Goal: Transaction & Acquisition: Purchase product/service

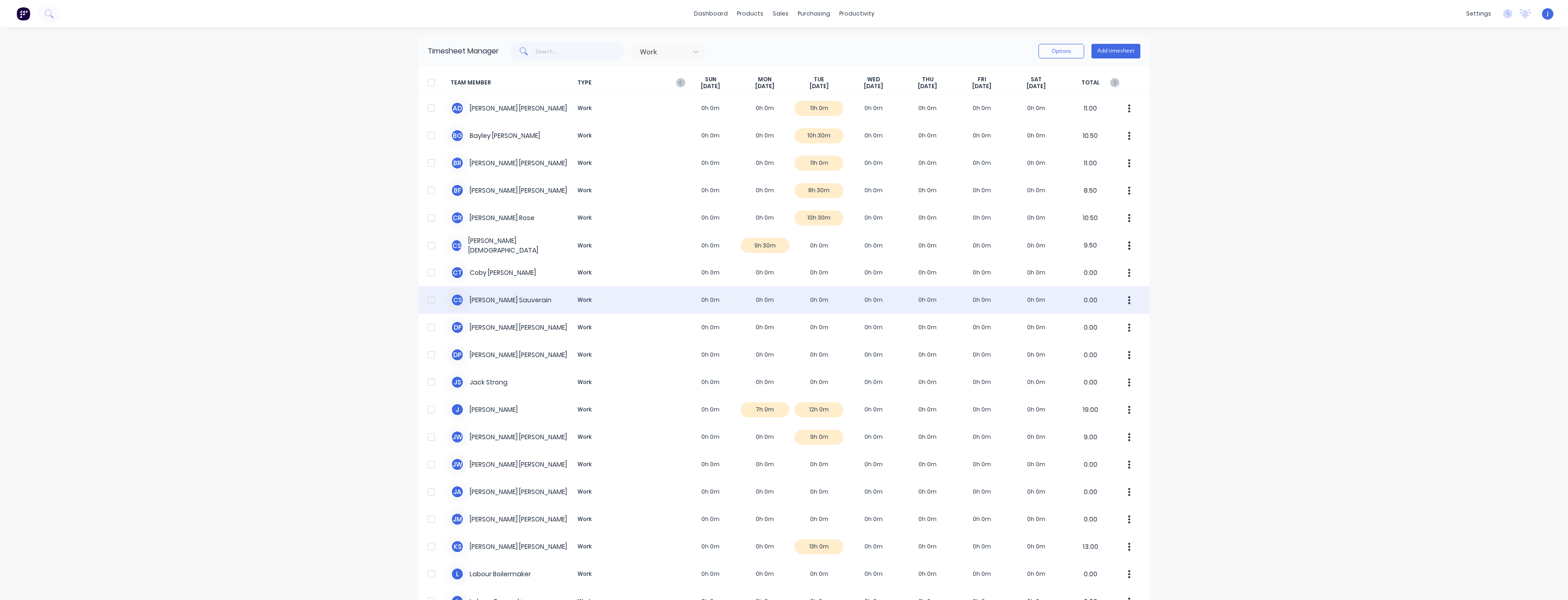
drag, startPoint x: 808, startPoint y: 281, endPoint x: 807, endPoint y: 286, distance: 5.1
click at [807, 287] on div "TEAM MEMBER TYPE SUN Oct 5th MON Oct 6th TUE Oct 7th WED Oct 8th THU Oct 9th FR…" at bounding box center [783, 535] width 731 height 938
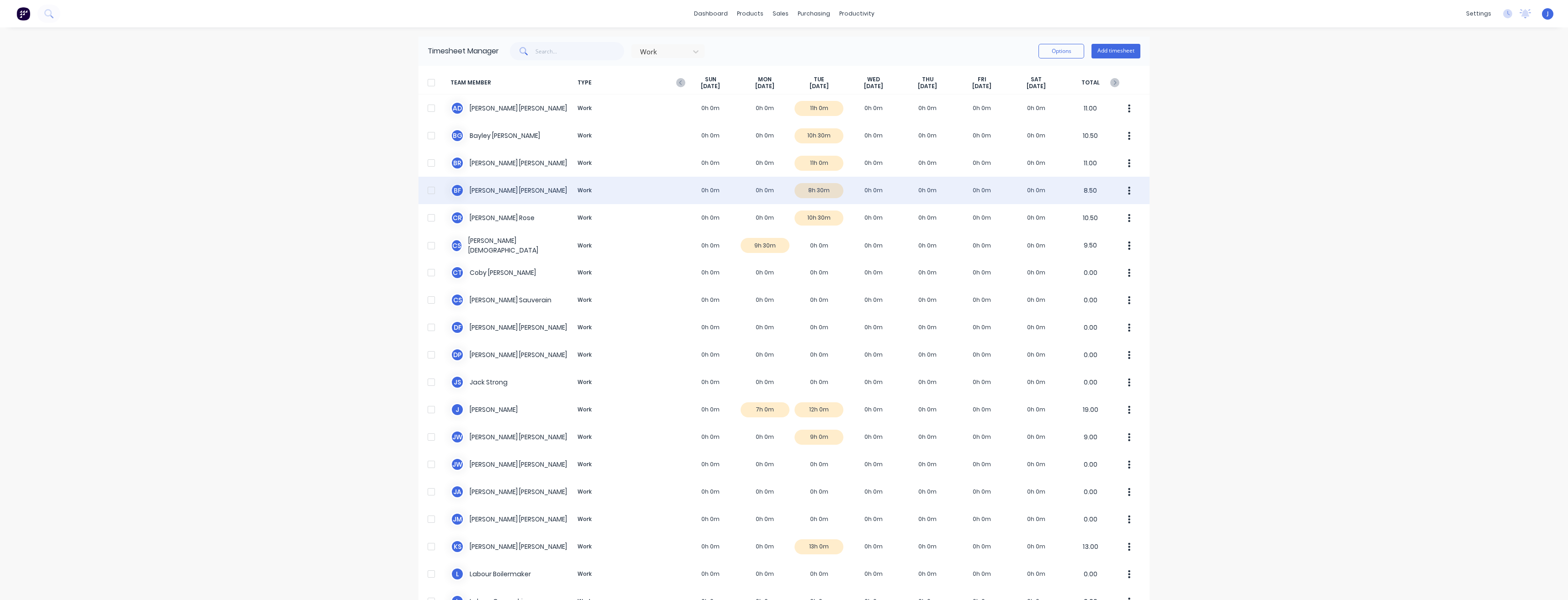
click at [1010, 183] on div "B F Brian Fitzgerald Work 0h 0m 0h 0m 8h 30m 0h 0m 0h 0m 0h 0m 0h 0m 8.50" at bounding box center [783, 191] width 731 height 27
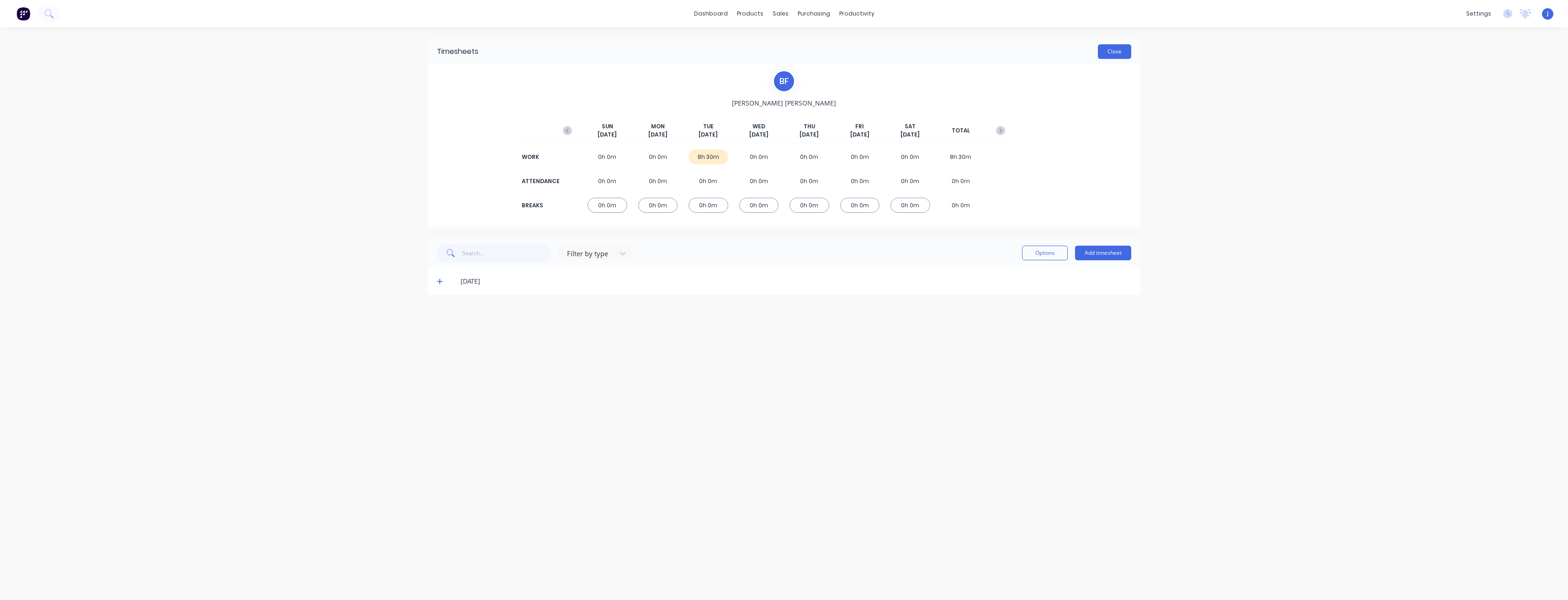
click at [1120, 49] on button "Close" at bounding box center [1114, 52] width 33 height 15
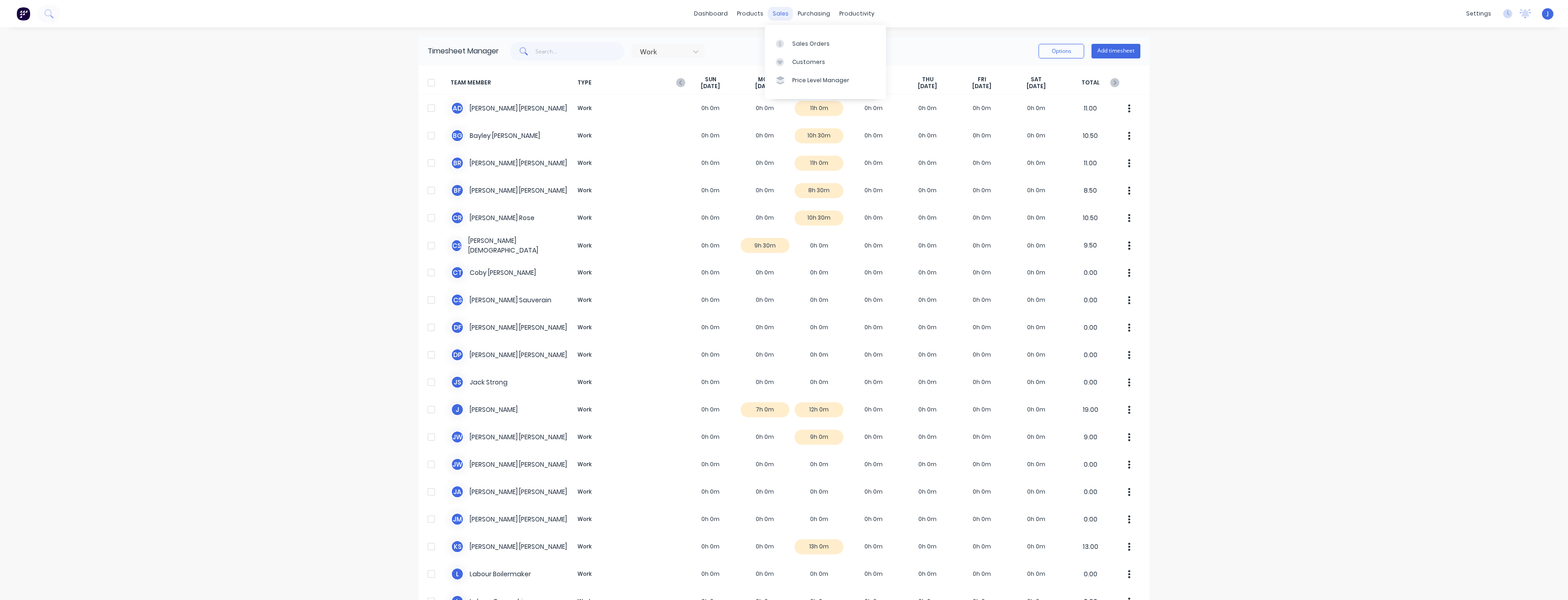
click at [769, 20] on div "sales" at bounding box center [780, 13] width 25 height 14
click at [799, 47] on div "Sales Orders" at bounding box center [811, 44] width 37 height 8
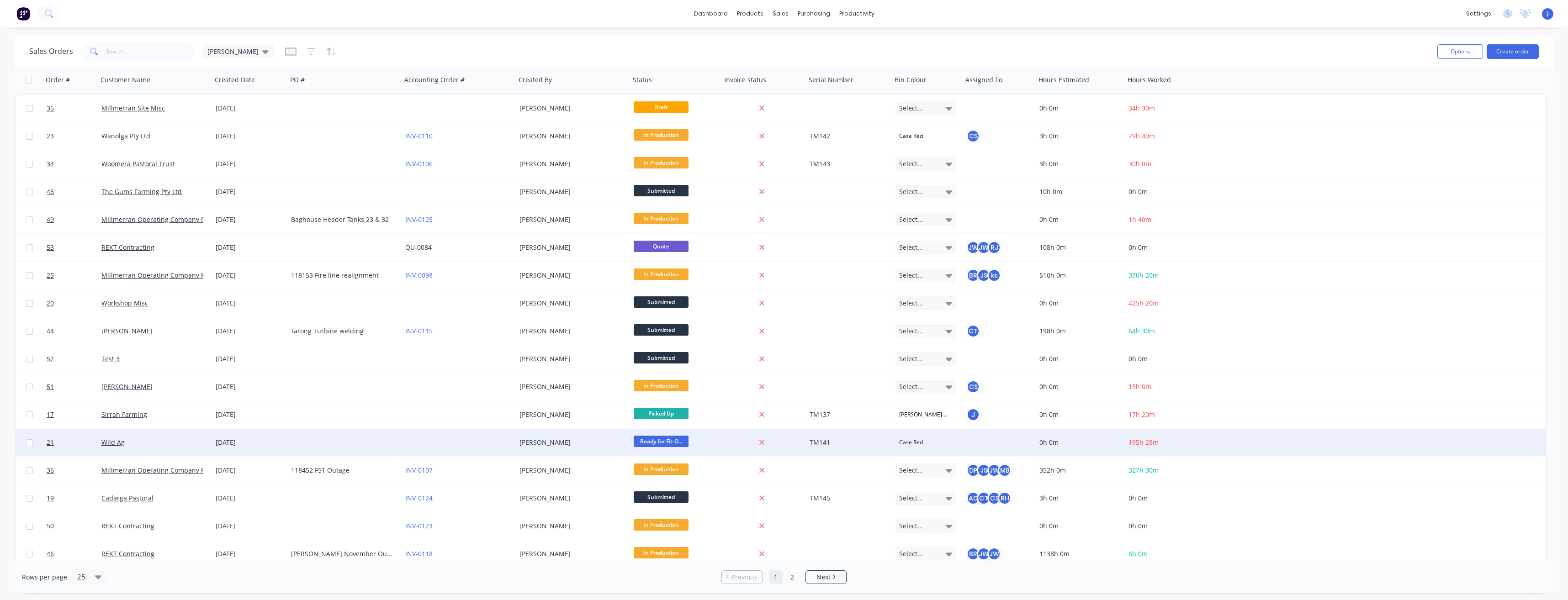
click at [138, 446] on div "Wild Ag" at bounding box center [151, 442] width 101 height 9
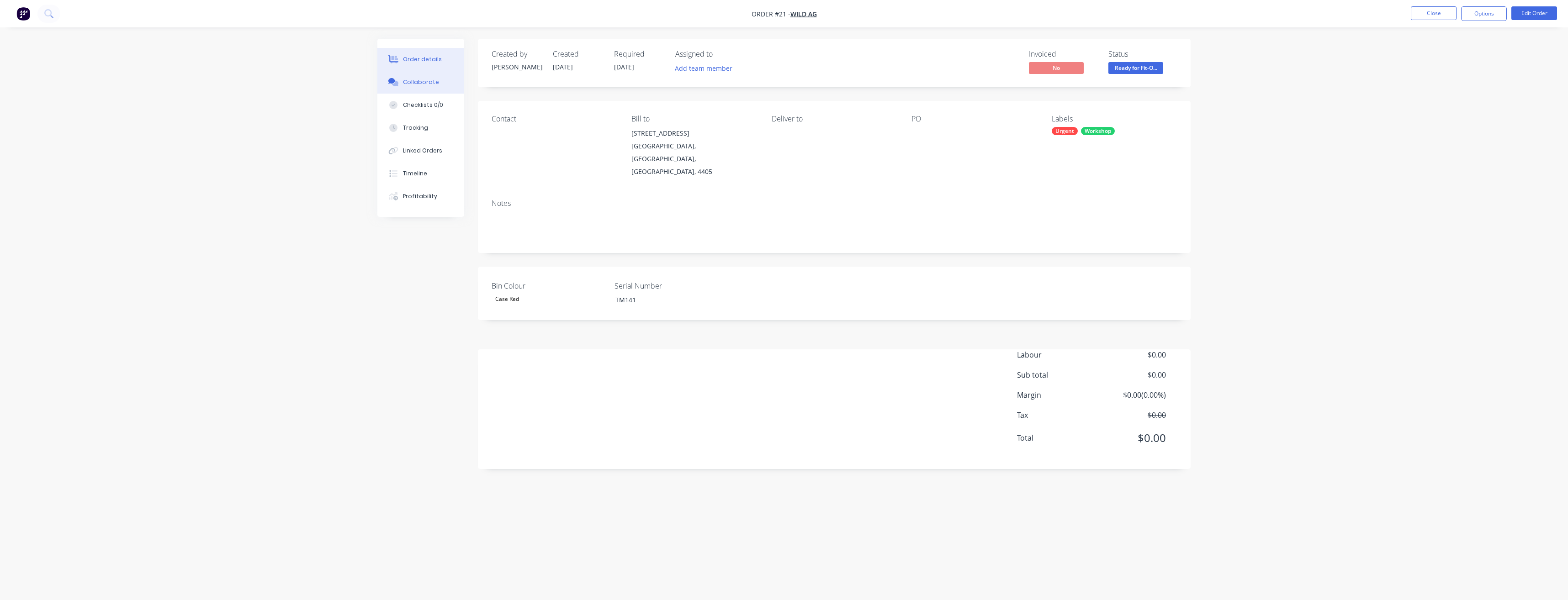
click at [423, 84] on div "Collaborate" at bounding box center [421, 82] width 36 height 8
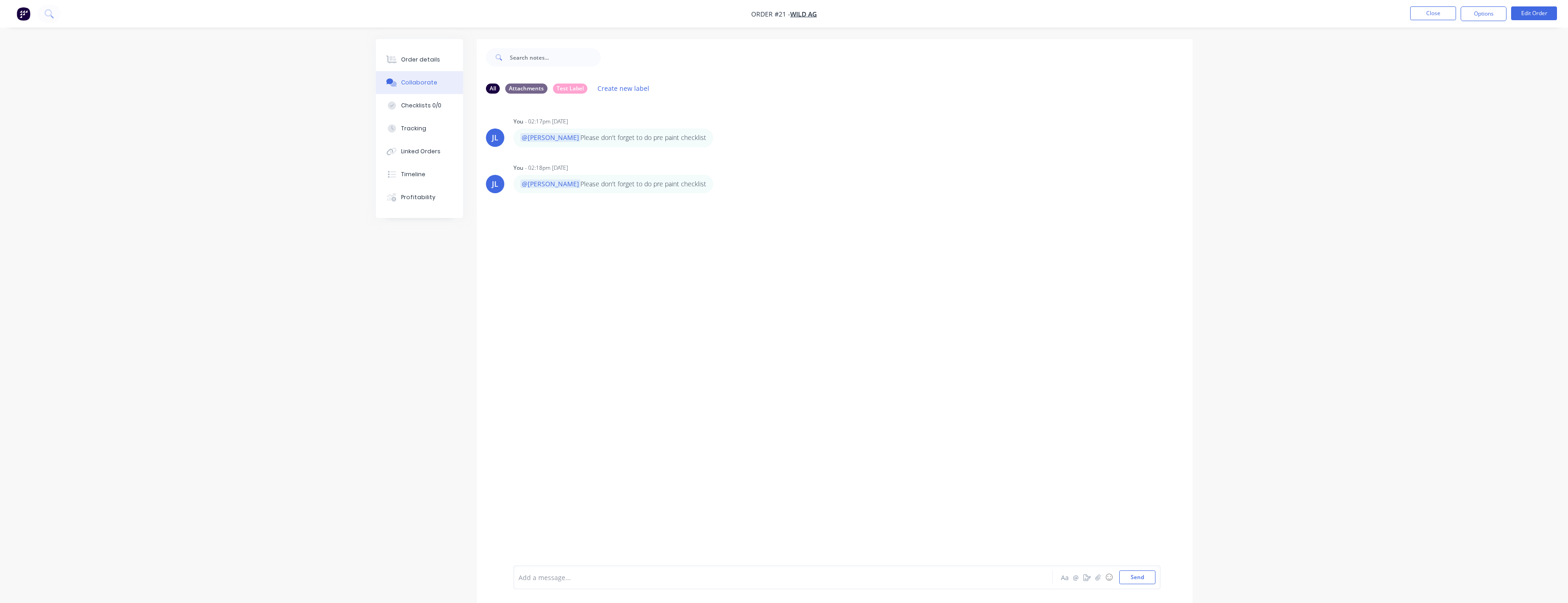
click at [545, 247] on div "JL You - 02:17pm 03/10/25 @Sam Please don't forget to do pre paint checklist La…" at bounding box center [835, 332] width 716 height 464
click at [657, 232] on div "JL You - 02:17pm 03/10/25 @Sam Please don't forget to do pre paint checklist La…" at bounding box center [835, 332] width 716 height 464
click at [597, 579] on div at bounding box center [758, 578] width 477 height 10
click at [578, 236] on p "@Anthony Hey Tootin, Could you please sort the following on the bin and let me …" at bounding box center [652, 234] width 263 height 19
click at [797, 235] on icon "button" at bounding box center [797, 234] width 2 height 8
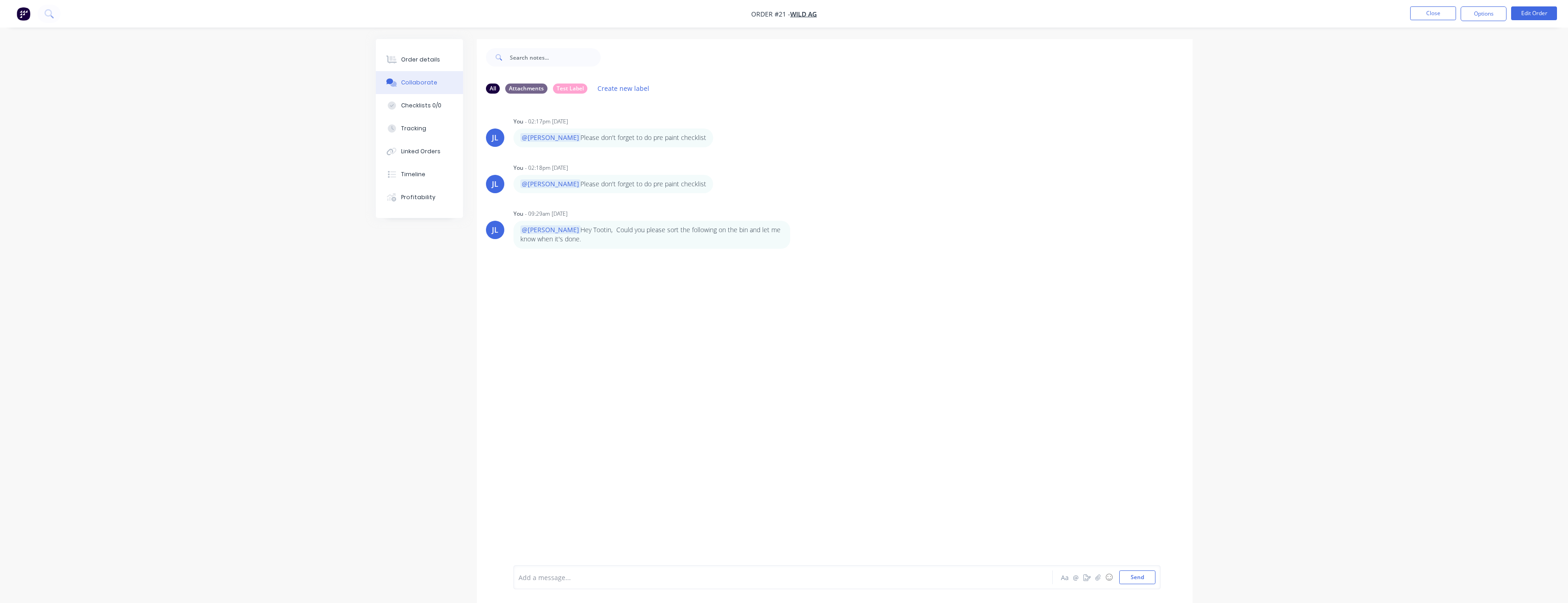
click at [0, 0] on button "Edit" at bounding box center [0, 0] width 0 height 0
click at [915, 583] on span "Hey Tootin, Could you please sort the following on the bin and let me know when…" at bounding box center [755, 575] width 471 height 19
click at [1140, 575] on button "Send" at bounding box center [1137, 577] width 37 height 14
click at [1436, 15] on button "Close" at bounding box center [1433, 13] width 46 height 14
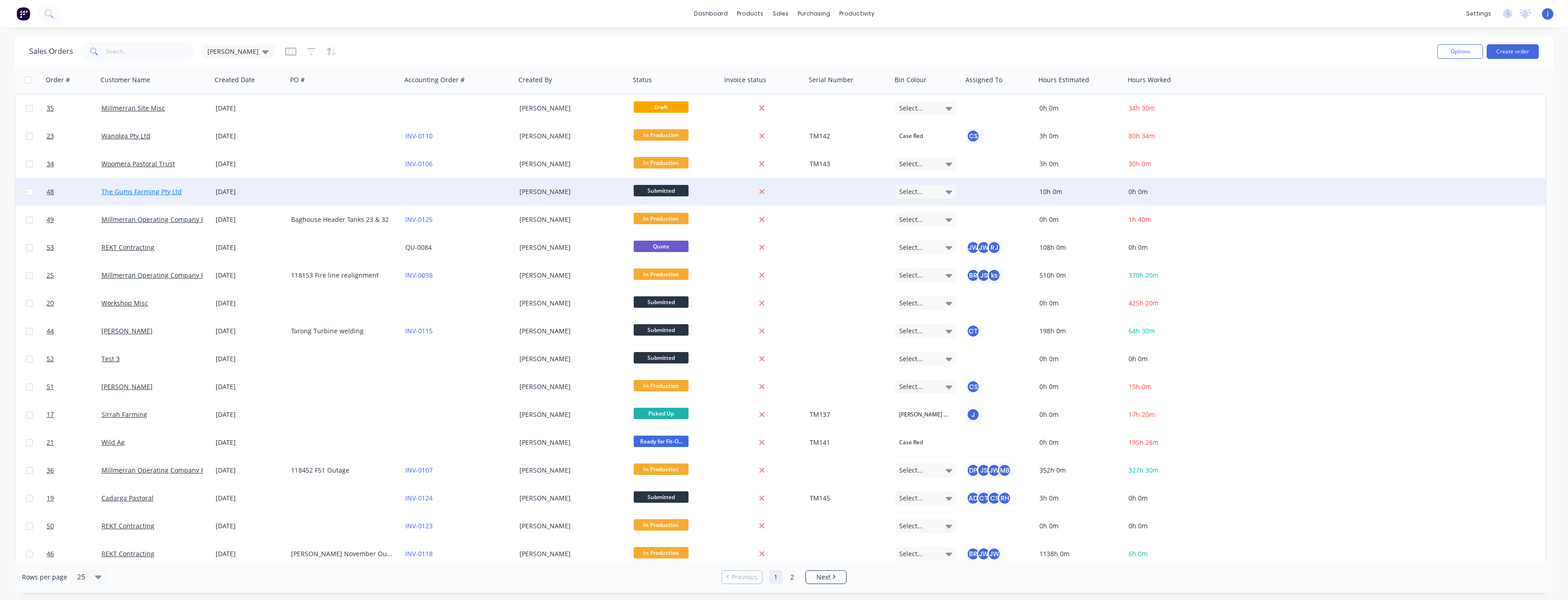
click at [140, 189] on link "The Gums Farming Pty Ltd" at bounding box center [141, 192] width 80 height 9
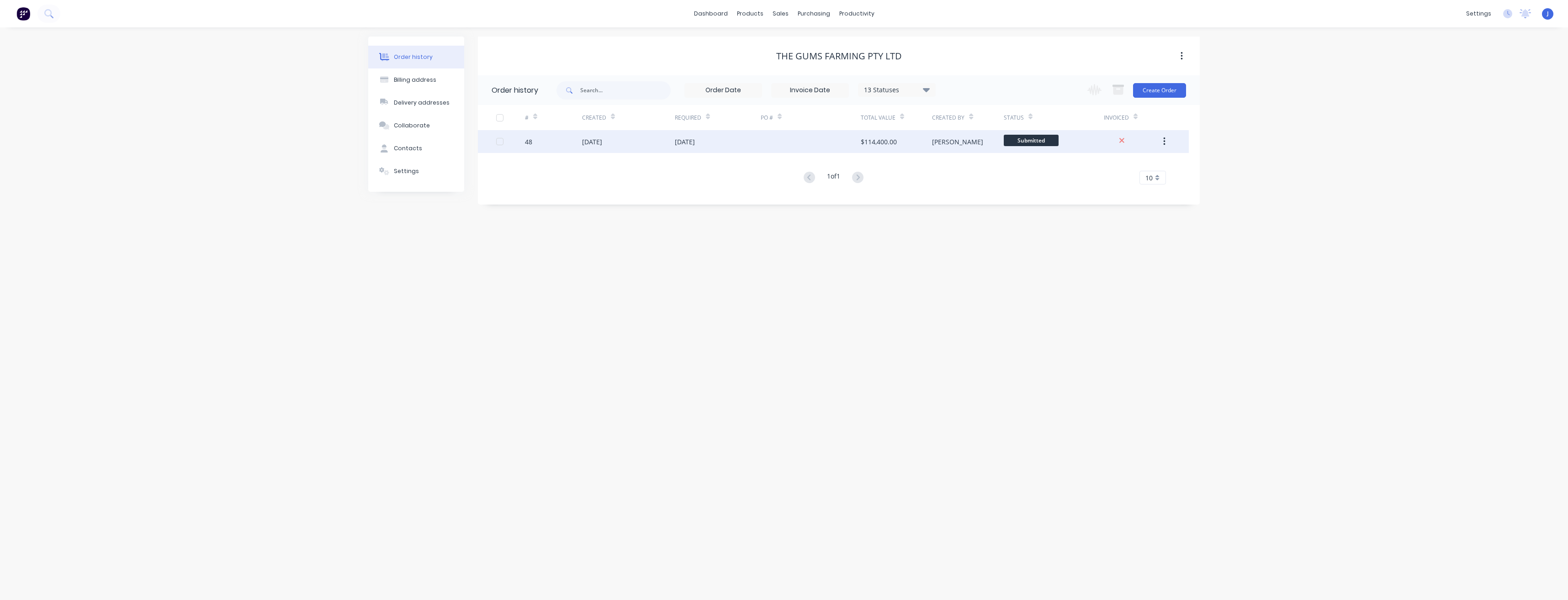
click at [732, 140] on div "[DATE]" at bounding box center [718, 142] width 86 height 23
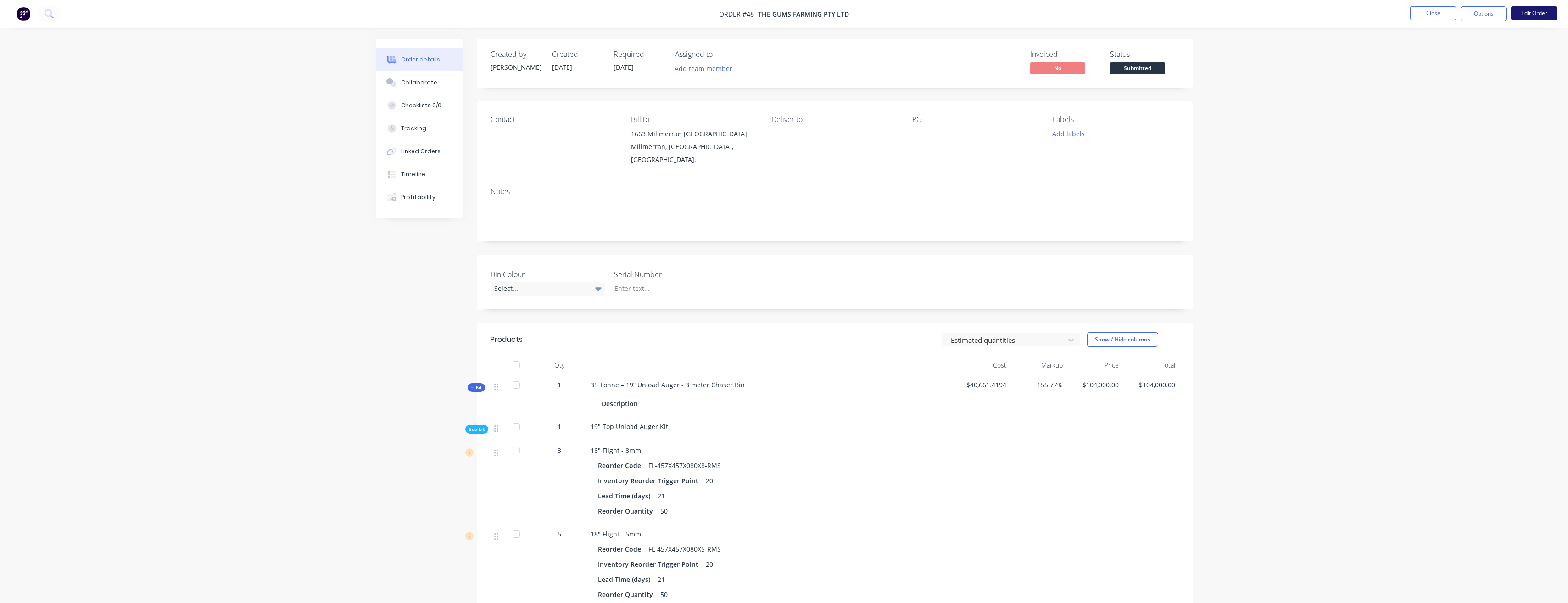
click at [1534, 11] on button "Edit Order" at bounding box center [1534, 13] width 46 height 14
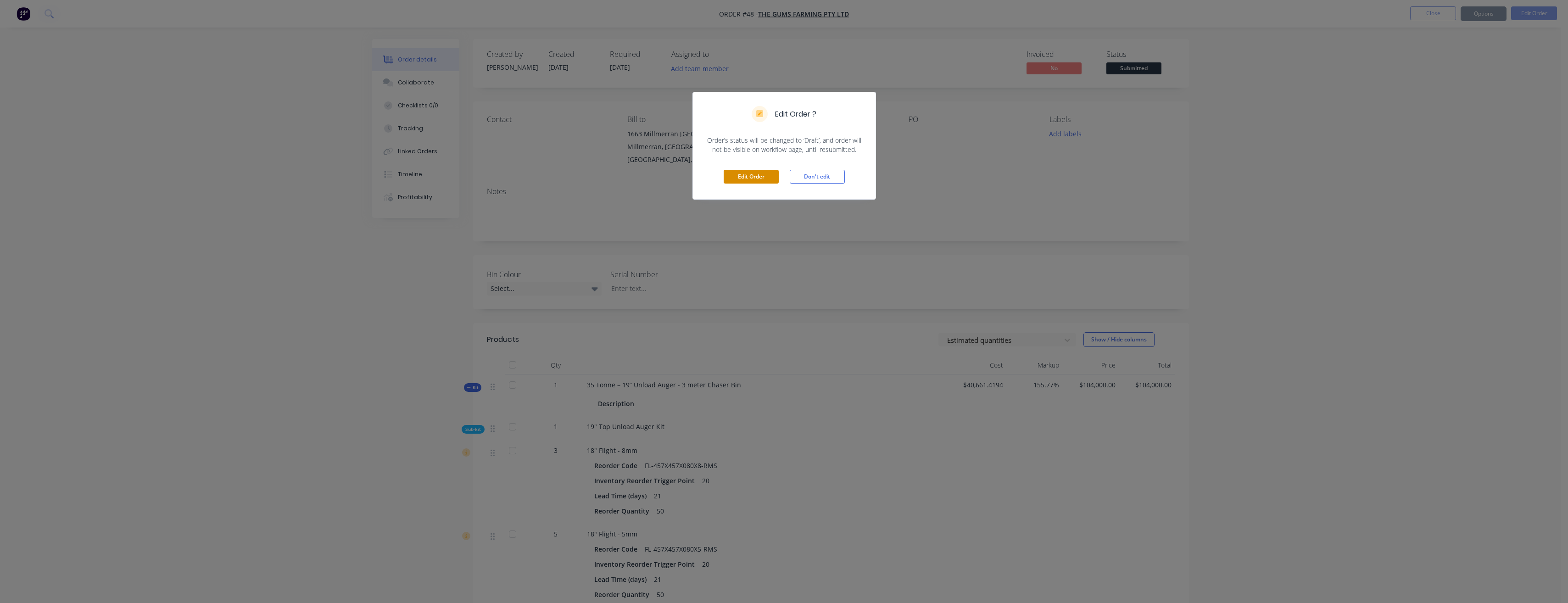
click at [762, 180] on button "Edit Order" at bounding box center [751, 176] width 55 height 14
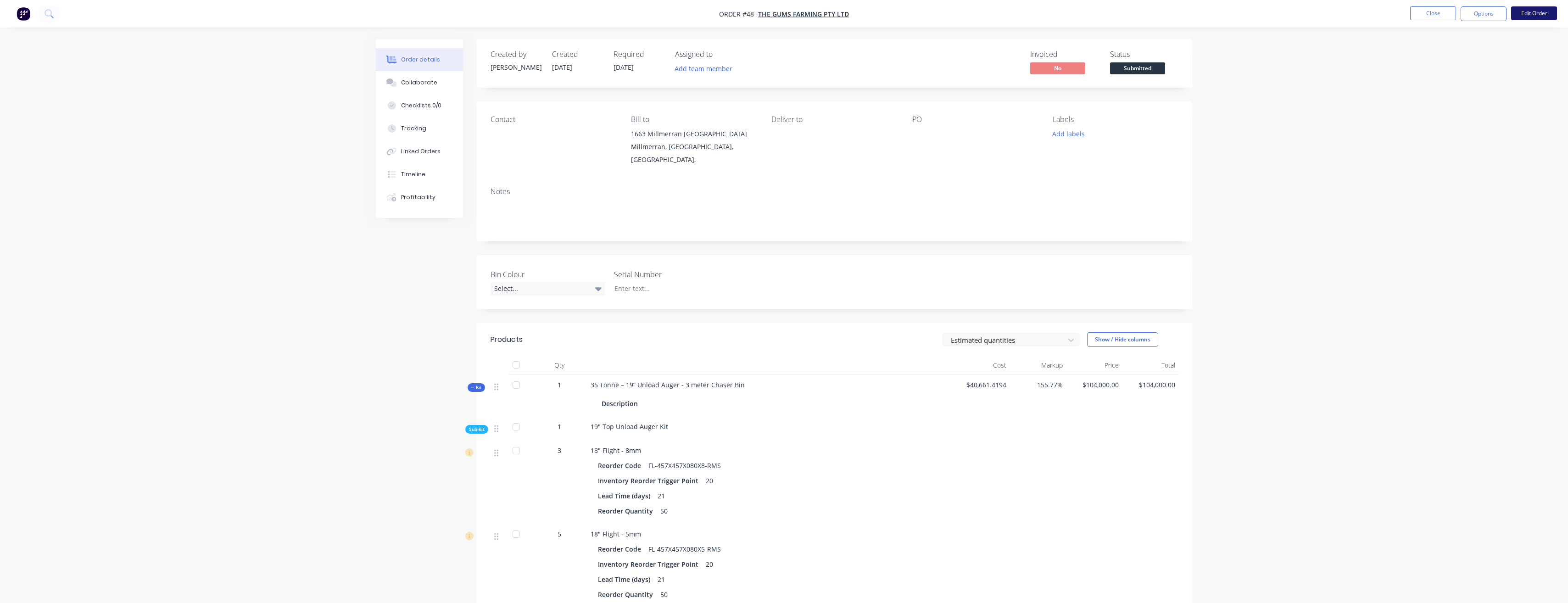
click at [1532, 12] on button "Edit Order" at bounding box center [1534, 13] width 46 height 14
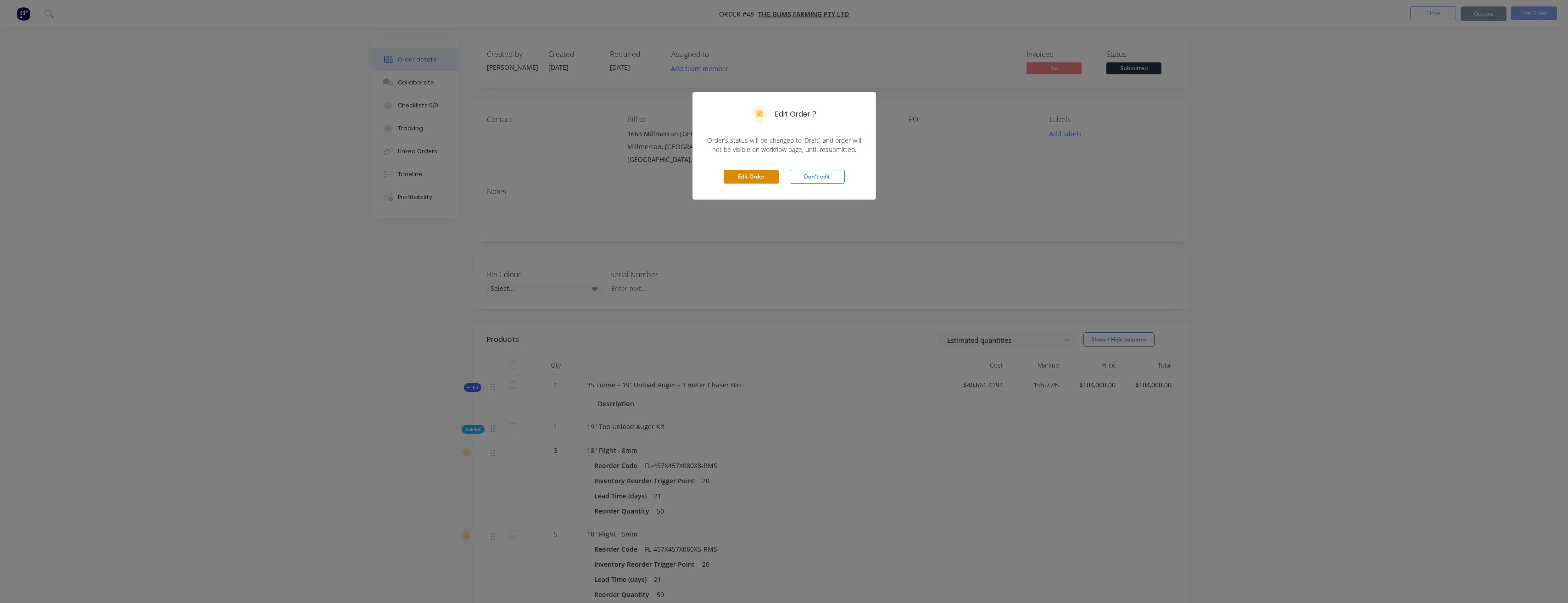
click at [760, 176] on button "Edit Order" at bounding box center [751, 176] width 55 height 14
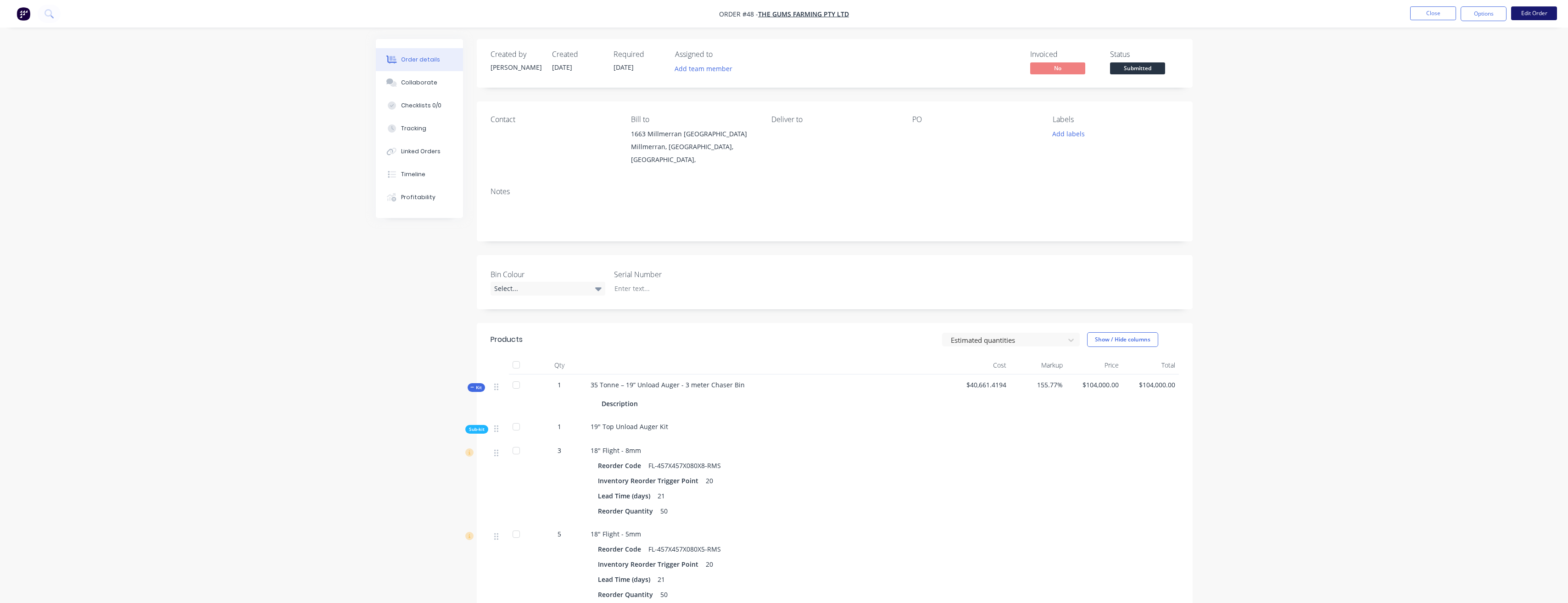
click at [1529, 15] on button "Edit Order" at bounding box center [1534, 13] width 46 height 14
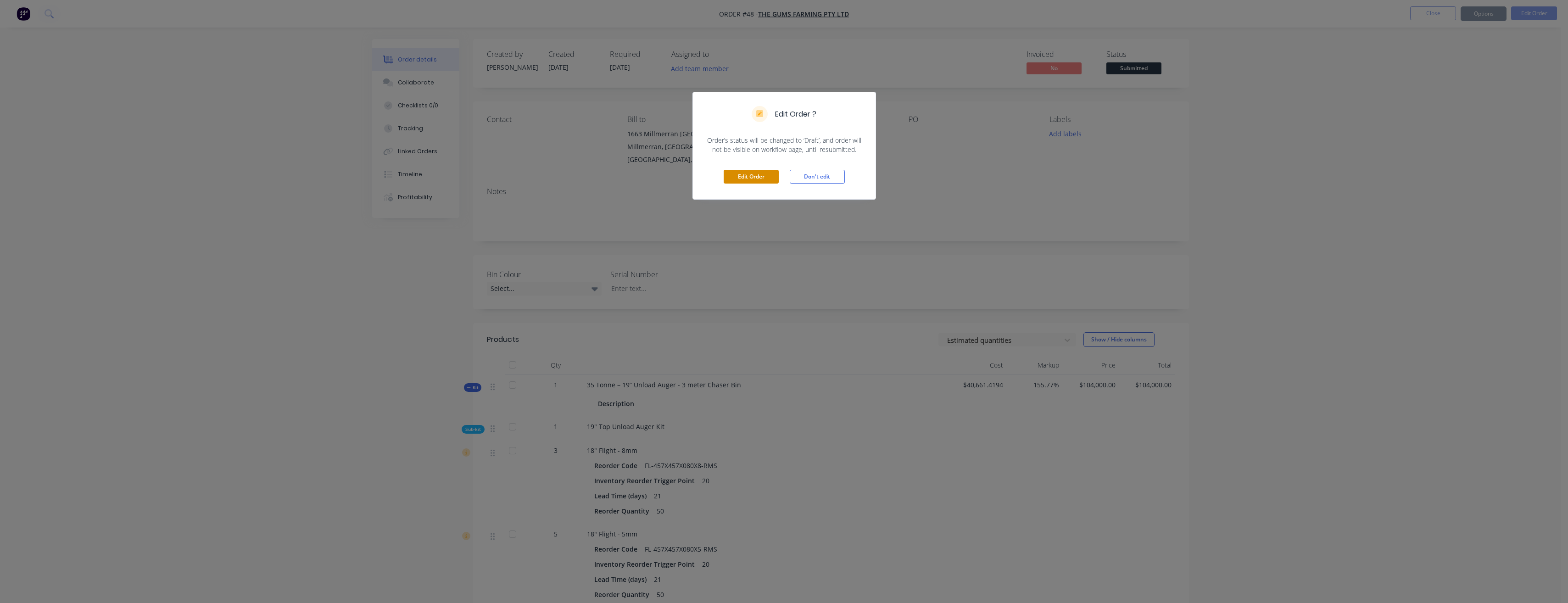
click at [730, 175] on button "Edit Order" at bounding box center [751, 176] width 55 height 14
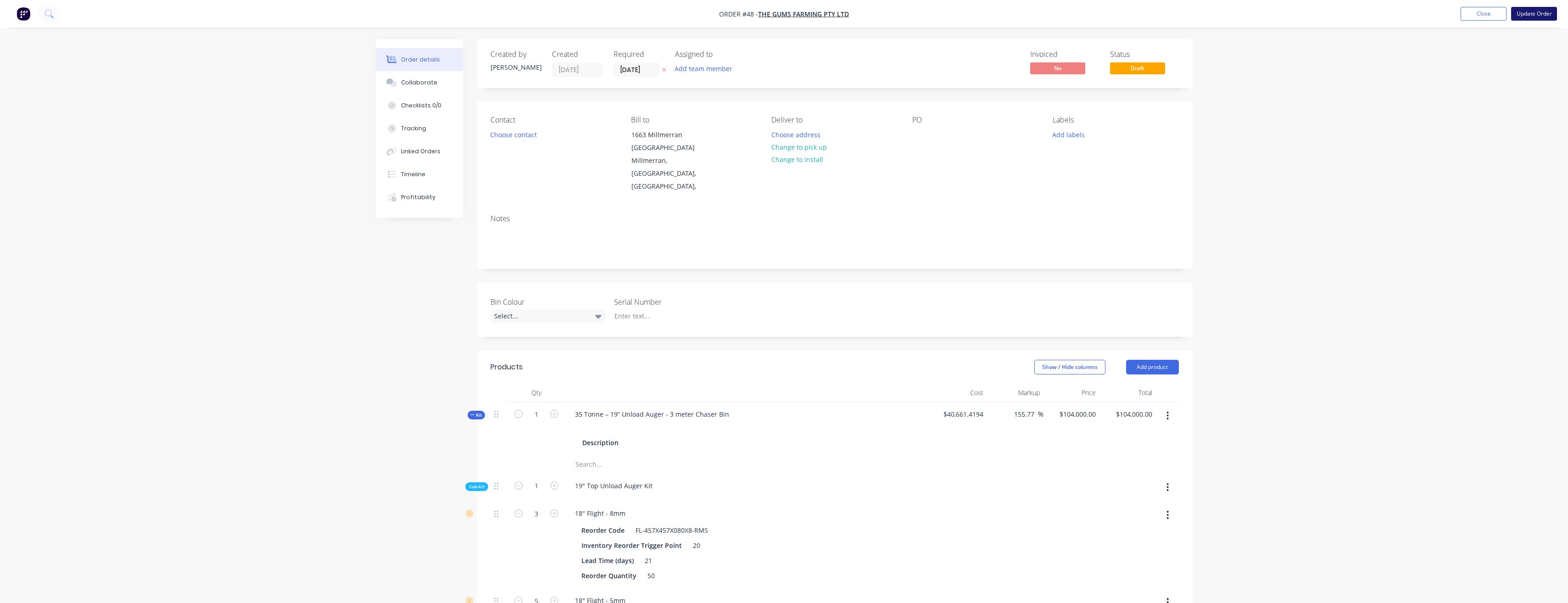
click at [1540, 12] on button "Update Order" at bounding box center [1534, 13] width 46 height 14
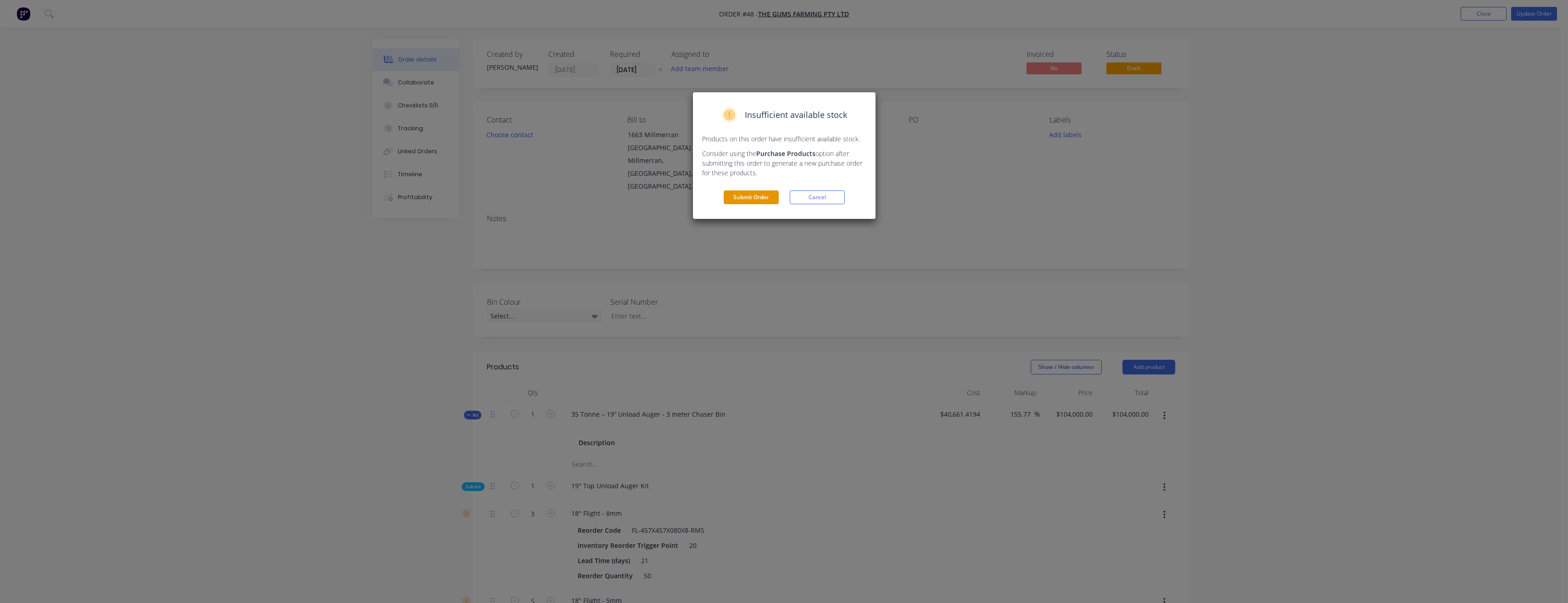
click at [741, 203] on button "Submit Order" at bounding box center [751, 197] width 55 height 14
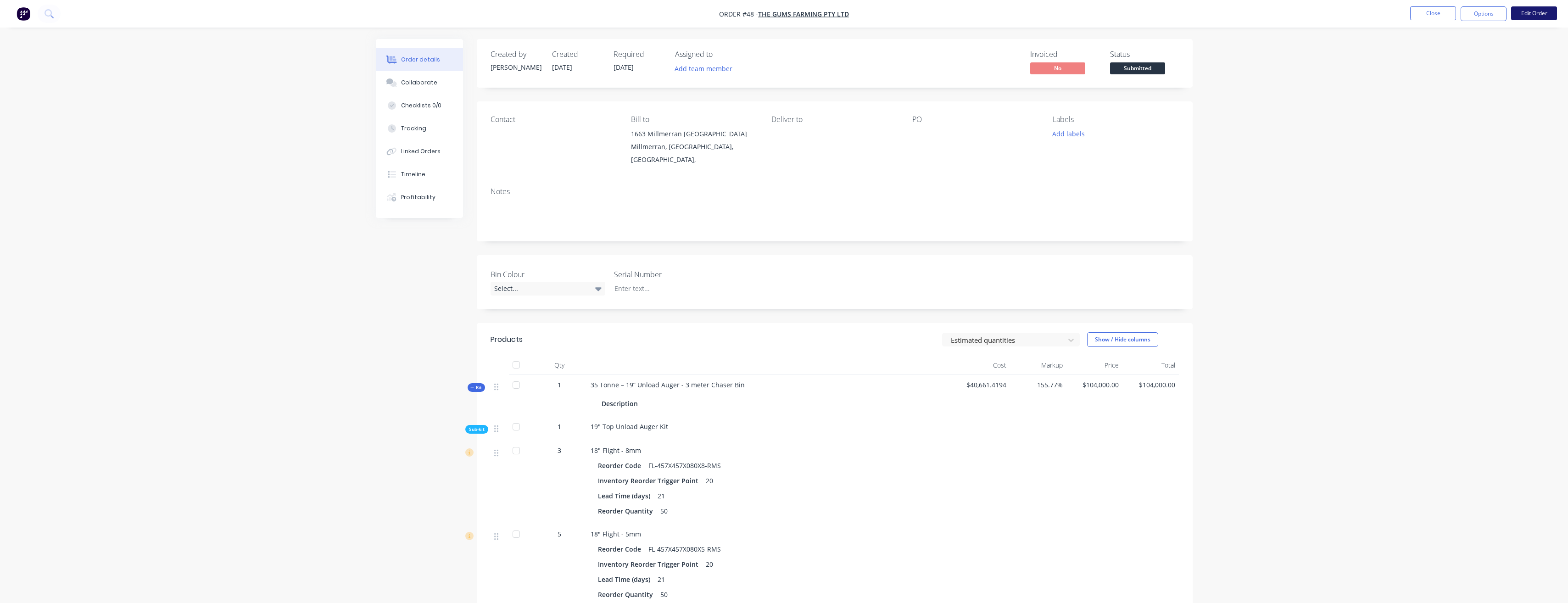
click at [1530, 13] on button "Edit Order" at bounding box center [1534, 13] width 46 height 14
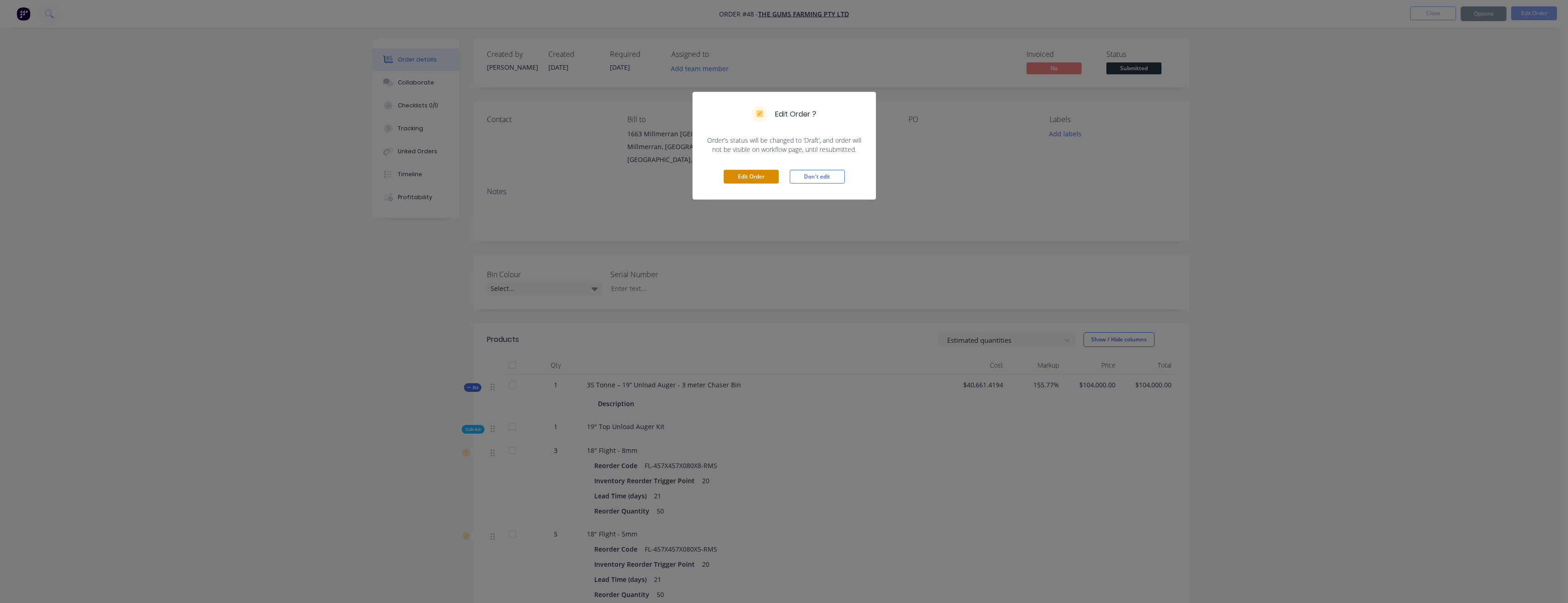
click at [746, 176] on button "Edit Order" at bounding box center [751, 176] width 55 height 14
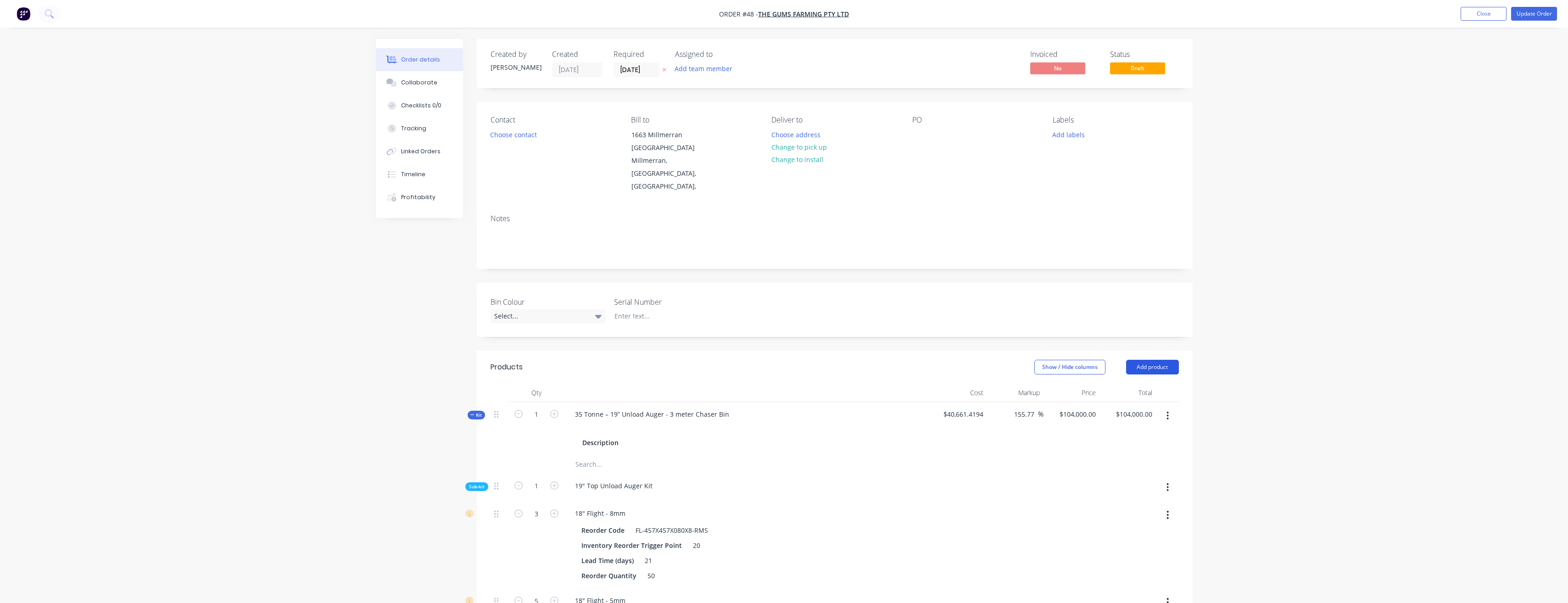
click at [1173, 360] on button "Add product" at bounding box center [1153, 367] width 53 height 15
click at [1162, 384] on div "Product catalogue" at bounding box center [1135, 390] width 71 height 13
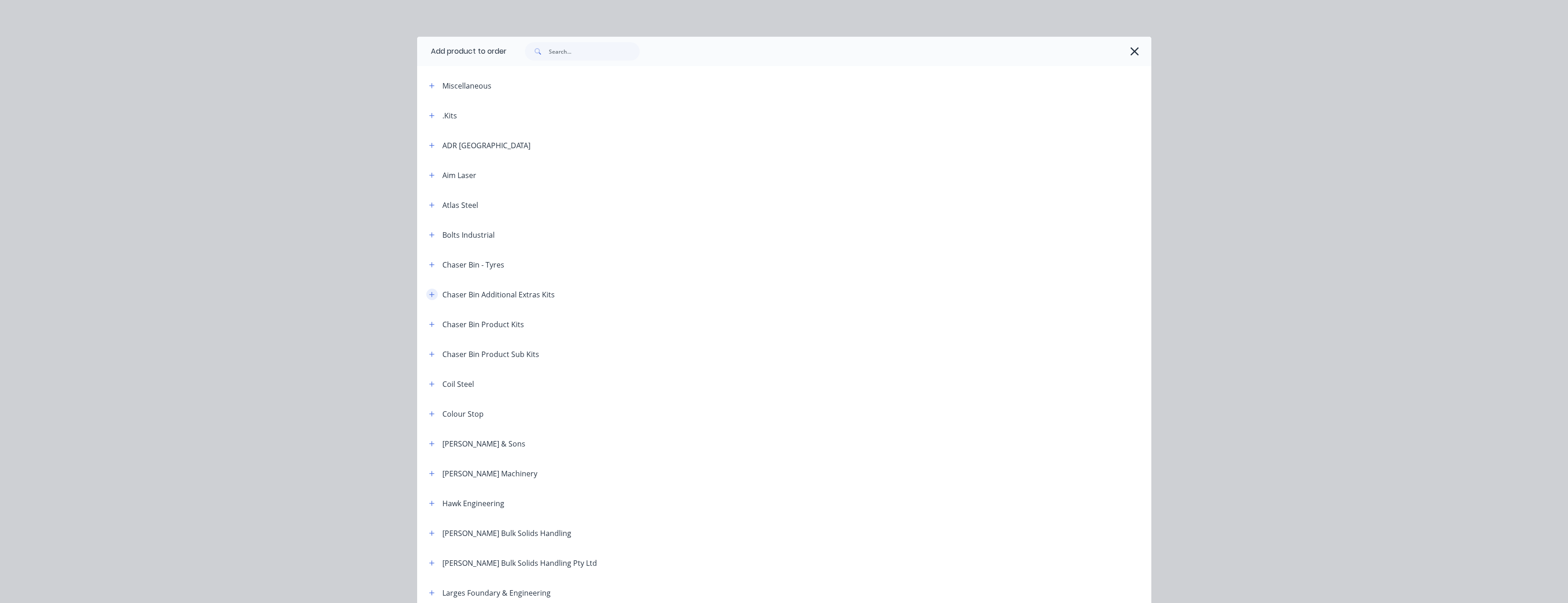
click at [429, 293] on icon "button" at bounding box center [432, 295] width 6 height 7
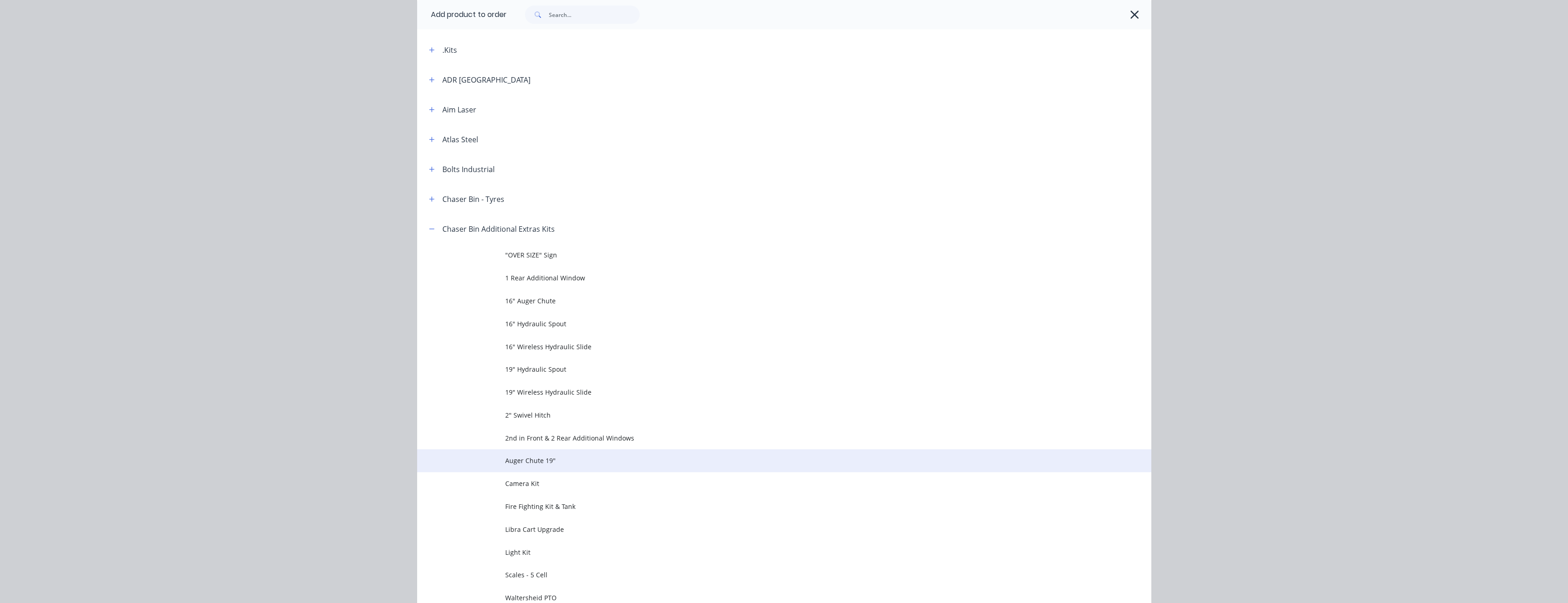
scroll to position [137, 0]
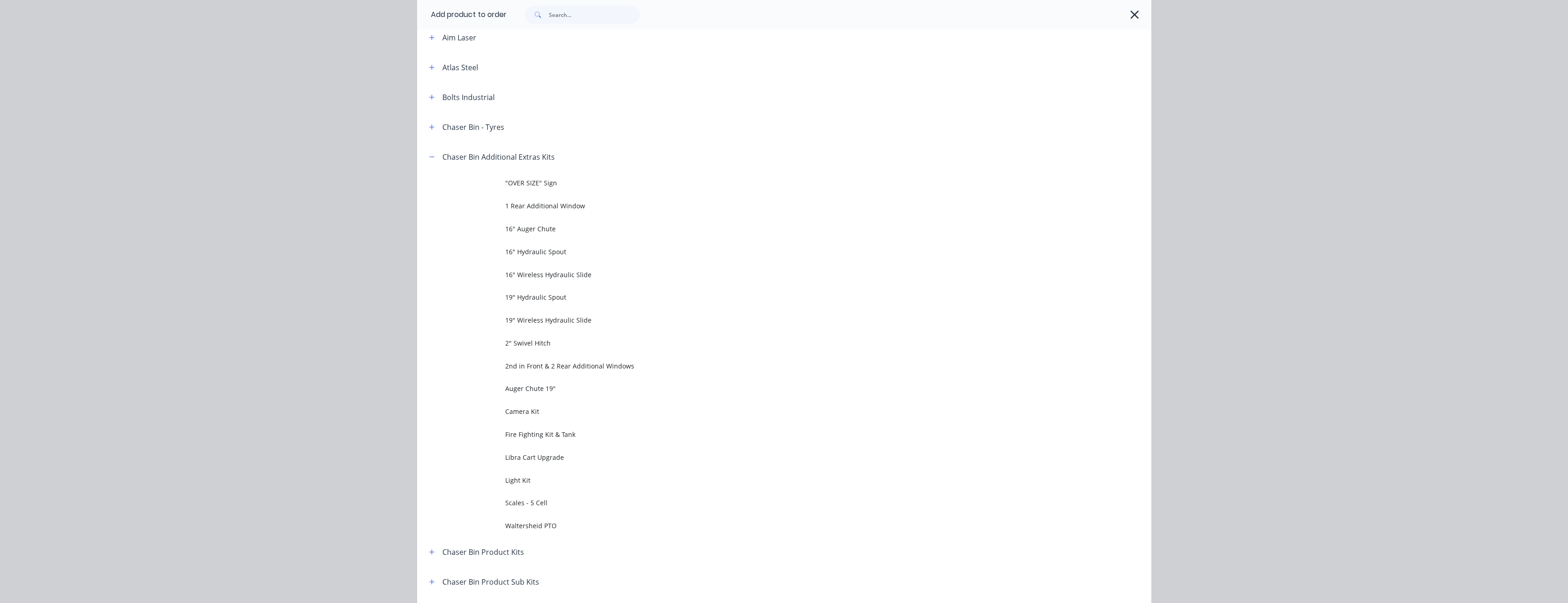
click at [558, 323] on span "19" Wireless Hydraulic Slide" at bounding box center [764, 320] width 517 height 10
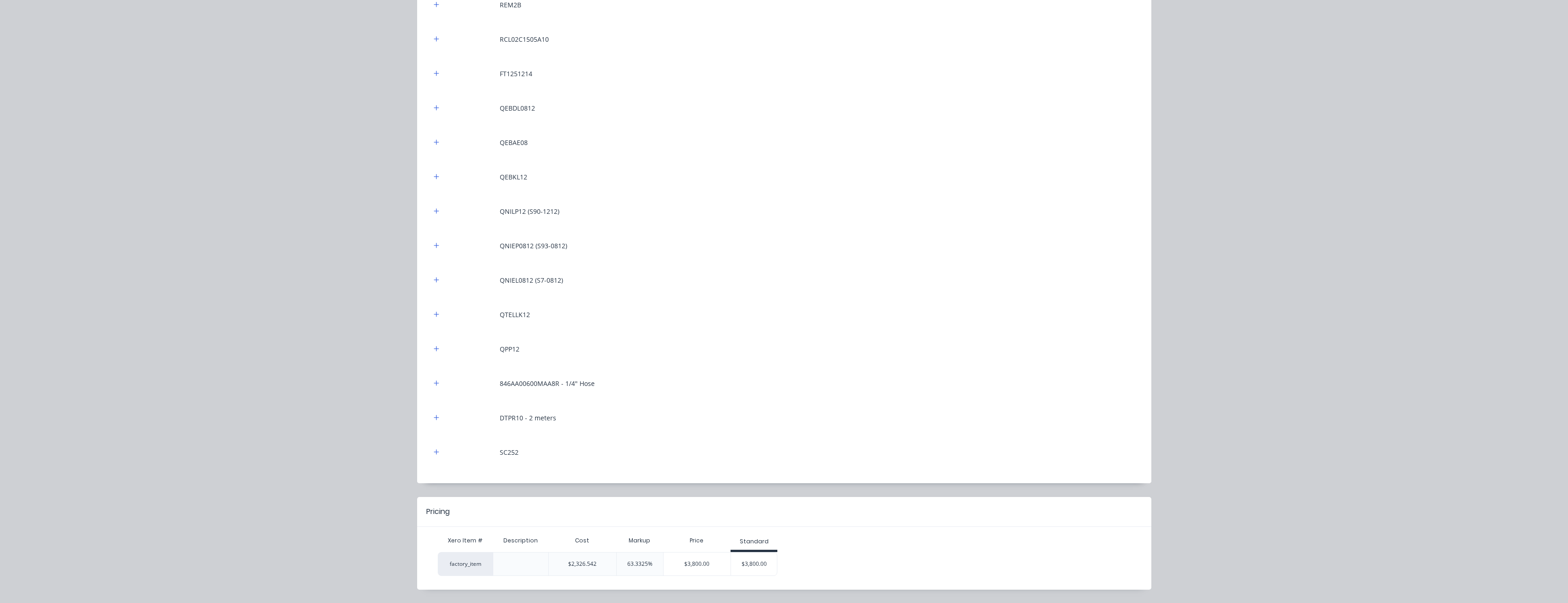
scroll to position [302, 0]
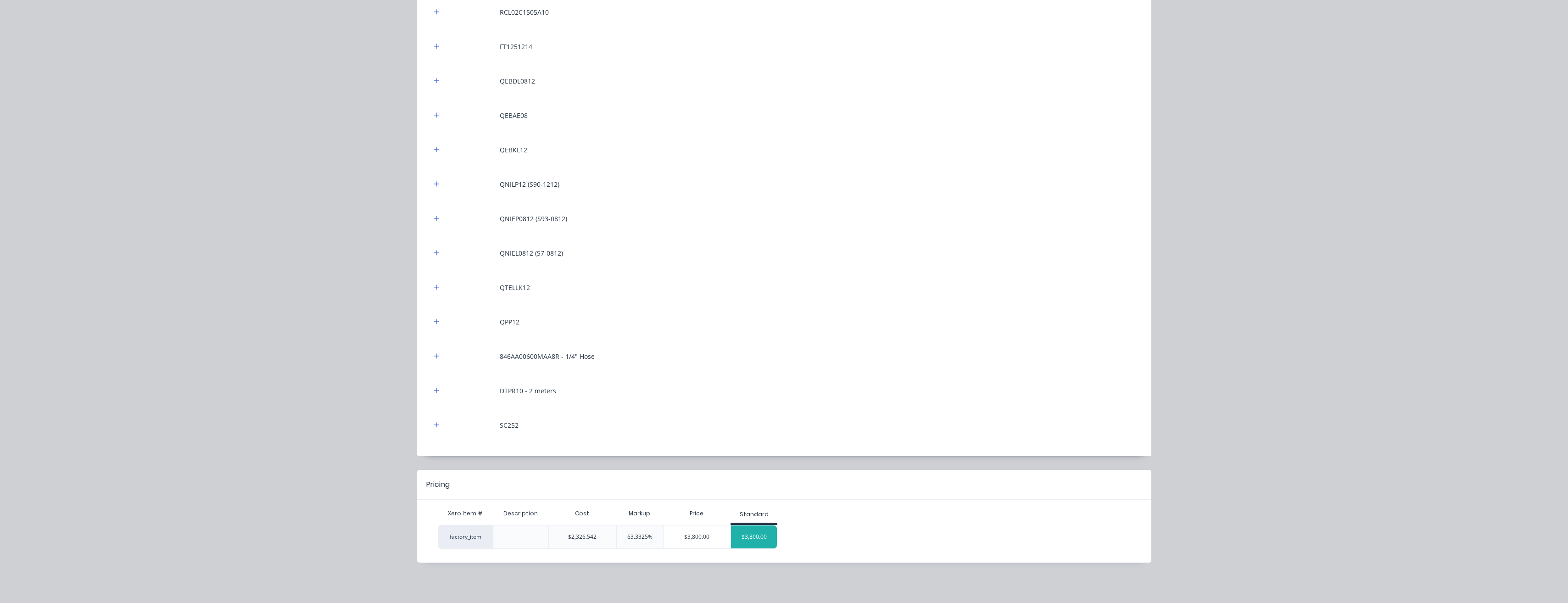
click at [748, 535] on div "$3,800.00" at bounding box center [754, 537] width 46 height 23
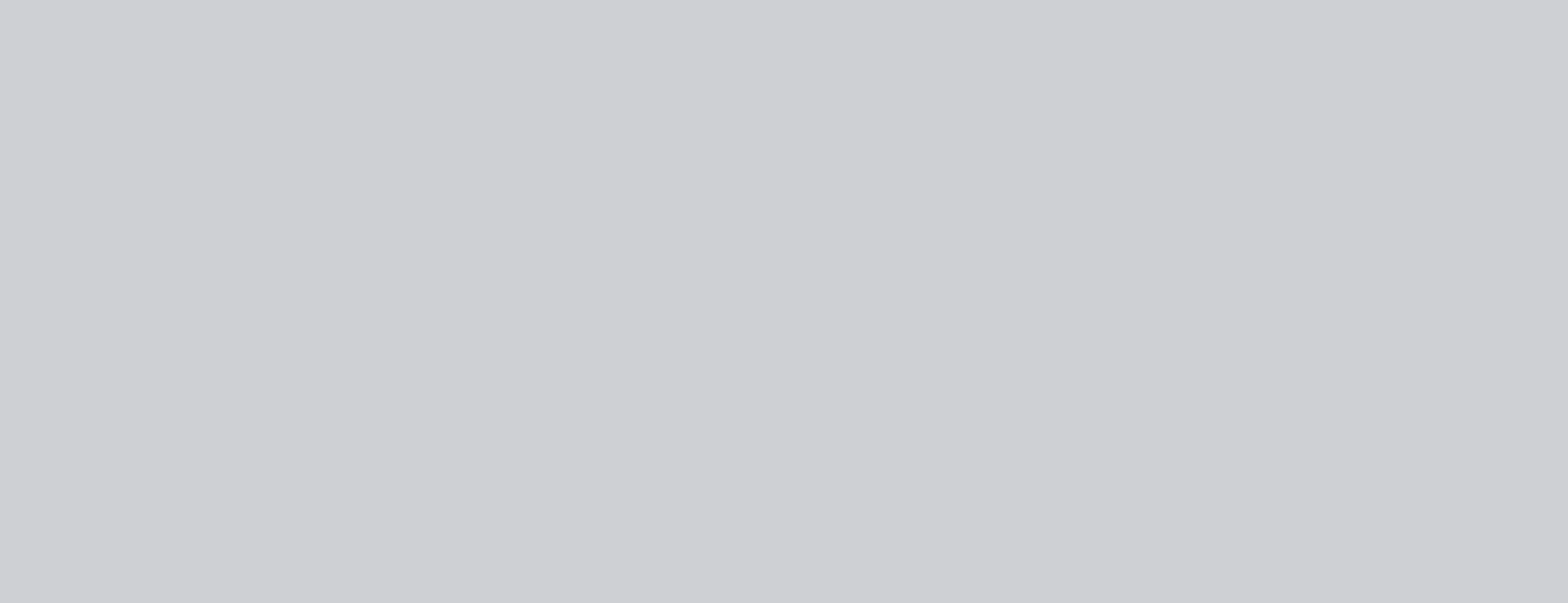
scroll to position [0, 0]
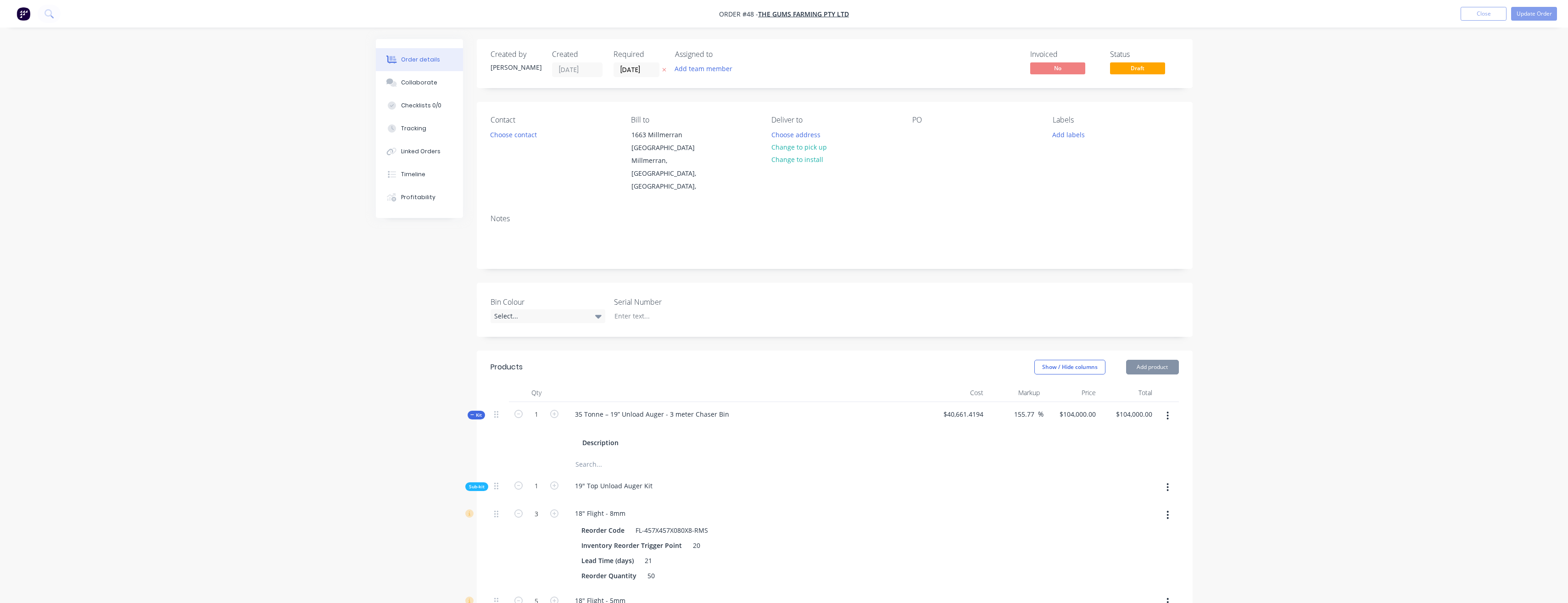
type input "63.33"
type input "$3,800.00"
click at [1531, 13] on button "Update Order" at bounding box center [1534, 13] width 46 height 14
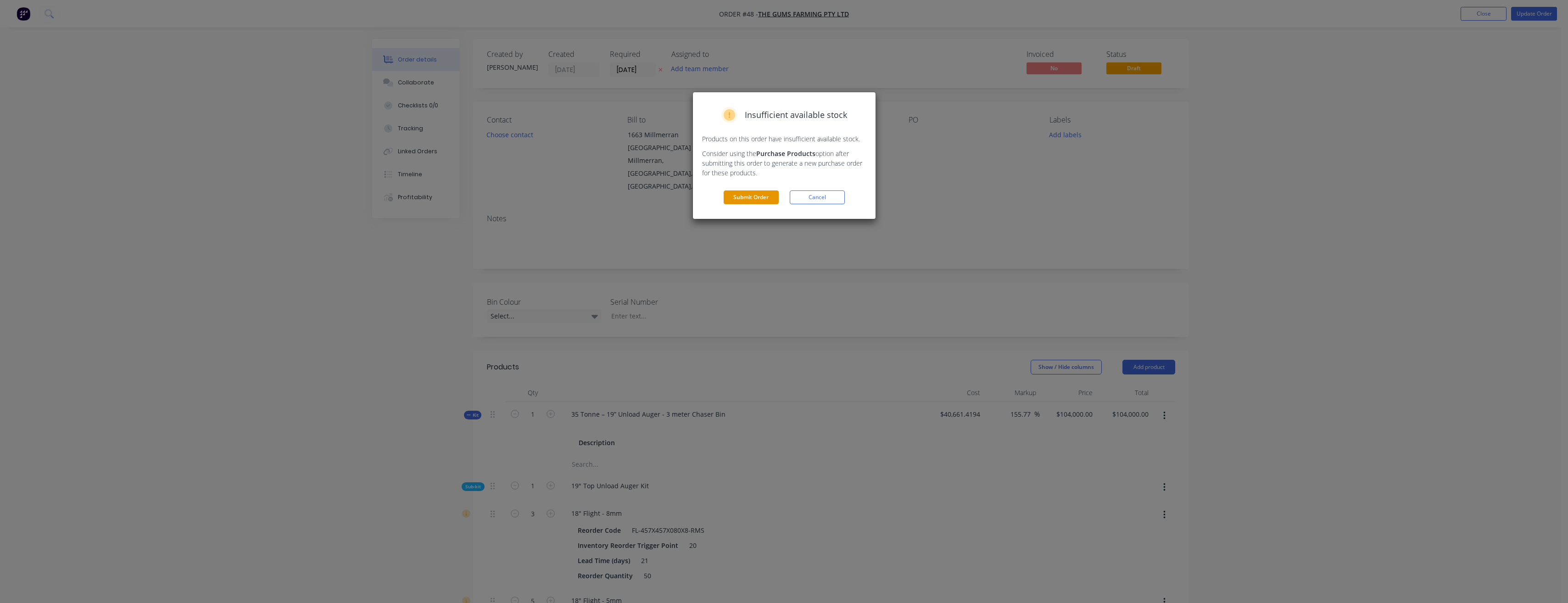
click at [760, 198] on button "Submit Order" at bounding box center [751, 197] width 55 height 14
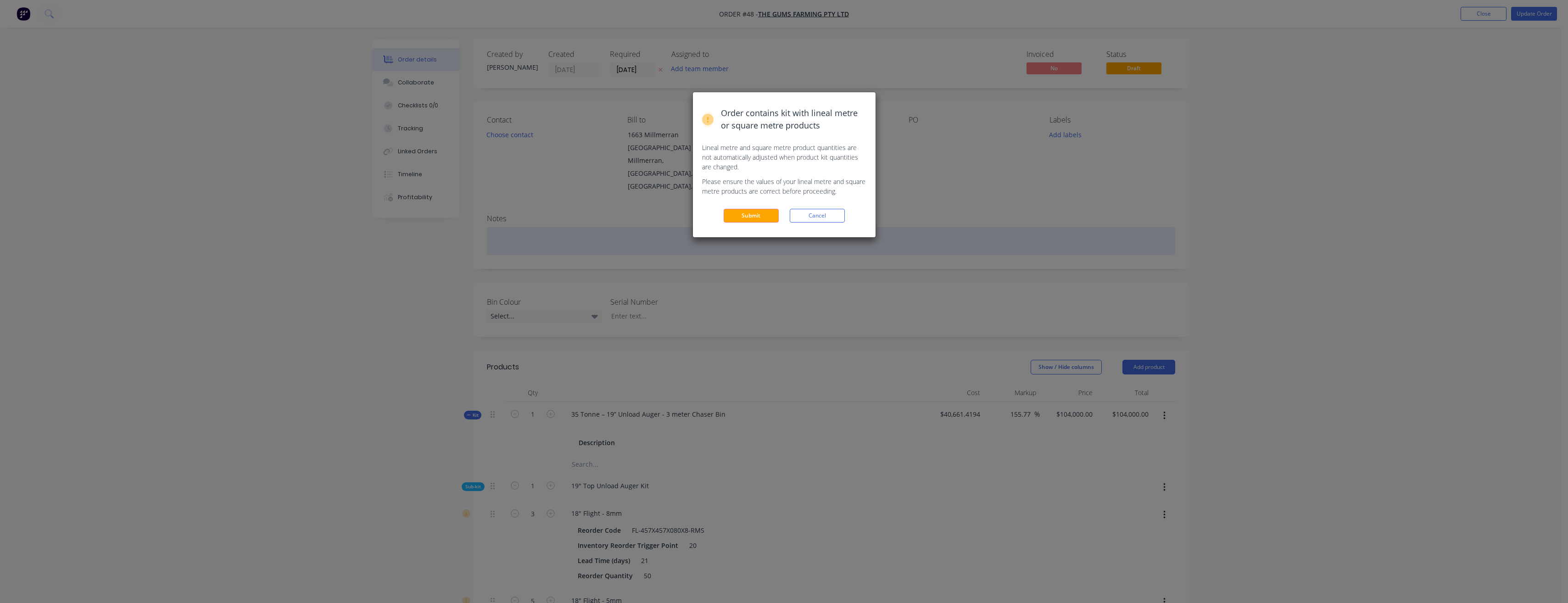
click at [832, 216] on button "Cancel" at bounding box center [818, 215] width 55 height 14
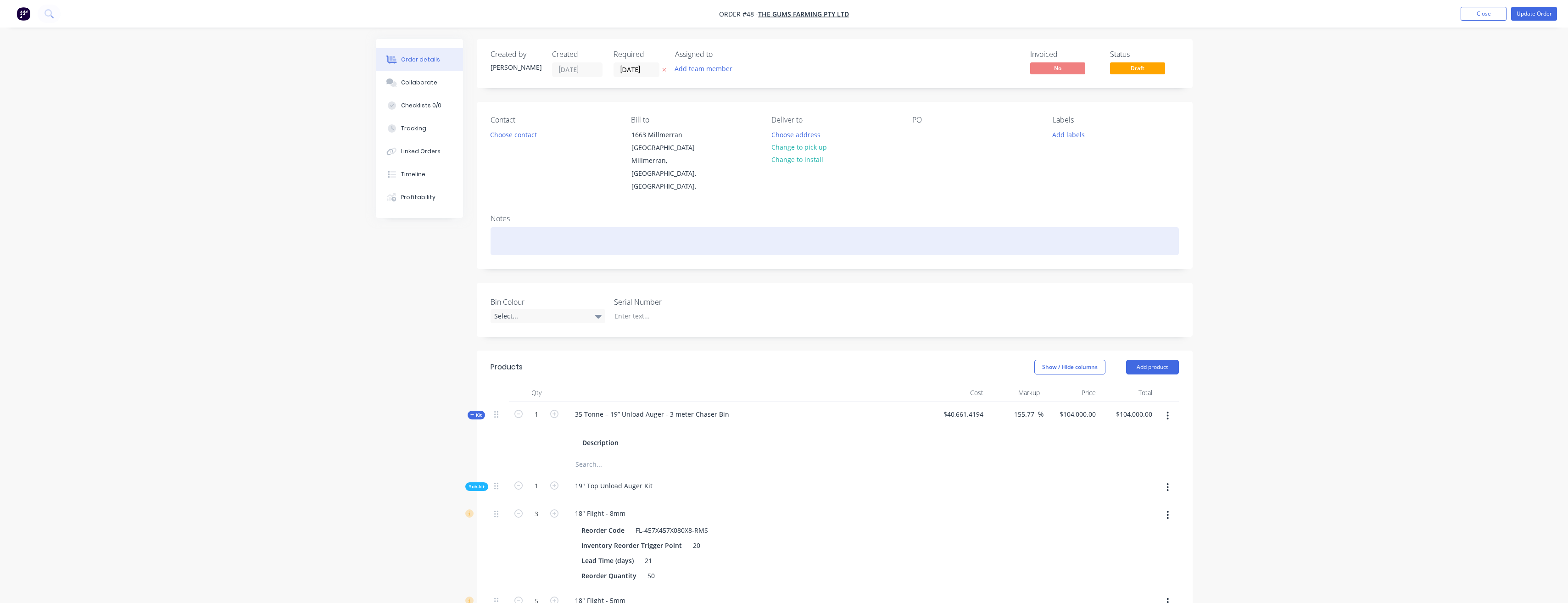
click at [590, 228] on div at bounding box center [835, 241] width 688 height 28
click at [509, 228] on div at bounding box center [835, 241] width 688 height 28
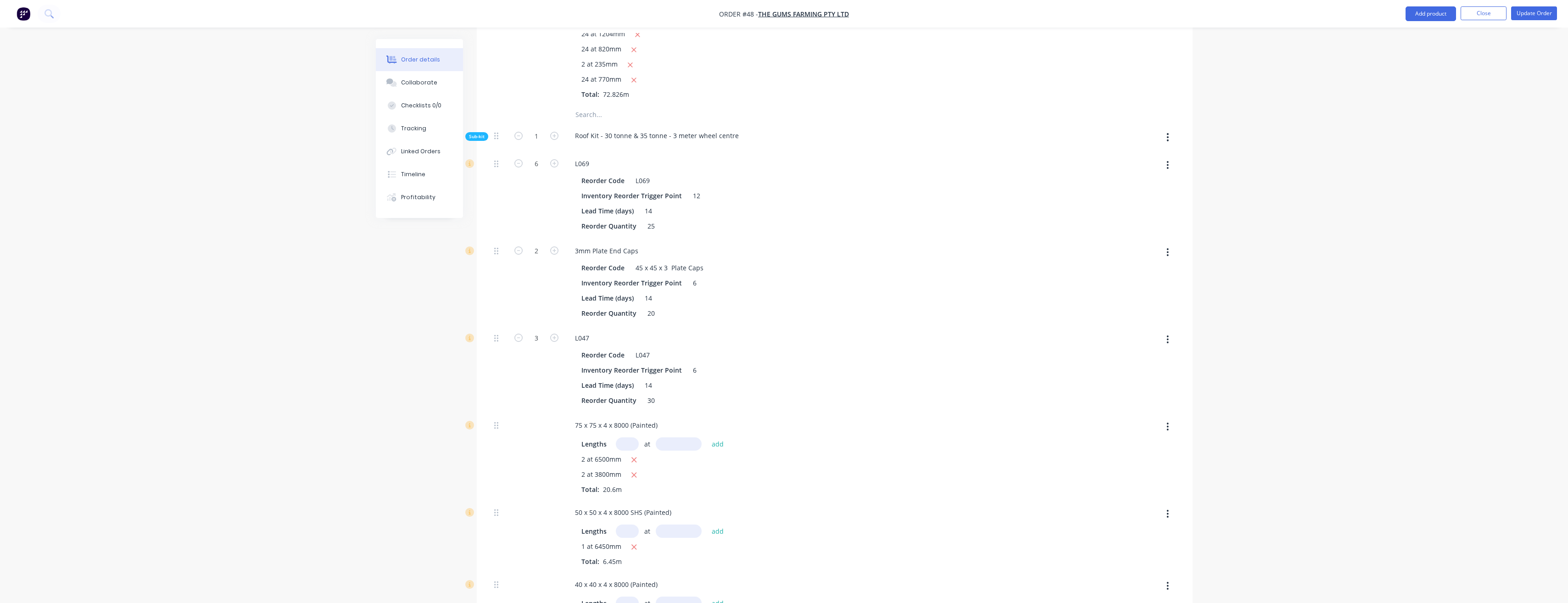
scroll to position [20681, 0]
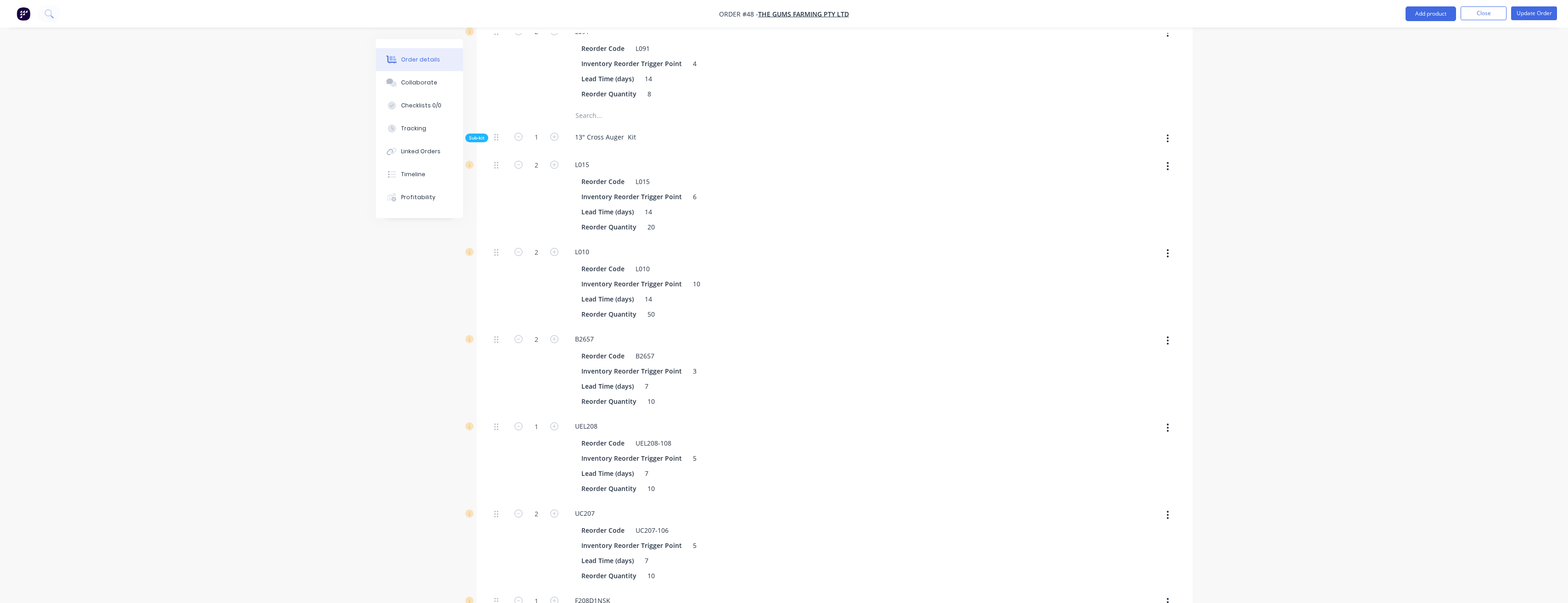
scroll to position [0, 0]
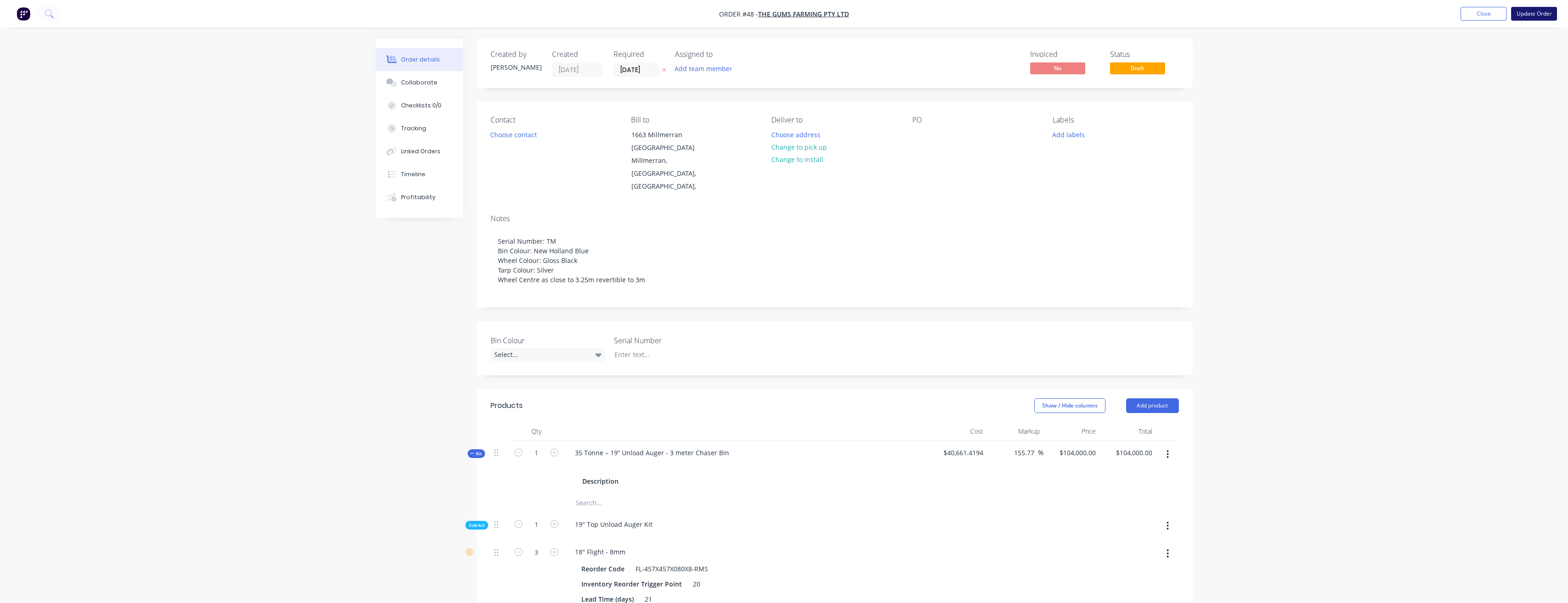
click at [1524, 15] on button "Update Order" at bounding box center [1534, 13] width 46 height 14
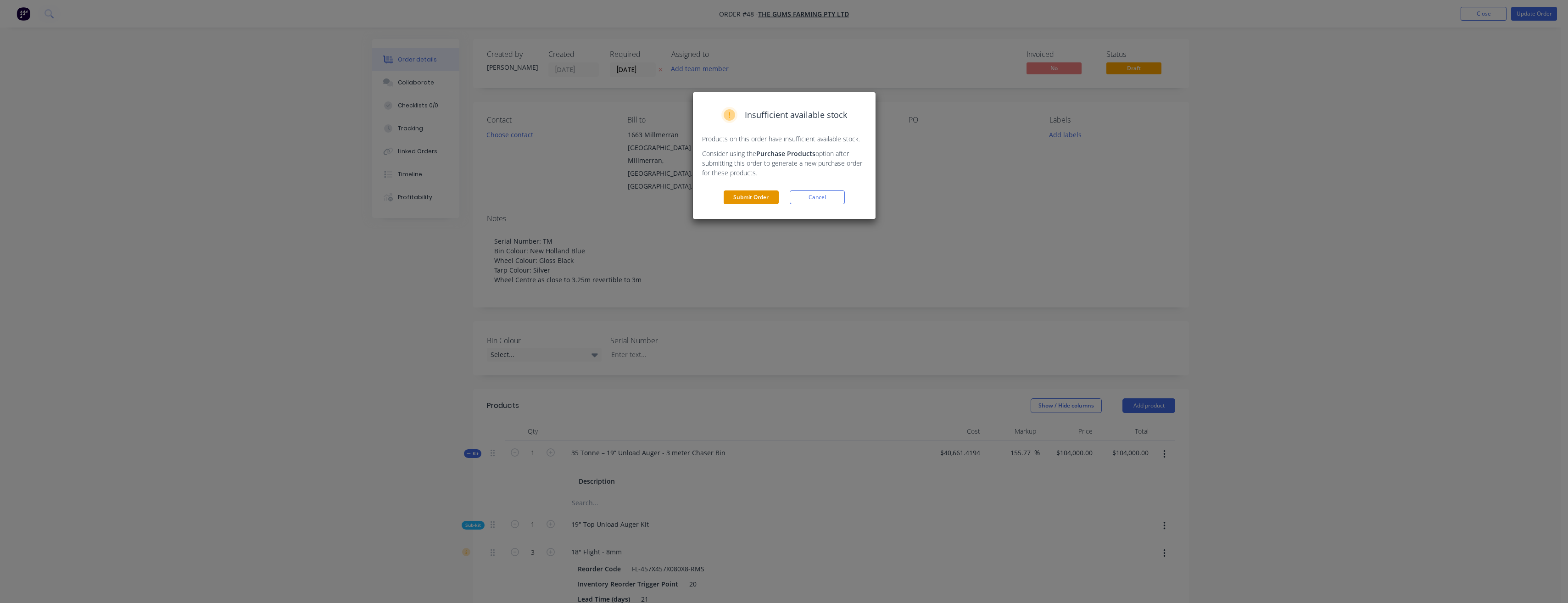
click at [732, 197] on button "Submit Order" at bounding box center [751, 197] width 55 height 14
click at [739, 215] on button "Submit" at bounding box center [751, 215] width 55 height 14
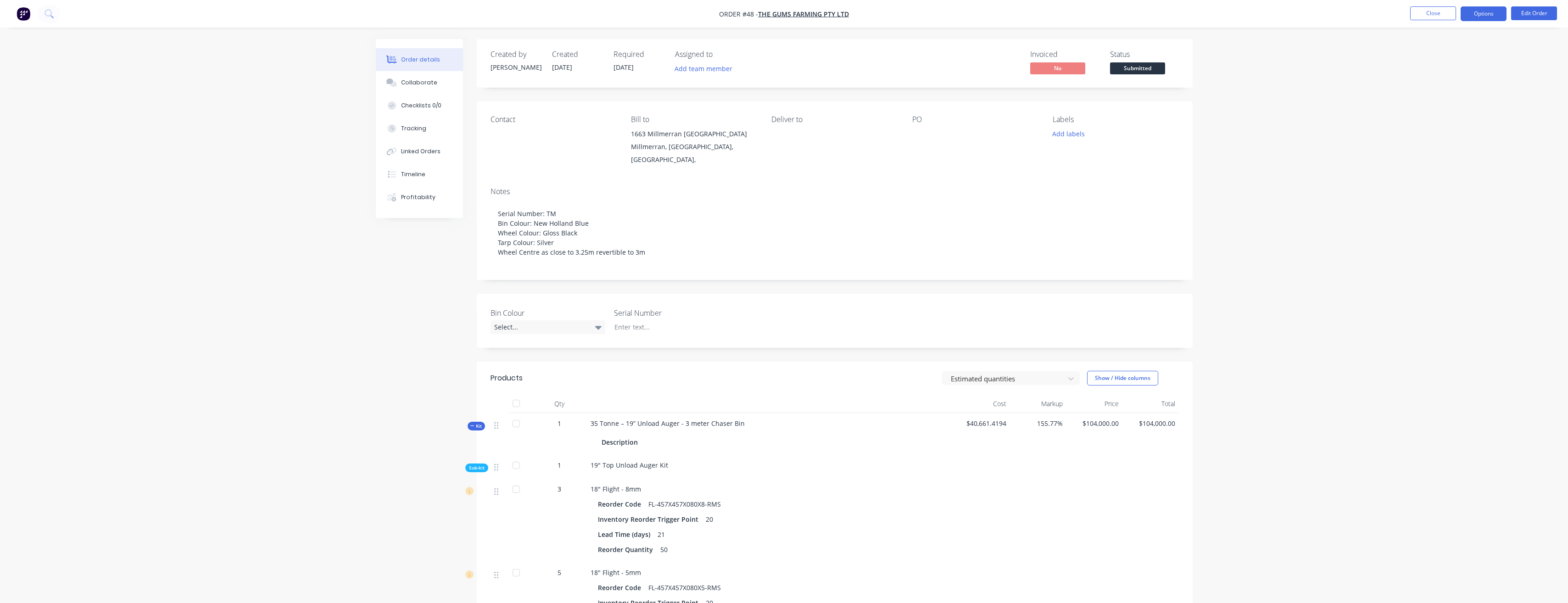
click at [1476, 16] on button "Options" at bounding box center [1483, 14] width 46 height 15
click at [1462, 59] on div "Invoice" at bounding box center [1457, 55] width 85 height 13
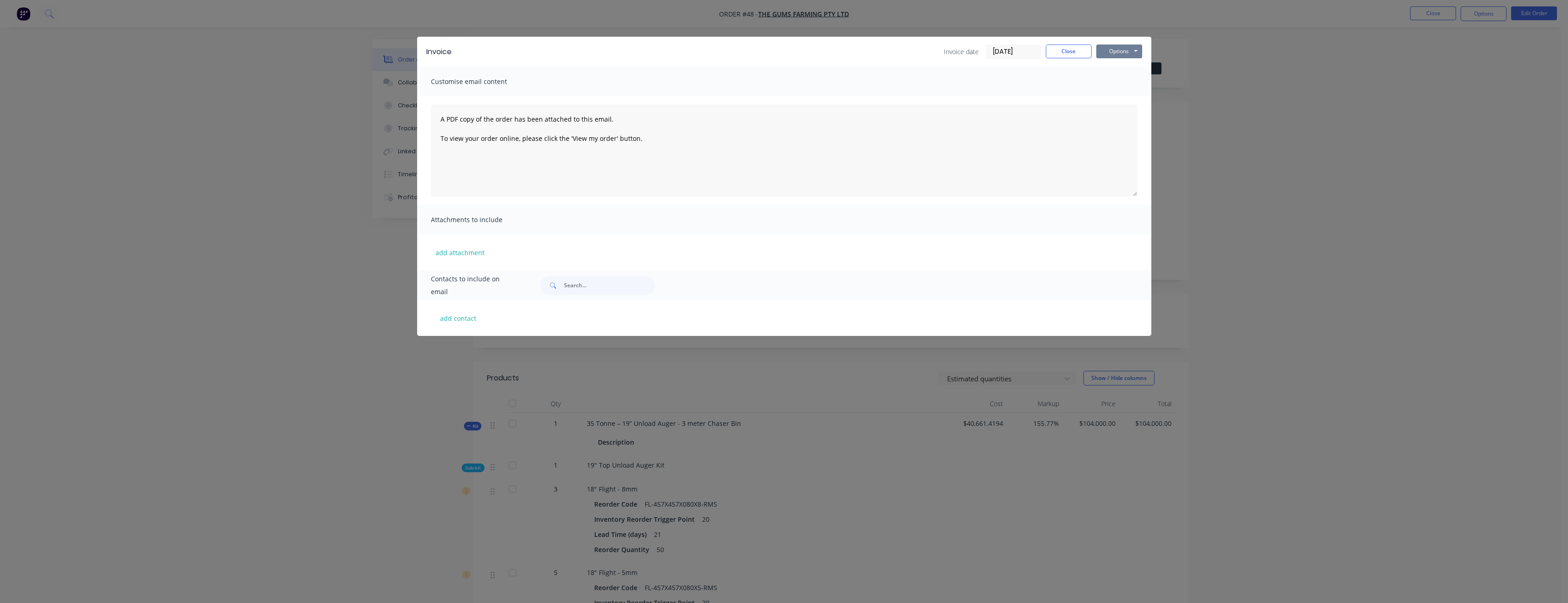
click at [1126, 53] on button "Options" at bounding box center [1119, 51] width 46 height 14
click at [1126, 62] on button "Preview" at bounding box center [1126, 67] width 59 height 15
drag, startPoint x: 1054, startPoint y: 51, endPoint x: 1040, endPoint y: 69, distance: 22.8
click at [1055, 51] on button "Close" at bounding box center [1069, 51] width 46 height 14
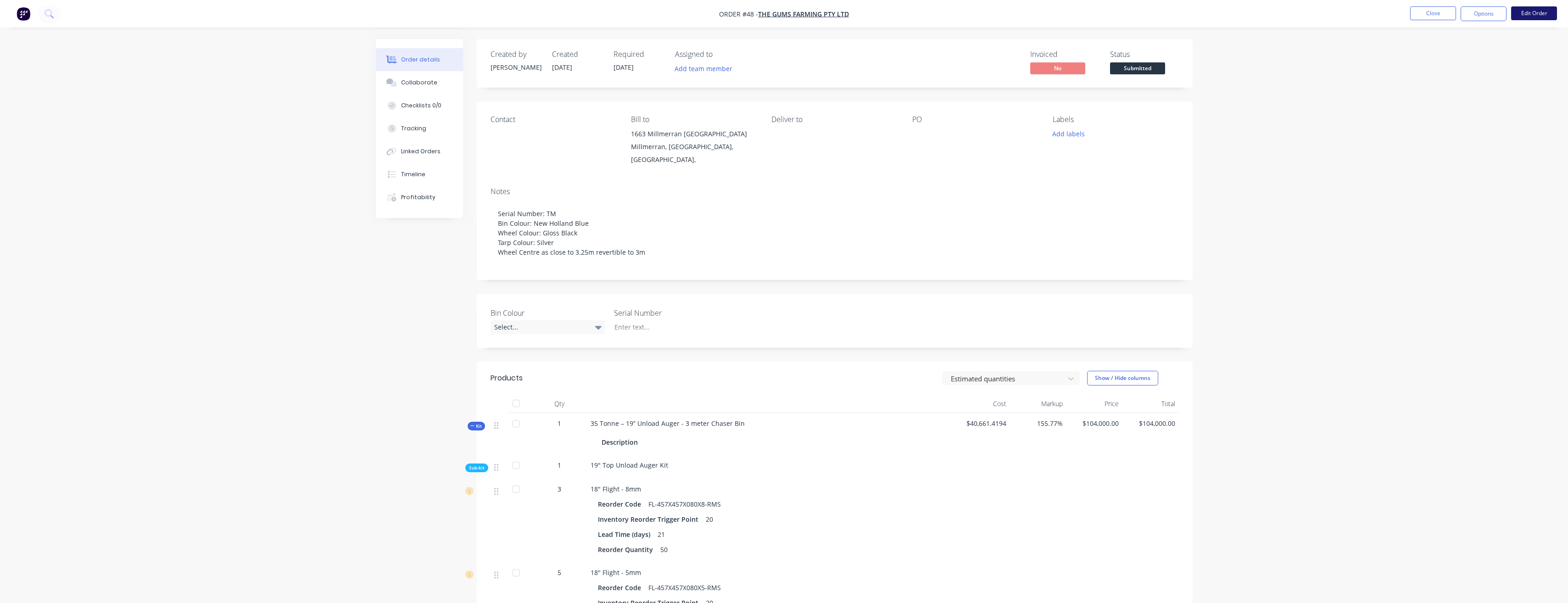
click at [1538, 13] on button "Edit Order" at bounding box center [1534, 13] width 46 height 14
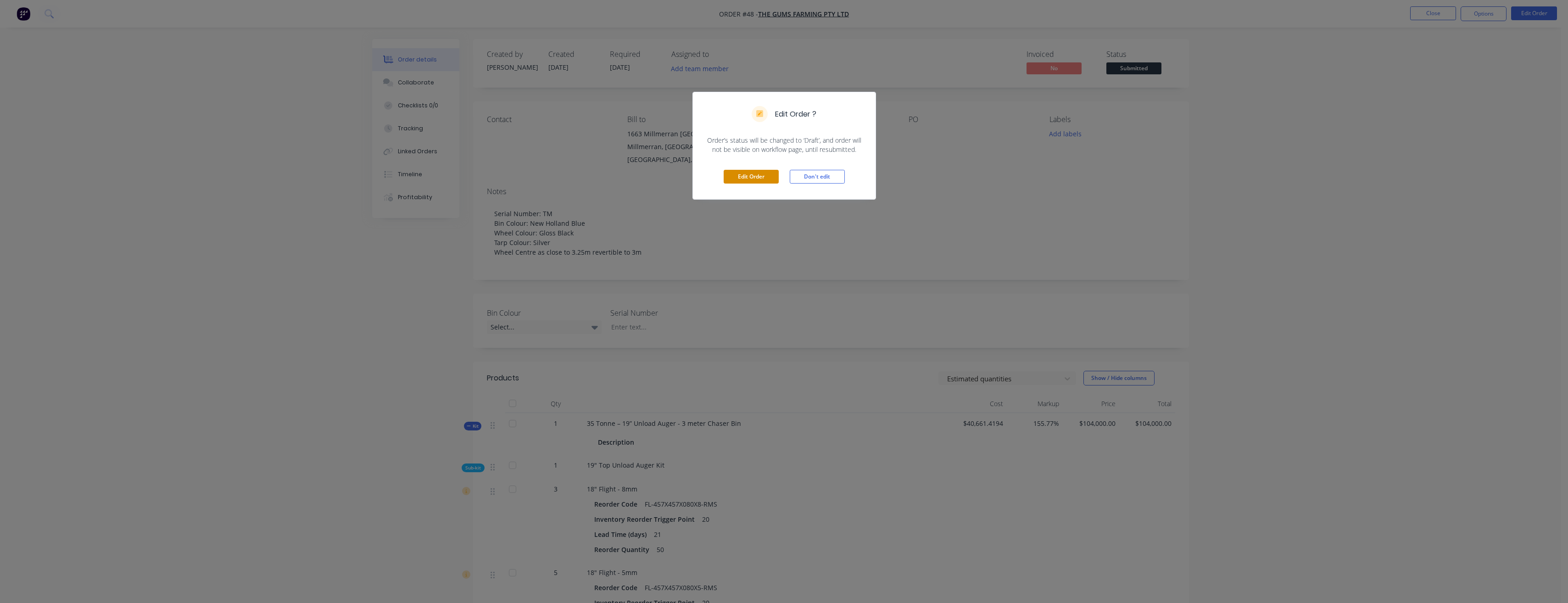
click at [753, 174] on button "Edit Order" at bounding box center [751, 176] width 55 height 14
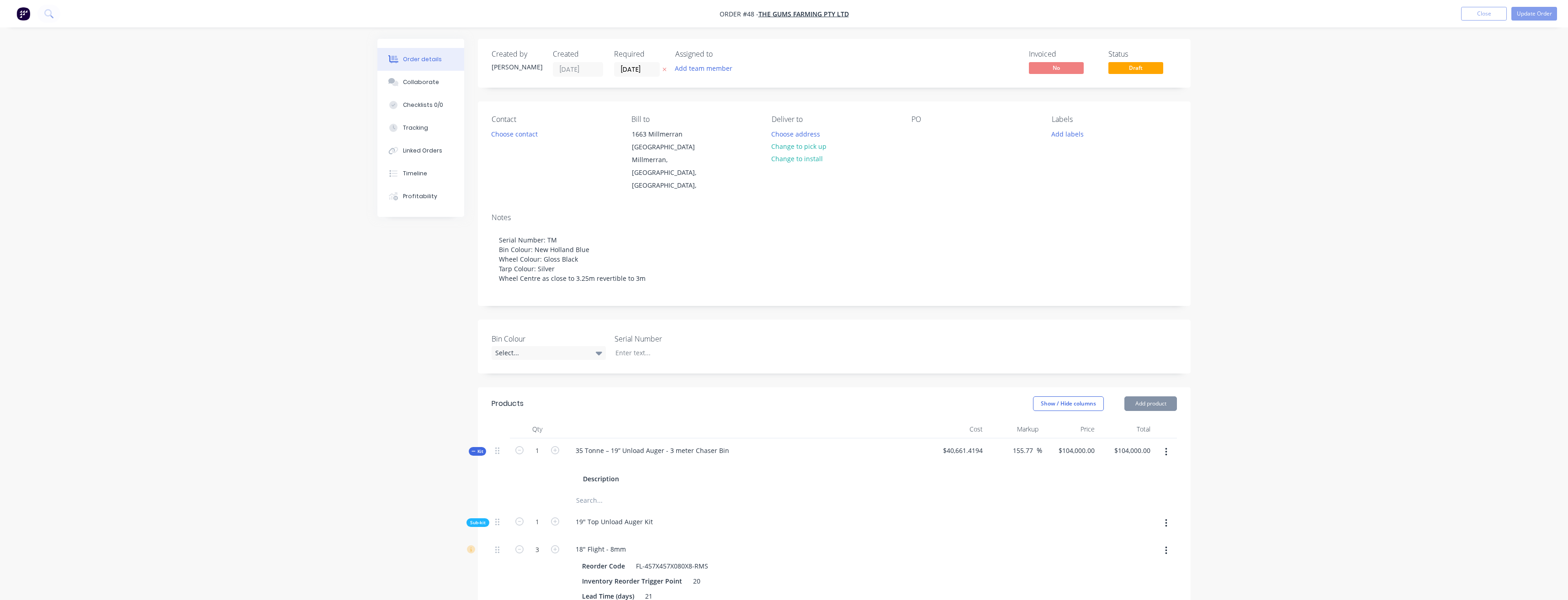
type input "155.77"
type input "$104,000.00"
type input "63.33"
type input "$3,800.00"
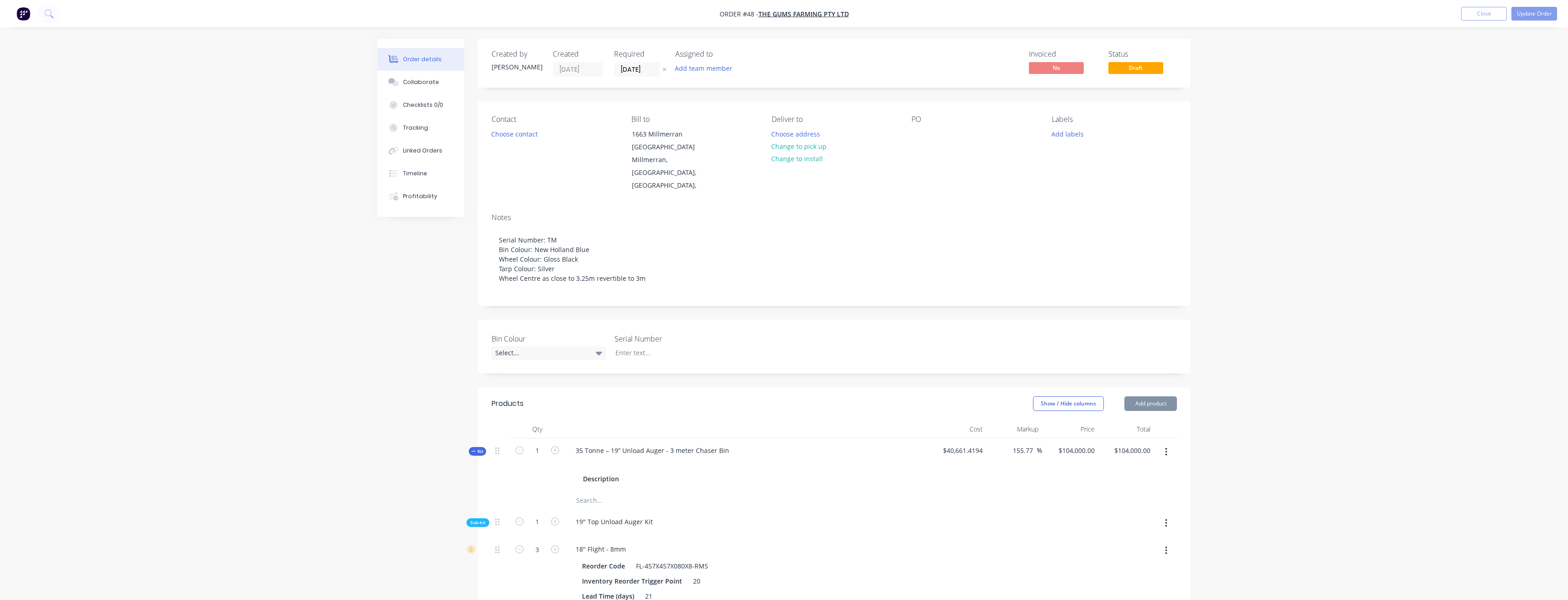
type input "$3,800.00"
click at [1165, 396] on button "Add product" at bounding box center [1147, 404] width 53 height 15
click at [1112, 420] on div "Product catalogue" at bounding box center [1129, 426] width 70 height 13
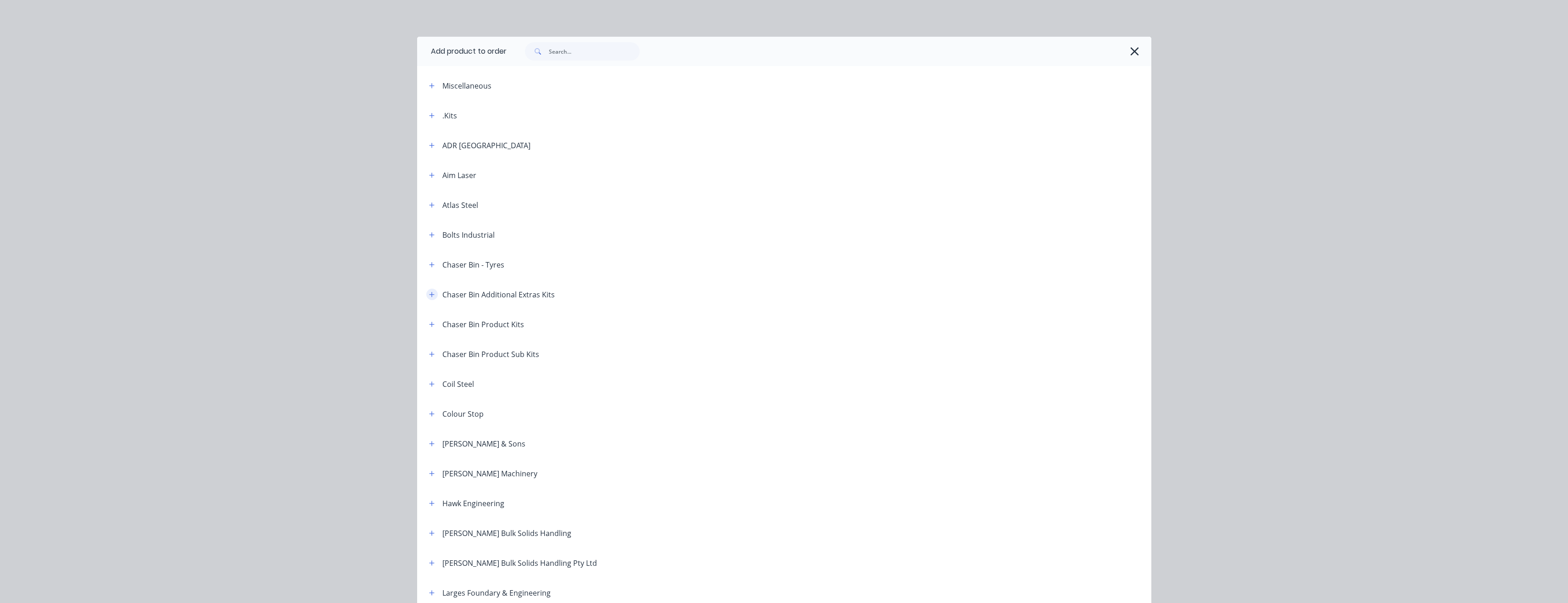
click at [431, 297] on icon "button" at bounding box center [432, 295] width 6 height 7
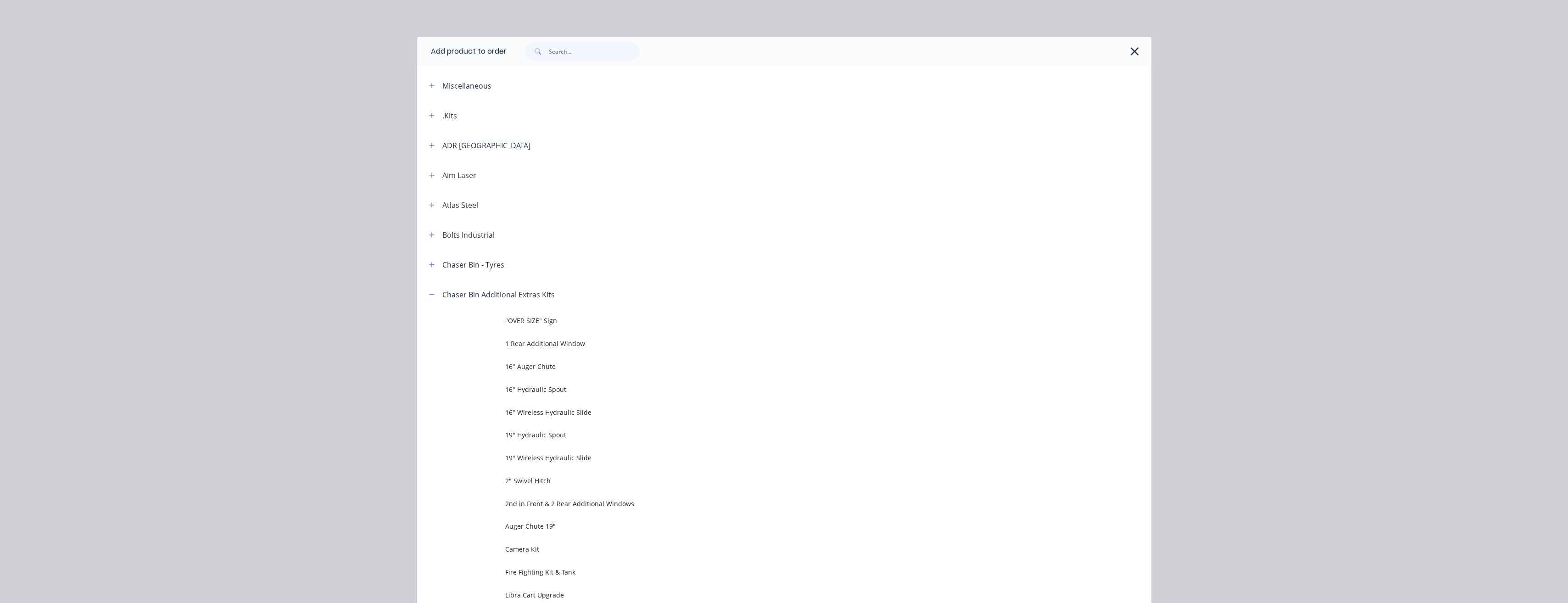
click at [526, 434] on span "19" Hydraulic Spout" at bounding box center [764, 435] width 517 height 10
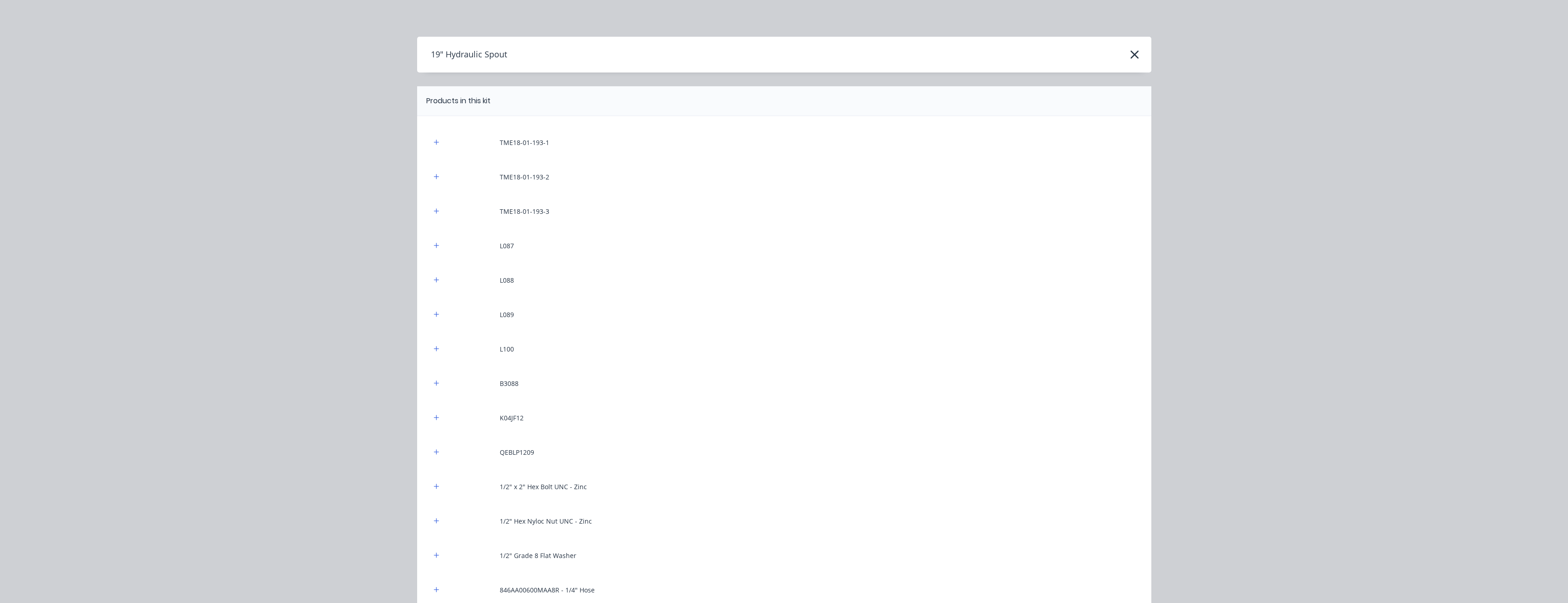
scroll to position [165, 0]
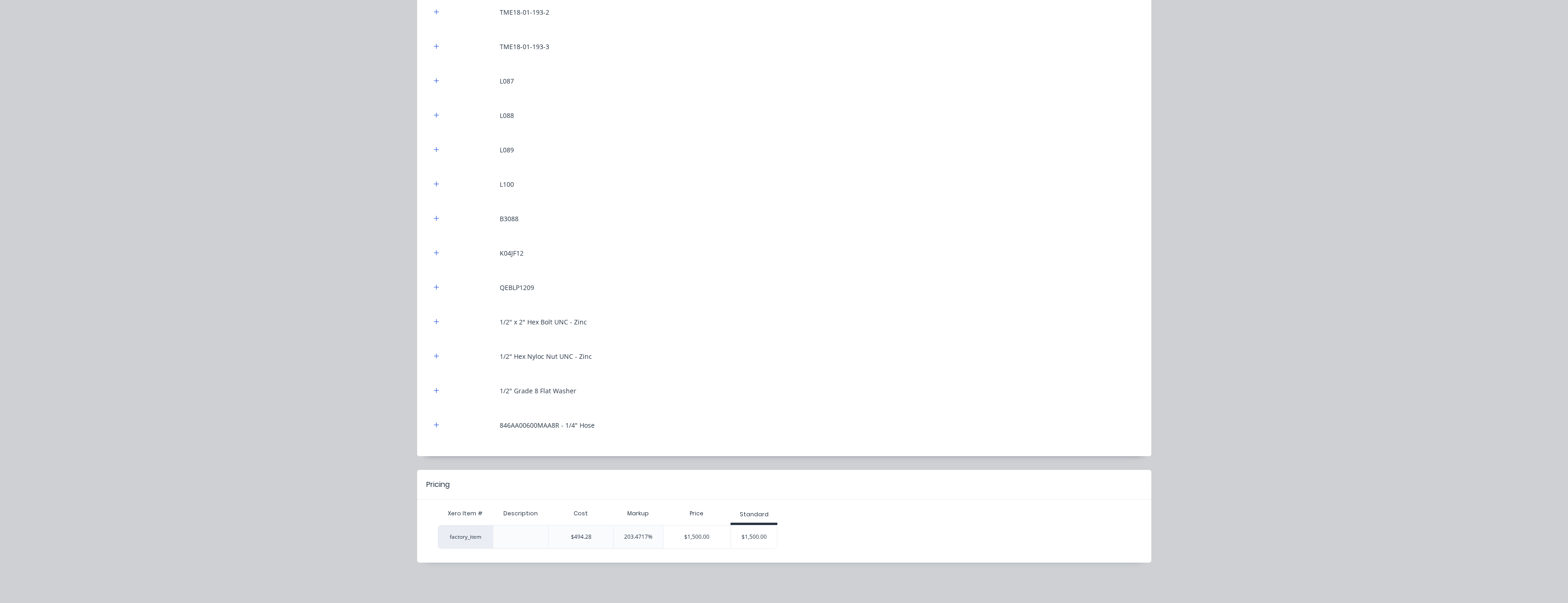
click at [749, 538] on div "$1,500.00" at bounding box center [754, 537] width 46 height 23
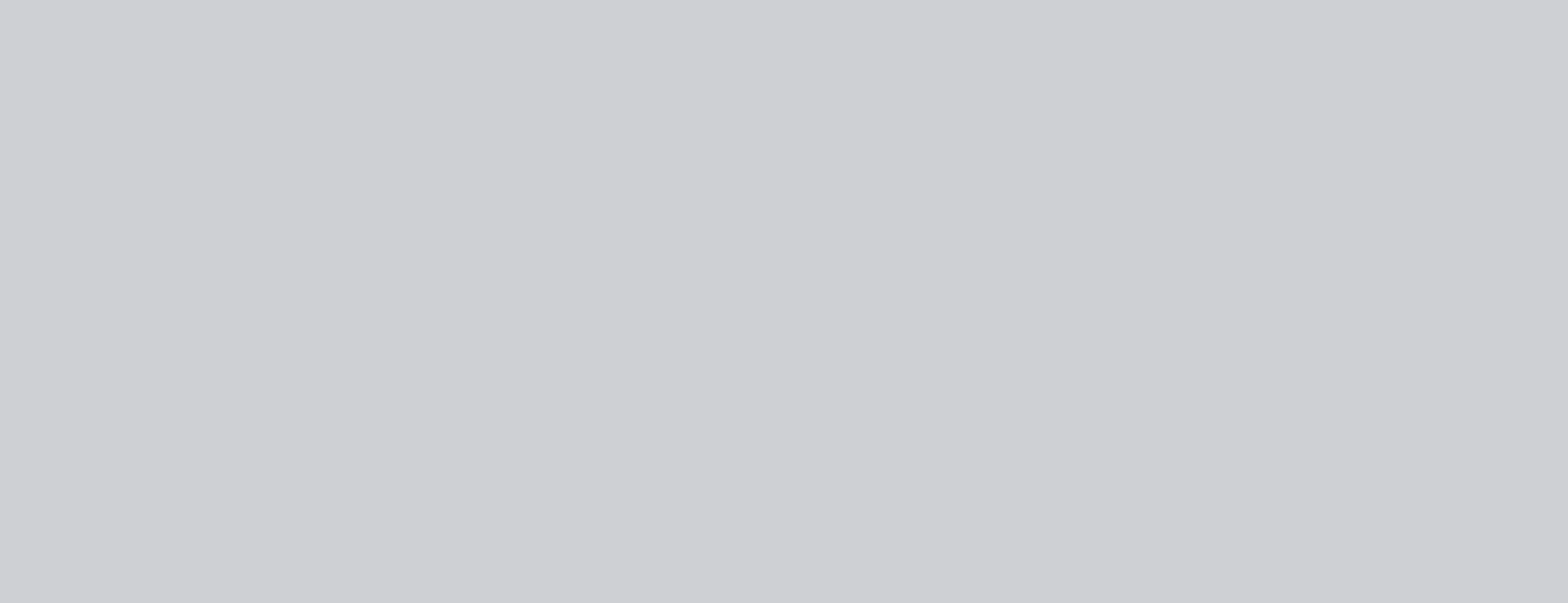
scroll to position [0, 0]
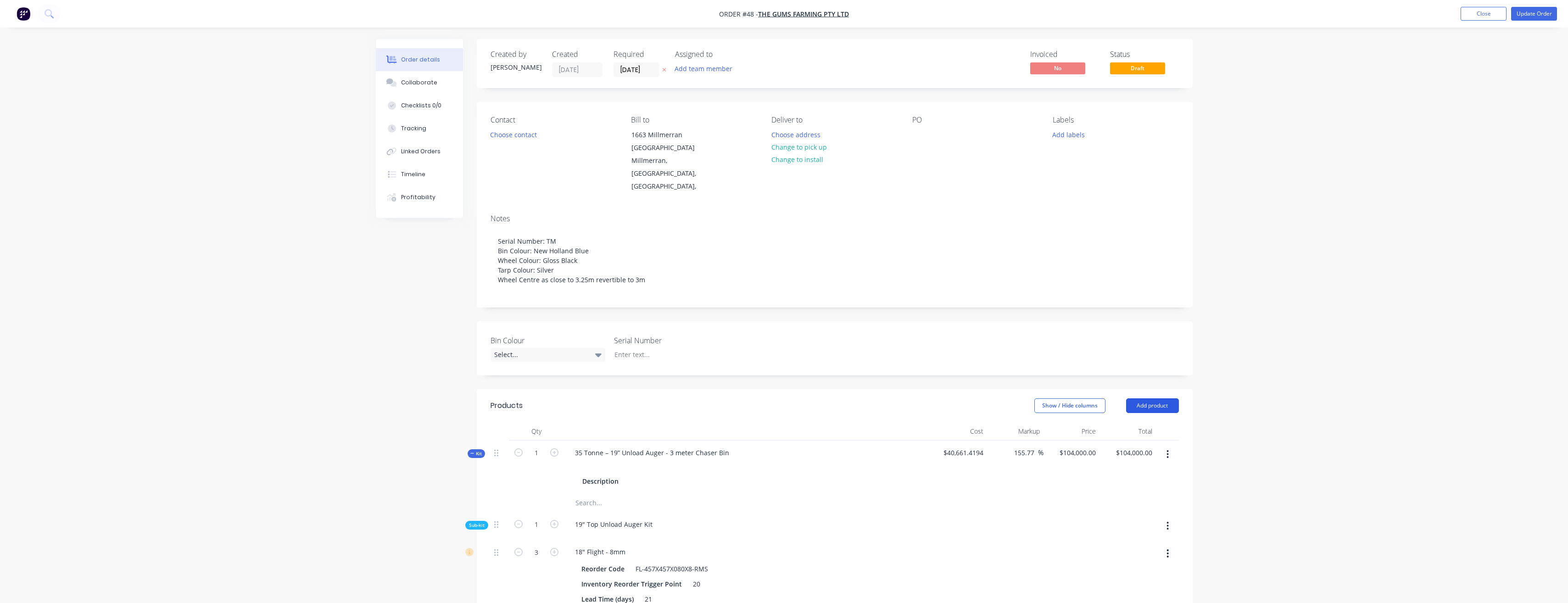
click at [1158, 398] on button "Add product" at bounding box center [1153, 406] width 53 height 15
click at [1151, 422] on div "Product catalogue" at bounding box center [1135, 428] width 71 height 13
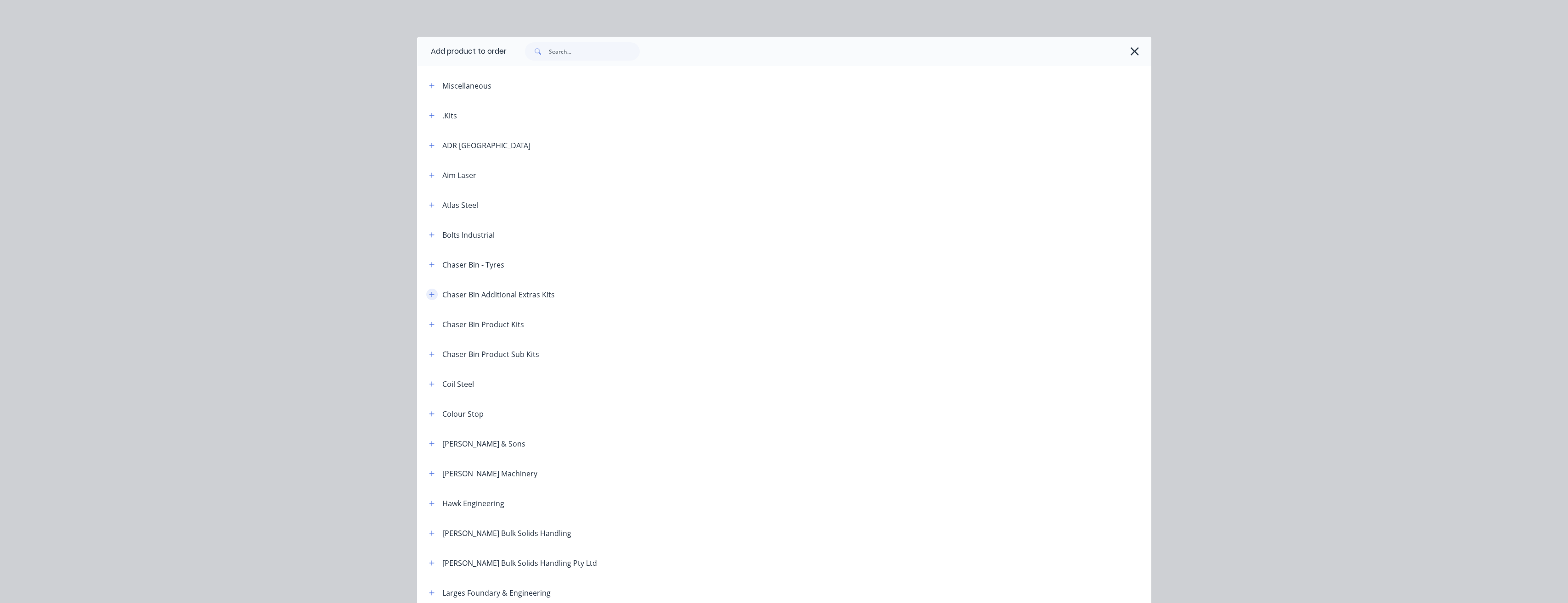
click at [431, 295] on icon "button" at bounding box center [432, 295] width 6 height 7
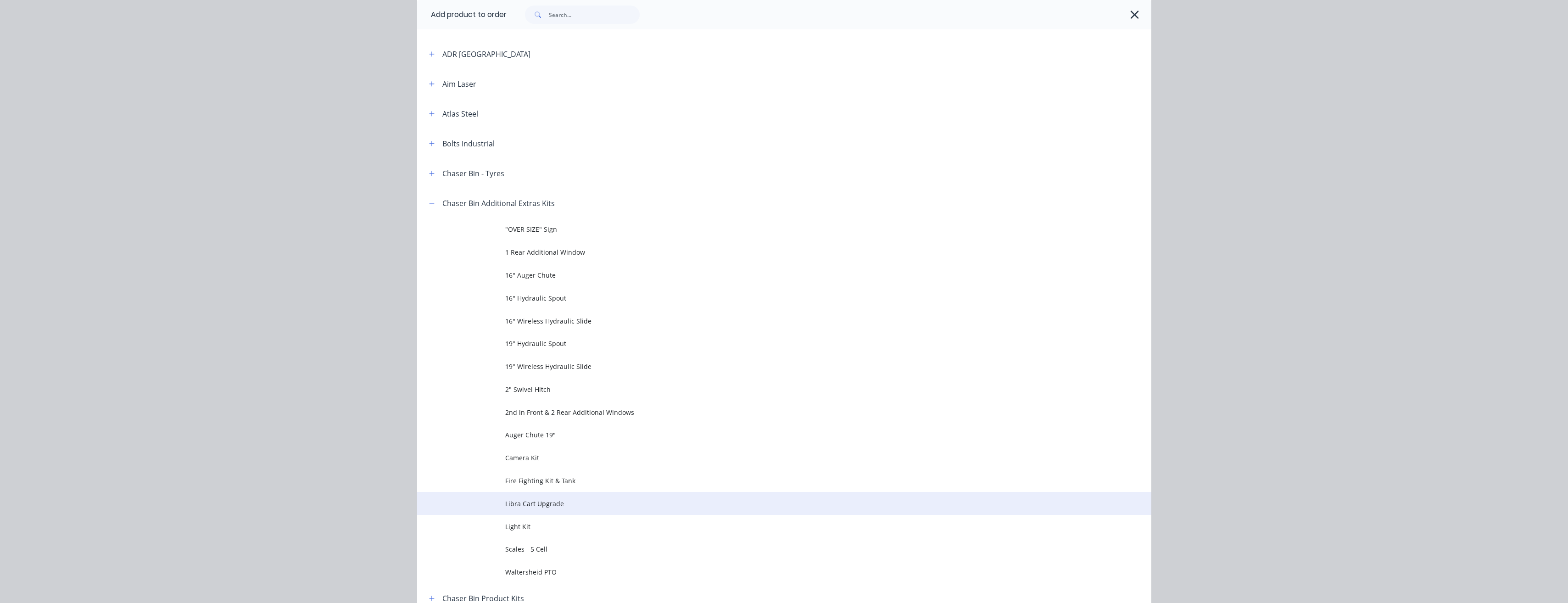
scroll to position [92, 0]
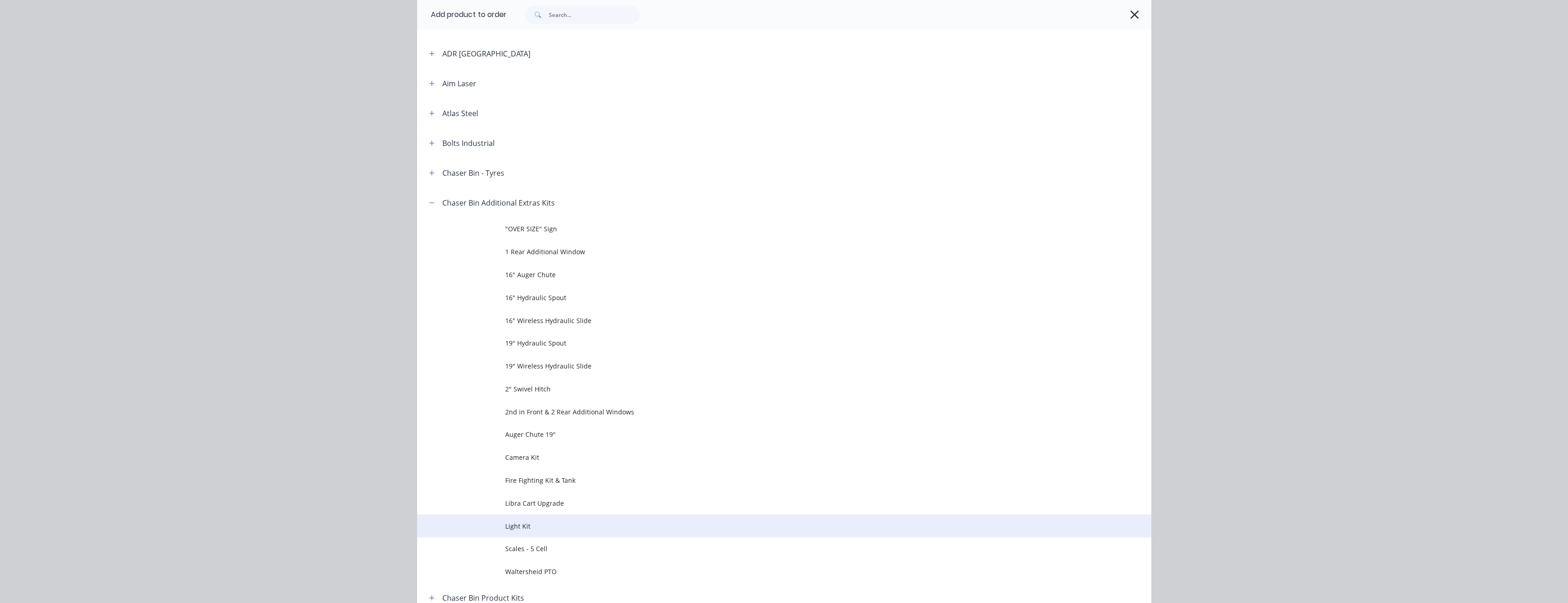
click at [545, 524] on span "Light Kit" at bounding box center [764, 526] width 517 height 10
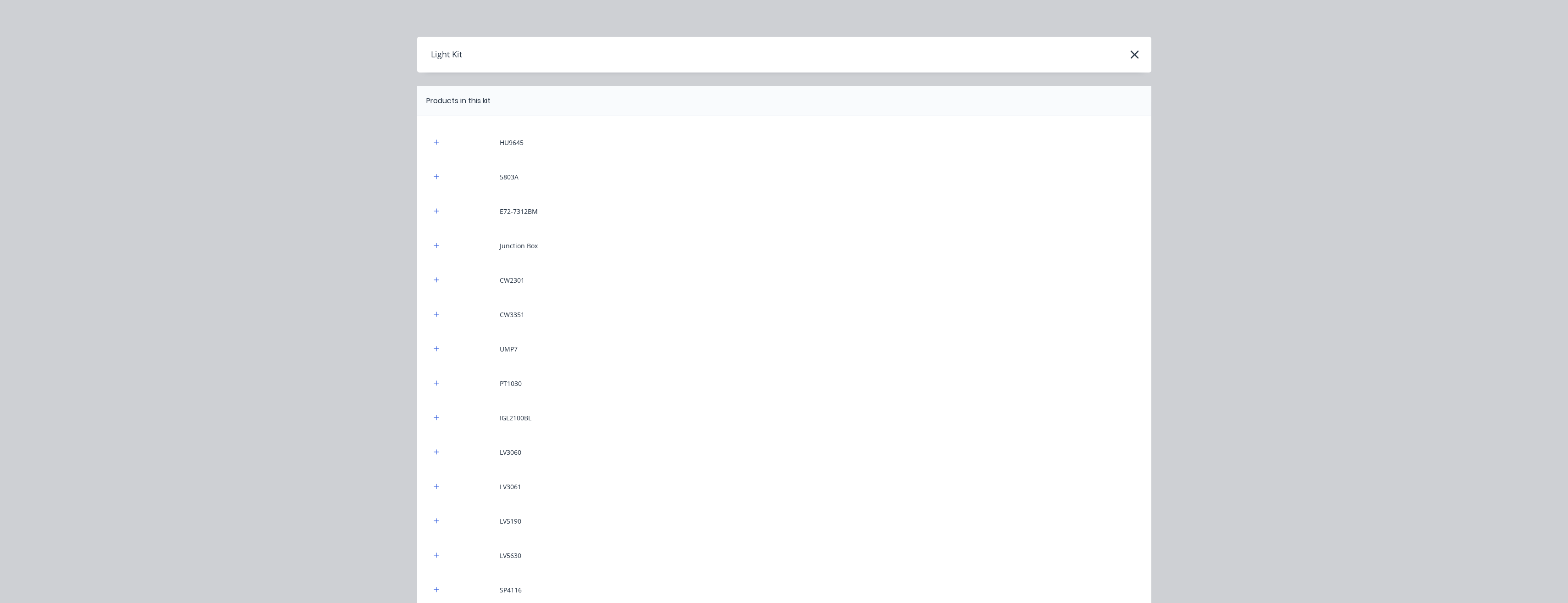
scroll to position [165, 0]
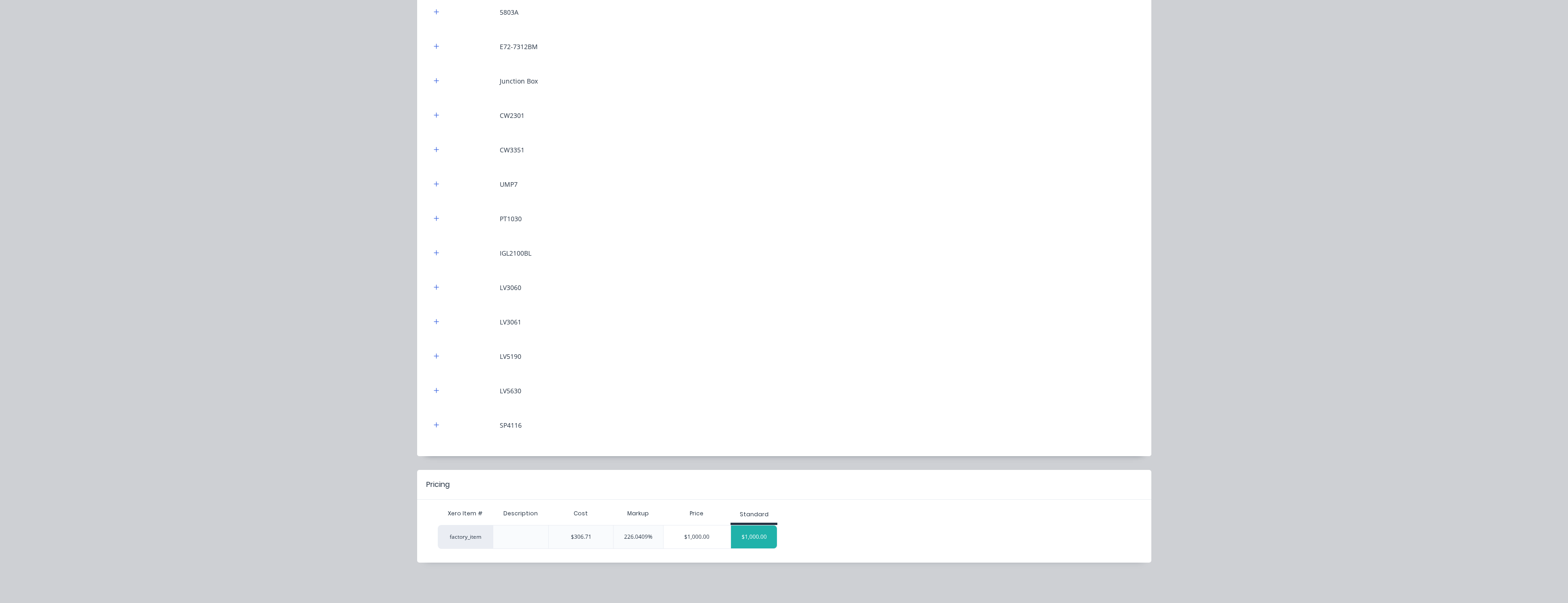
click at [746, 539] on div "$1,000.00" at bounding box center [754, 537] width 46 height 23
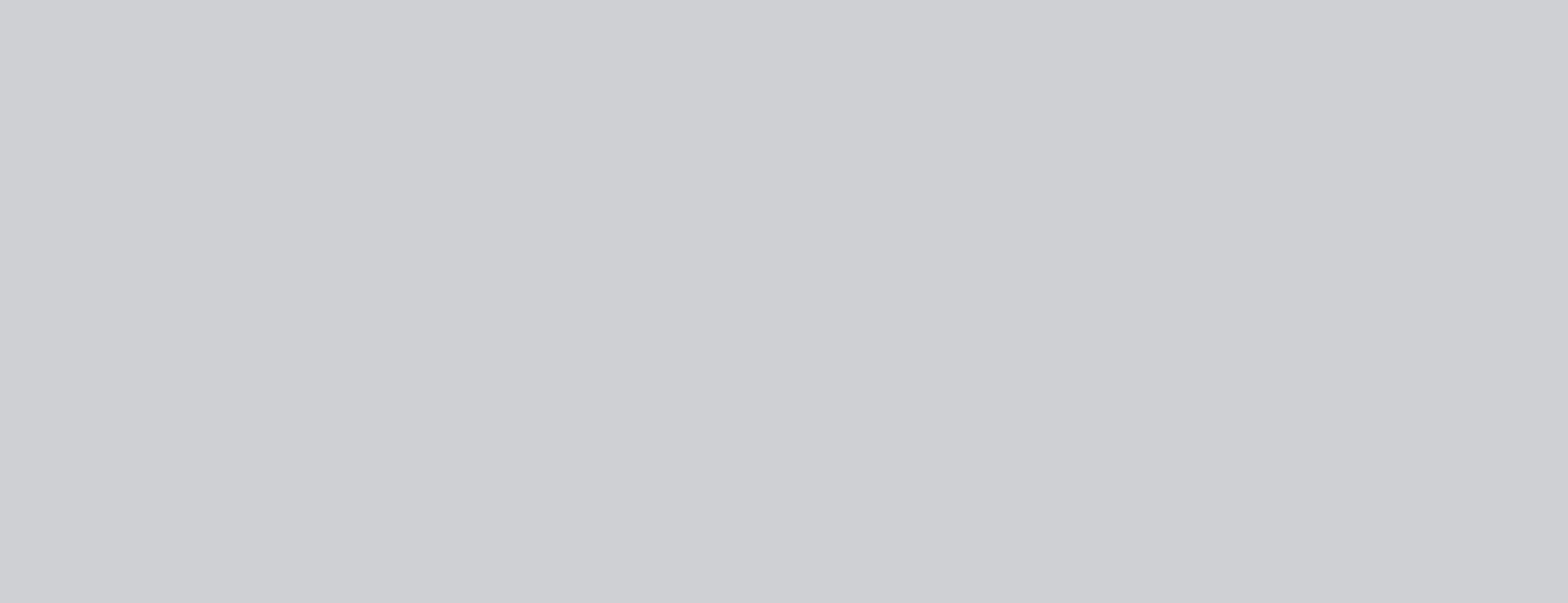
scroll to position [0, 0]
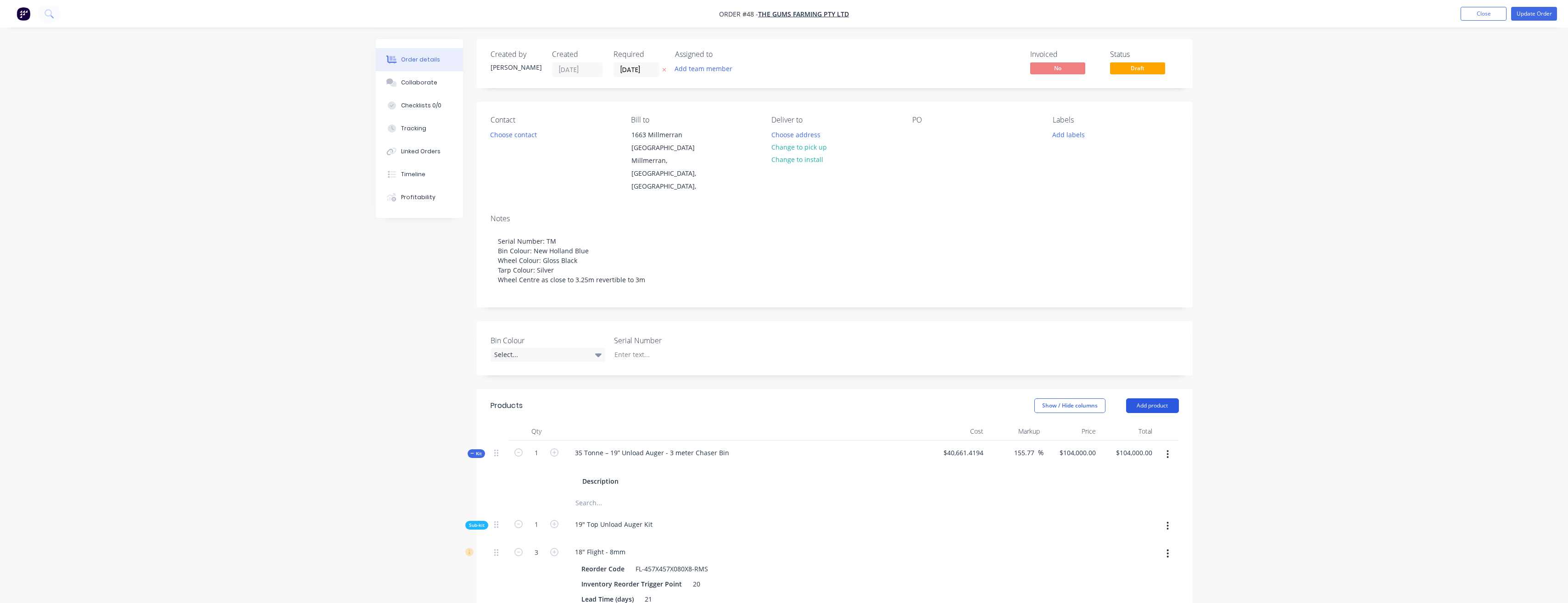
click at [1145, 398] on button "Add product" at bounding box center [1153, 406] width 53 height 15
click at [1149, 422] on div "Product catalogue" at bounding box center [1135, 428] width 71 height 13
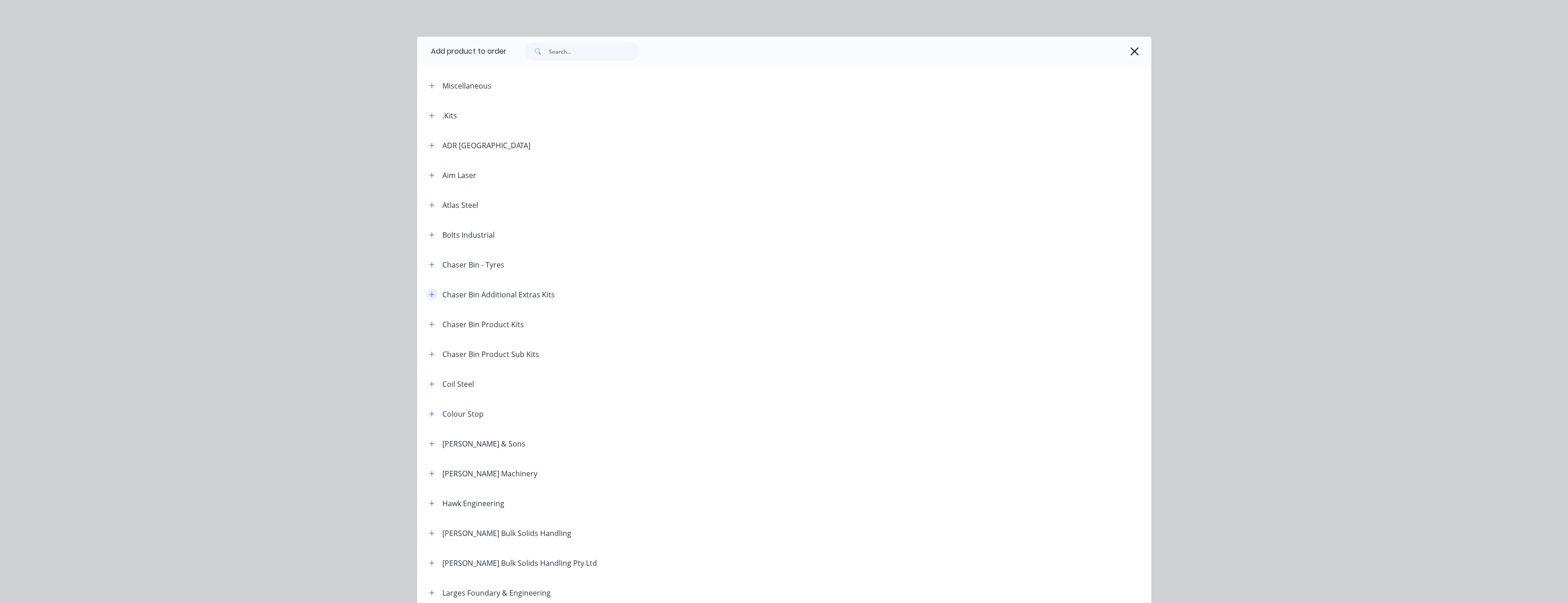
click at [429, 297] on icon "button" at bounding box center [432, 295] width 6 height 7
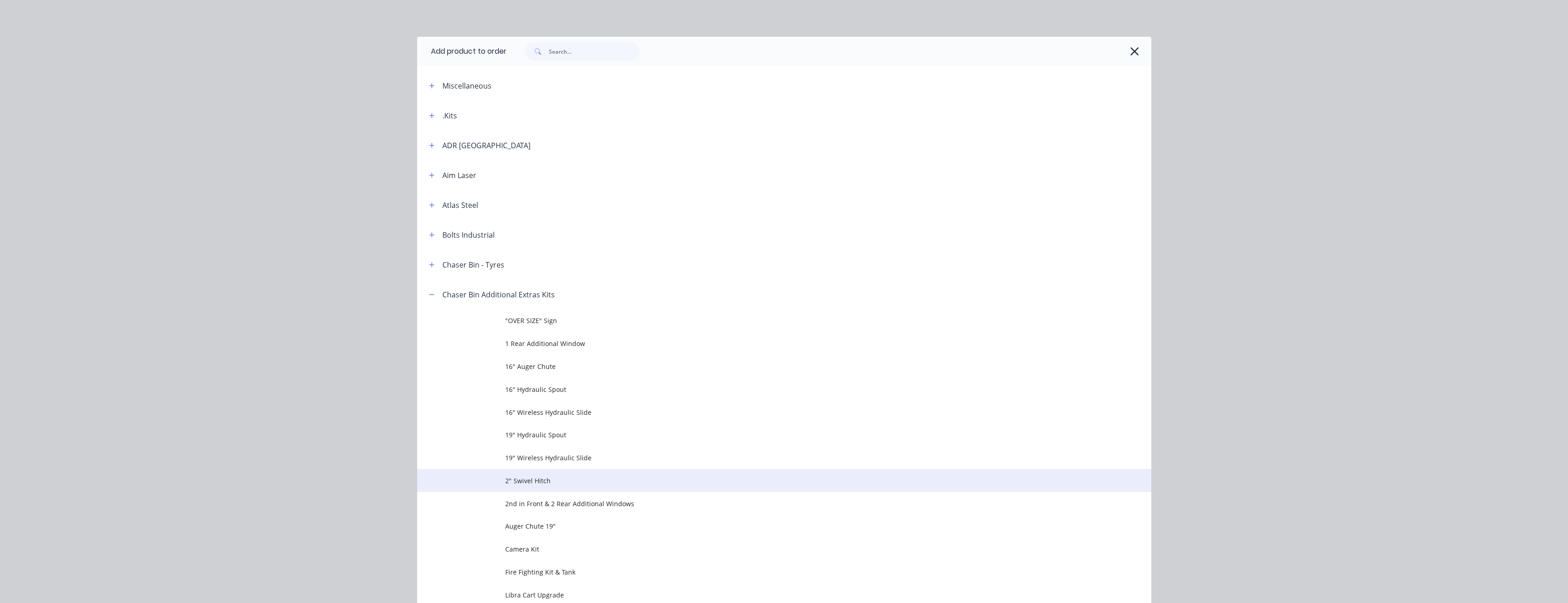
scroll to position [92, 0]
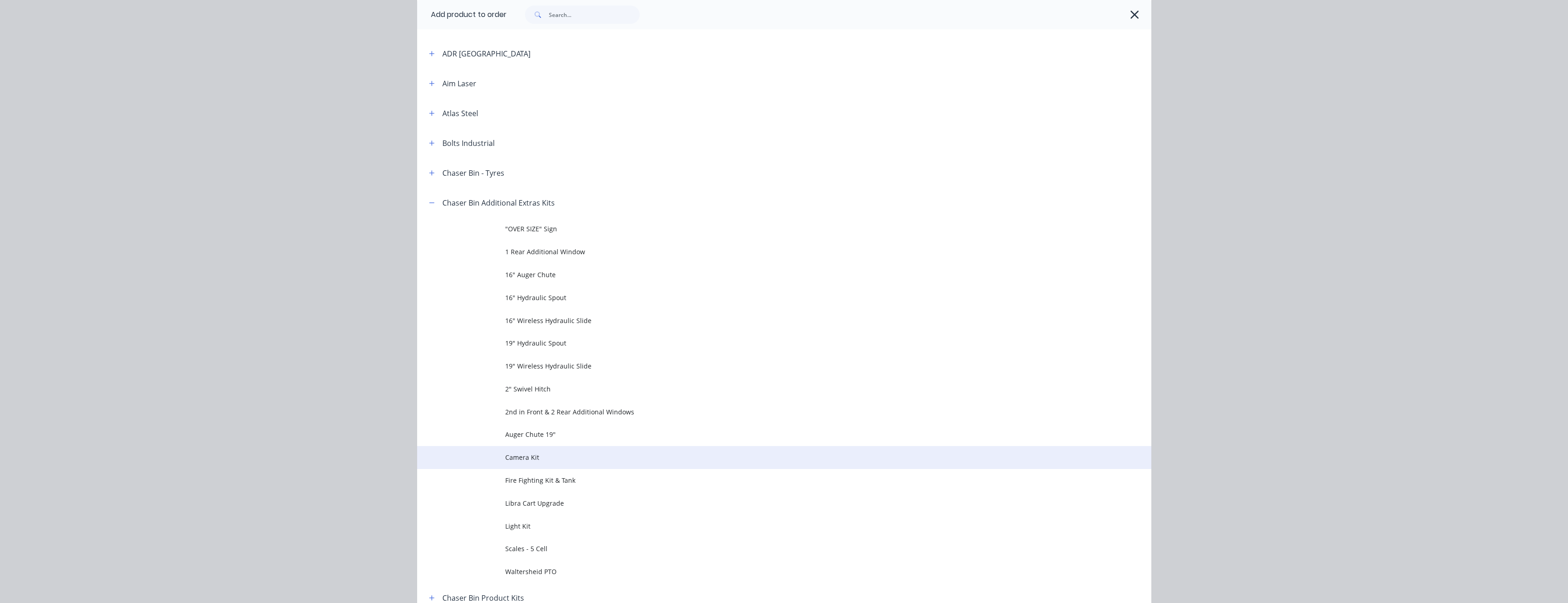
click at [528, 459] on span "Camera Kit" at bounding box center [764, 458] width 517 height 10
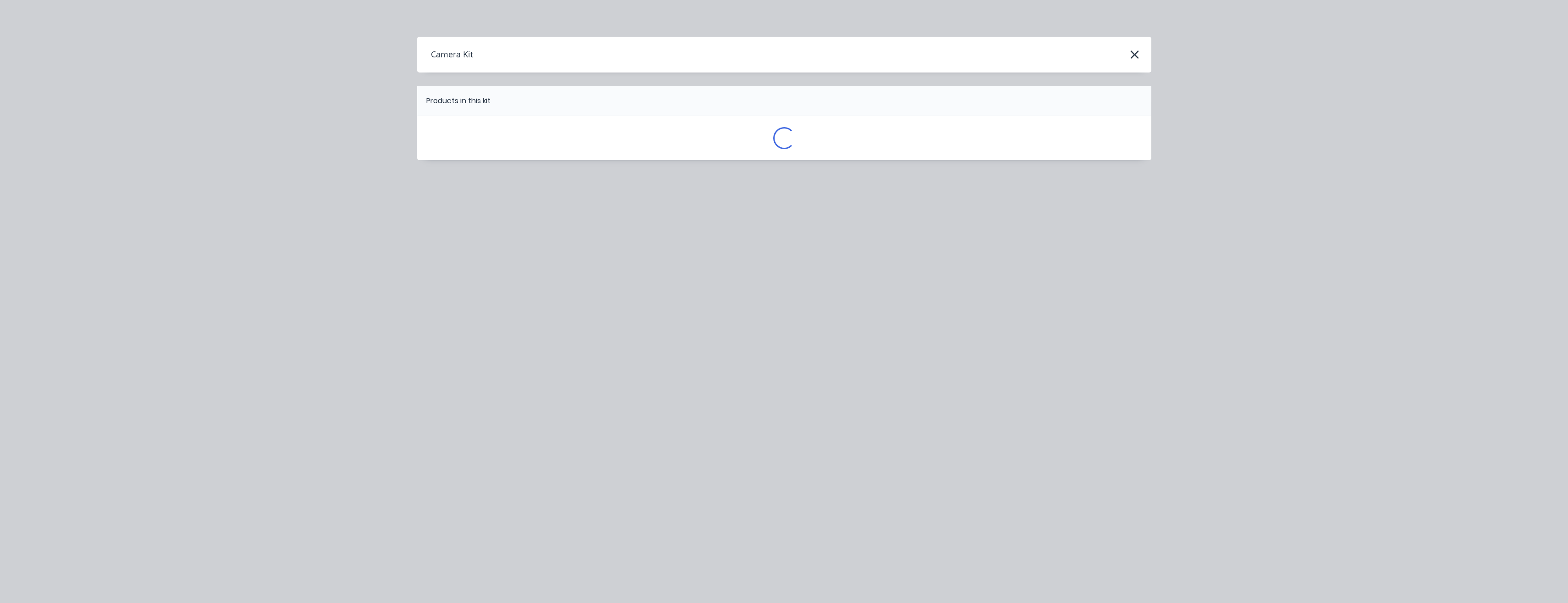
scroll to position [0, 0]
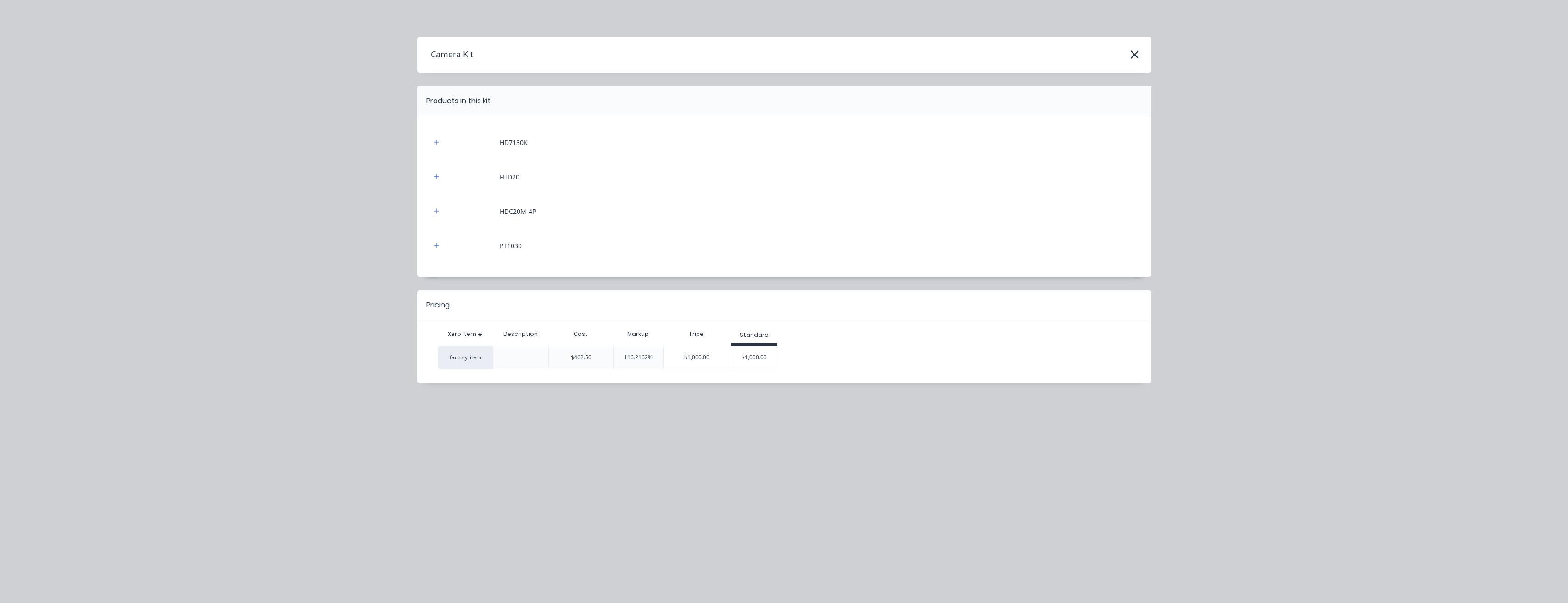
click at [751, 358] on div "$1,000.00" at bounding box center [754, 358] width 46 height 23
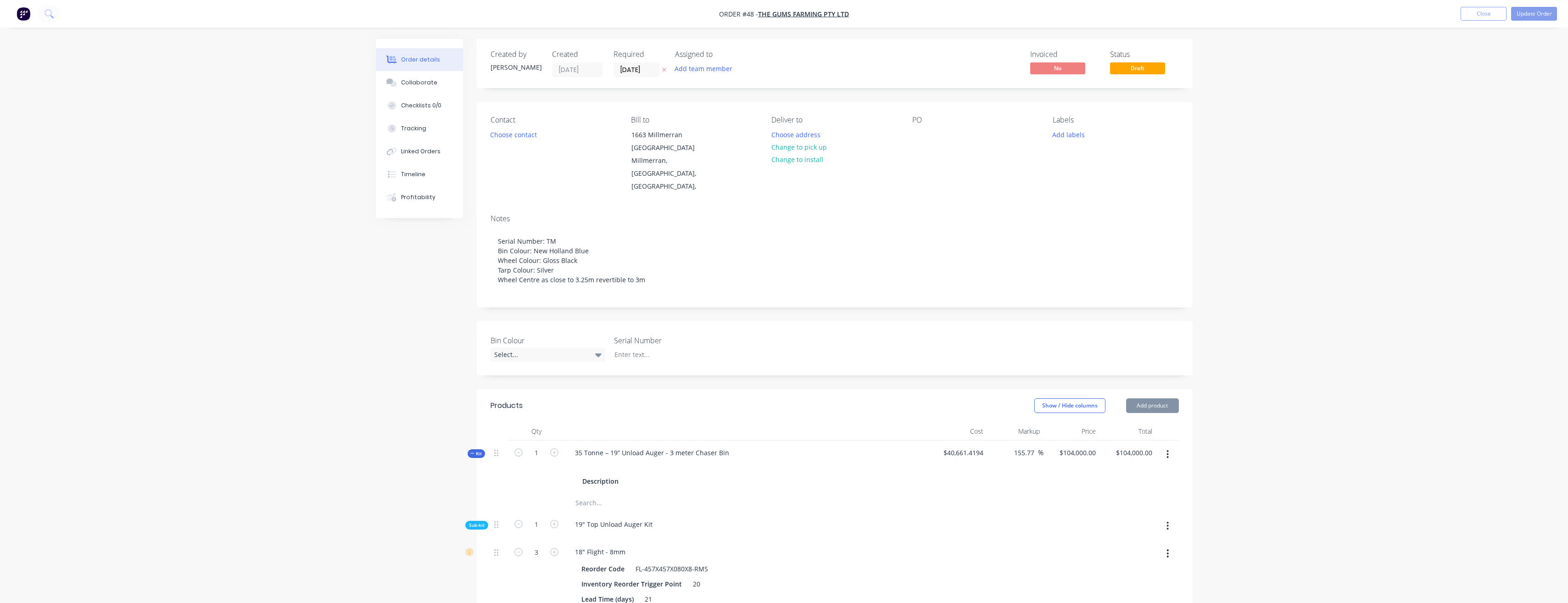
type input "116.22"
type input "$1,000.00"
click at [1165, 398] on button "Add product" at bounding box center [1153, 406] width 53 height 15
click at [1141, 422] on div "Product catalogue" at bounding box center [1135, 428] width 71 height 13
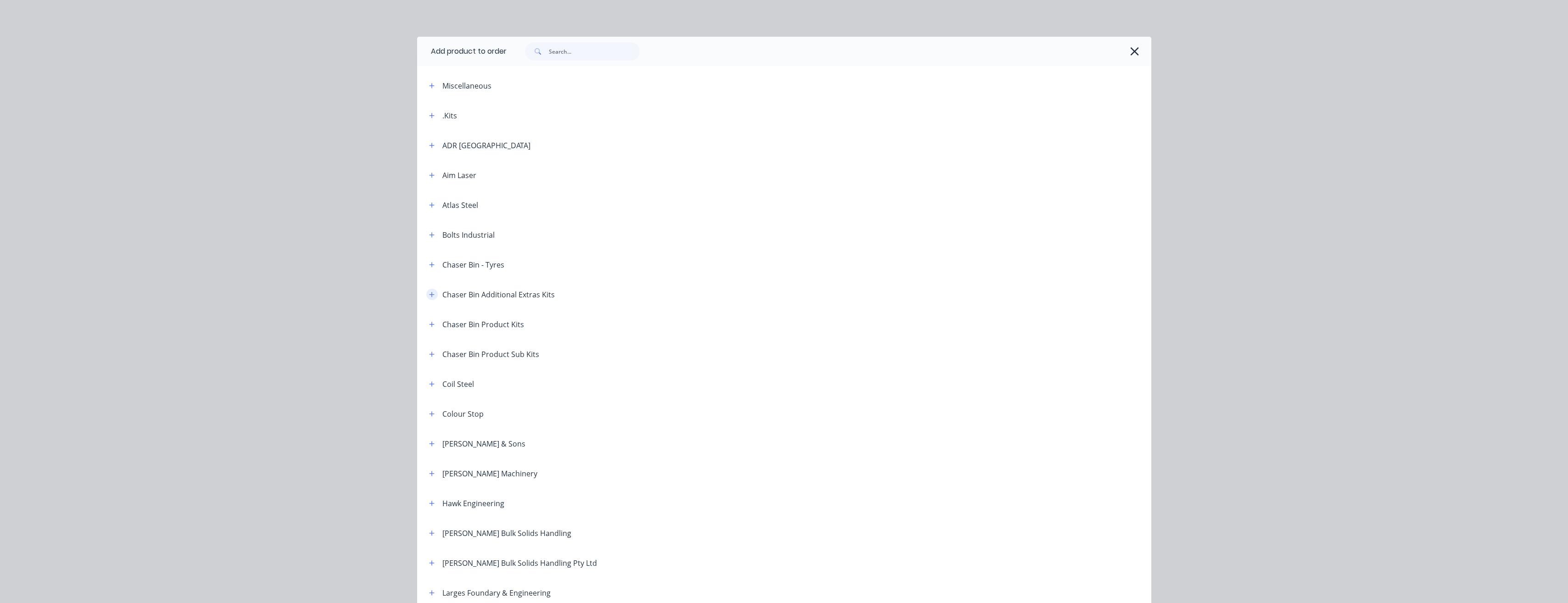
click at [428, 299] on button "button" at bounding box center [432, 294] width 11 height 11
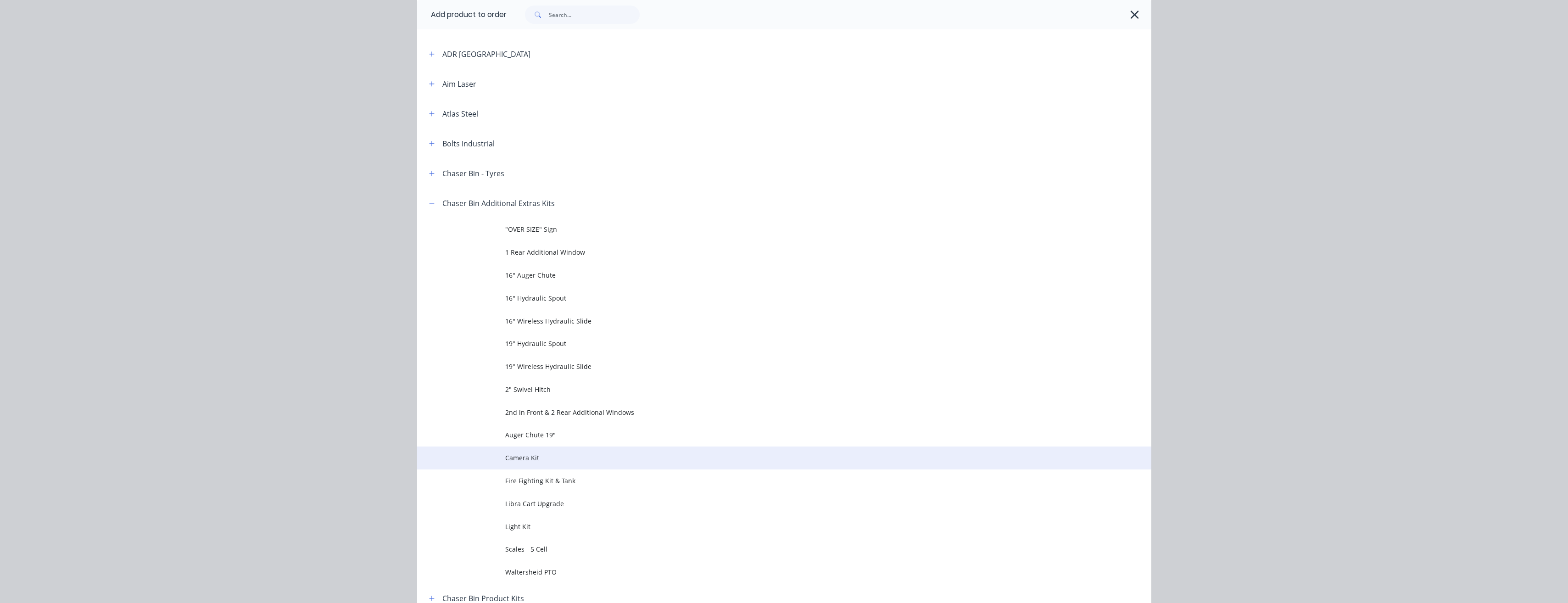
scroll to position [92, 0]
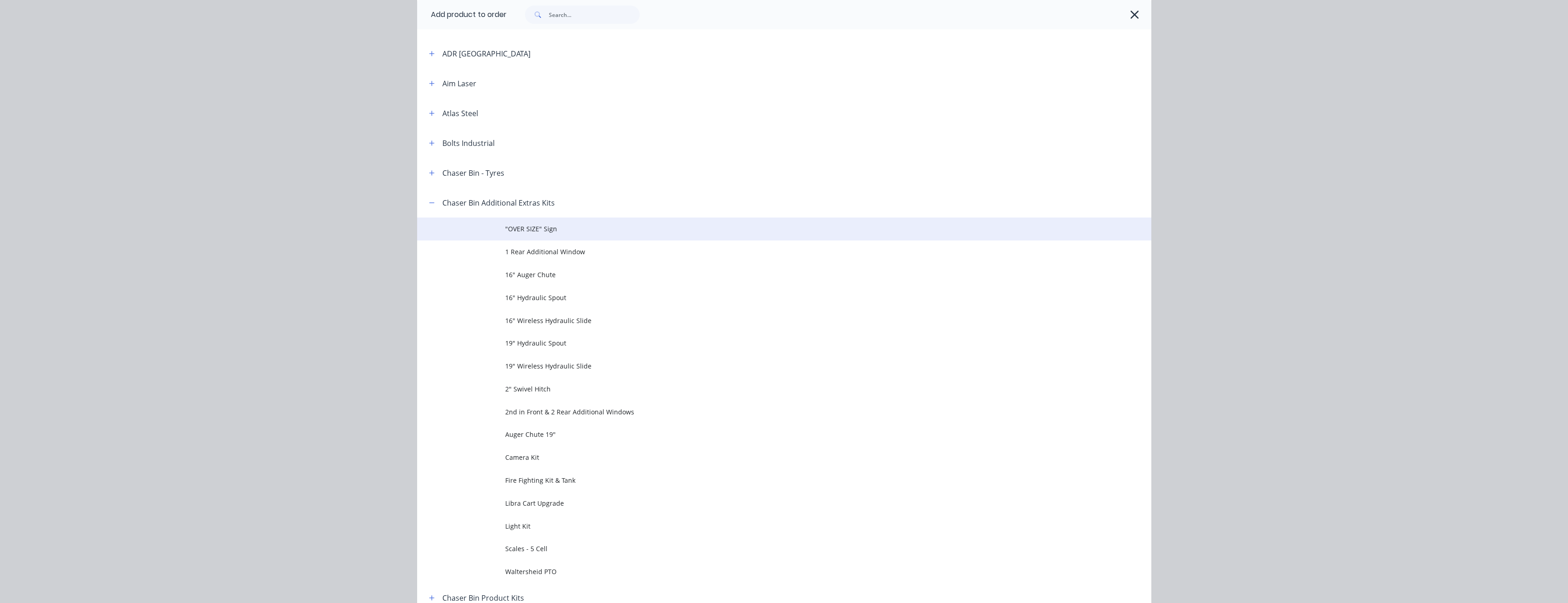
click at [549, 230] on span ""OVER SIZE" Sign" at bounding box center [764, 229] width 517 height 10
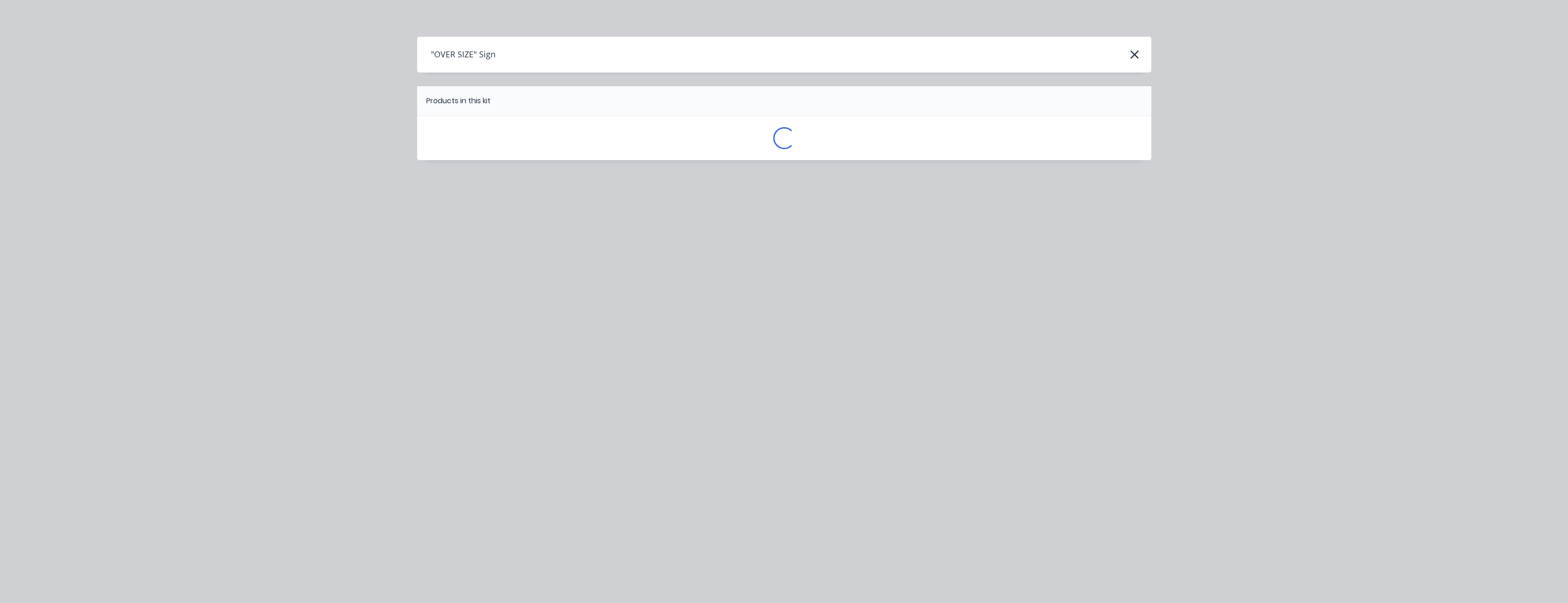
scroll to position [0, 0]
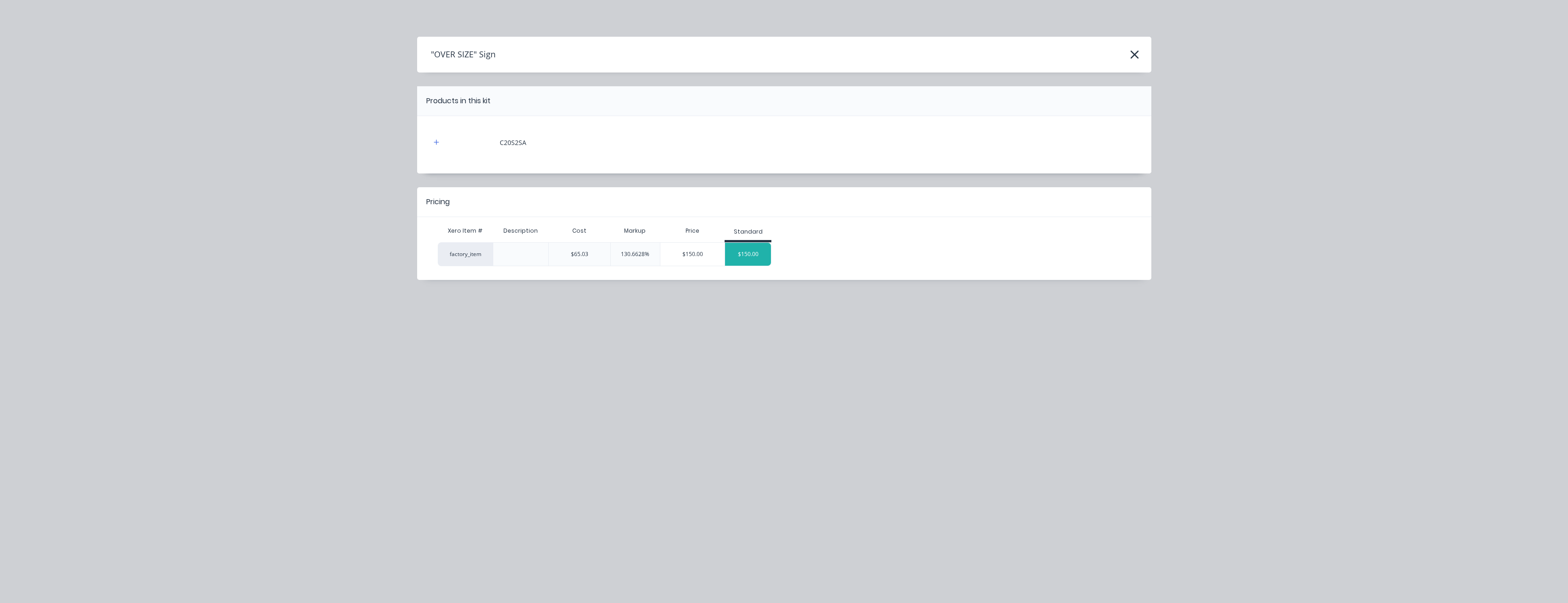
click at [754, 256] on div "$150.00" at bounding box center [748, 254] width 46 height 23
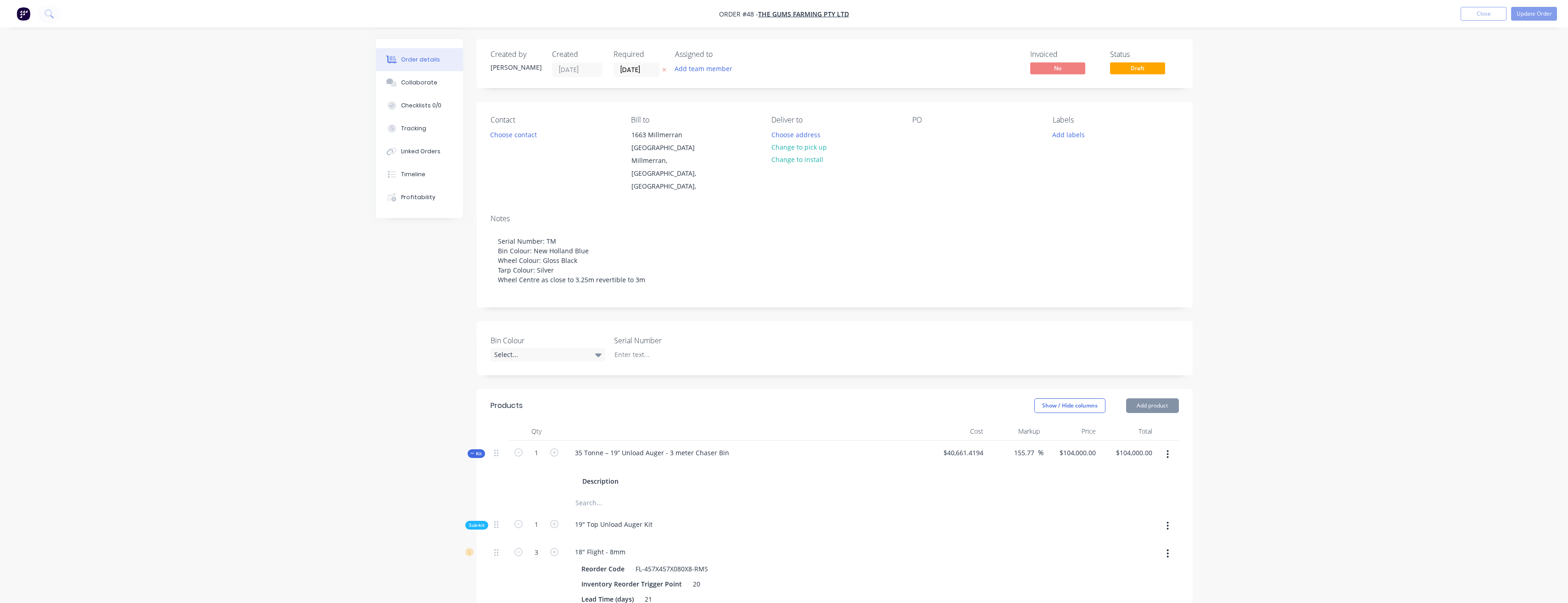
type input "130.66"
type input "$150.00"
click at [1156, 398] on button "Add product" at bounding box center [1153, 406] width 53 height 15
click at [1151, 422] on div "Product catalogue" at bounding box center [1135, 428] width 71 height 13
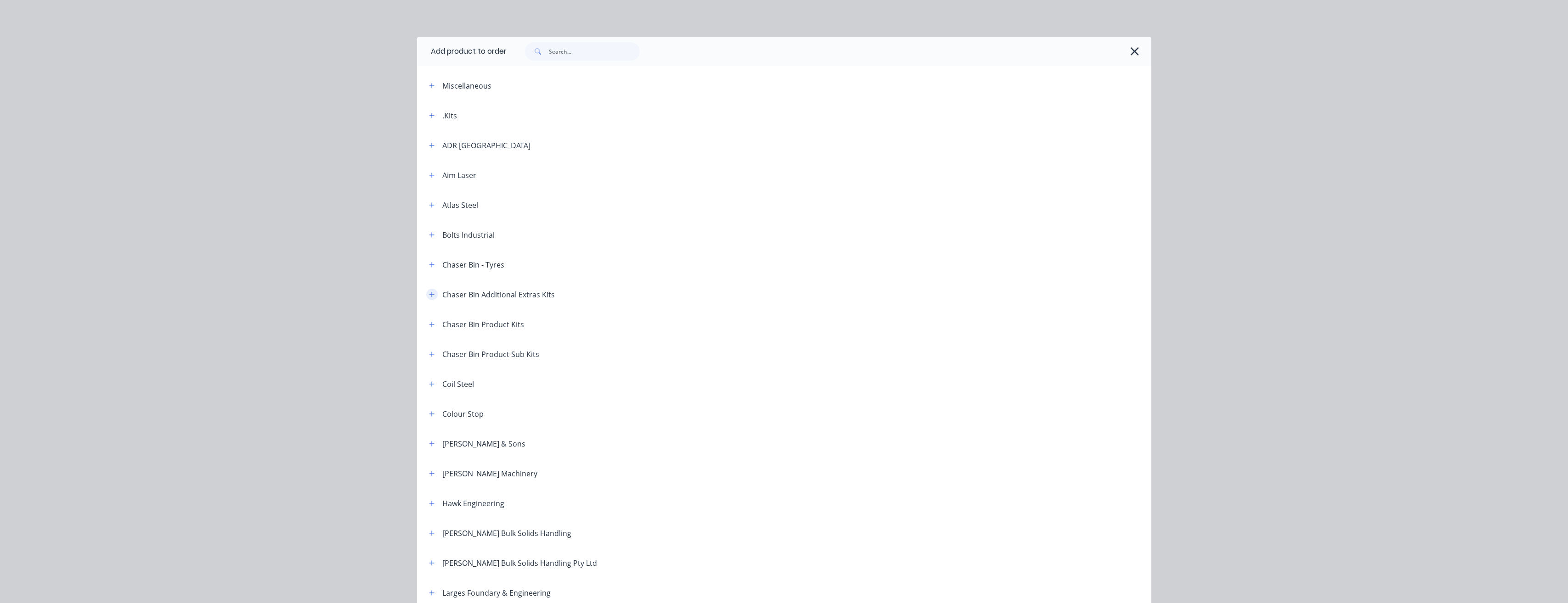
click at [429, 296] on icon "button" at bounding box center [432, 295] width 6 height 7
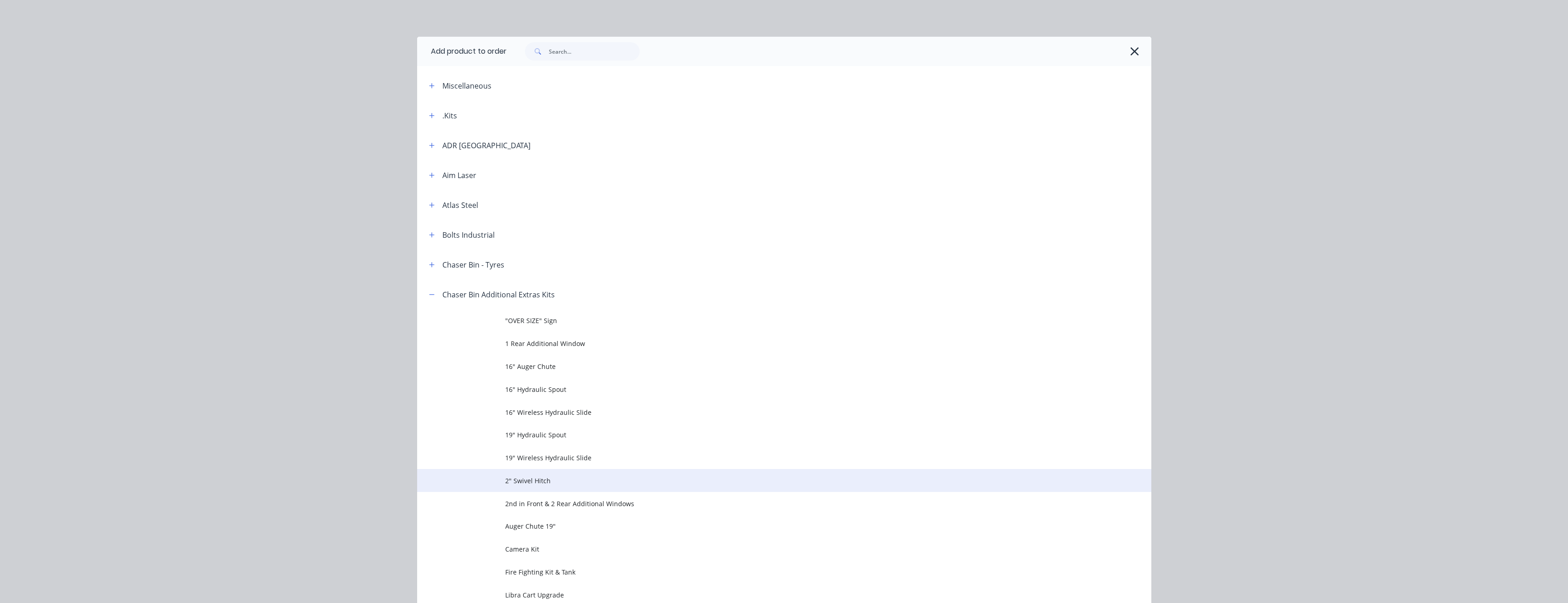
scroll to position [184, 0]
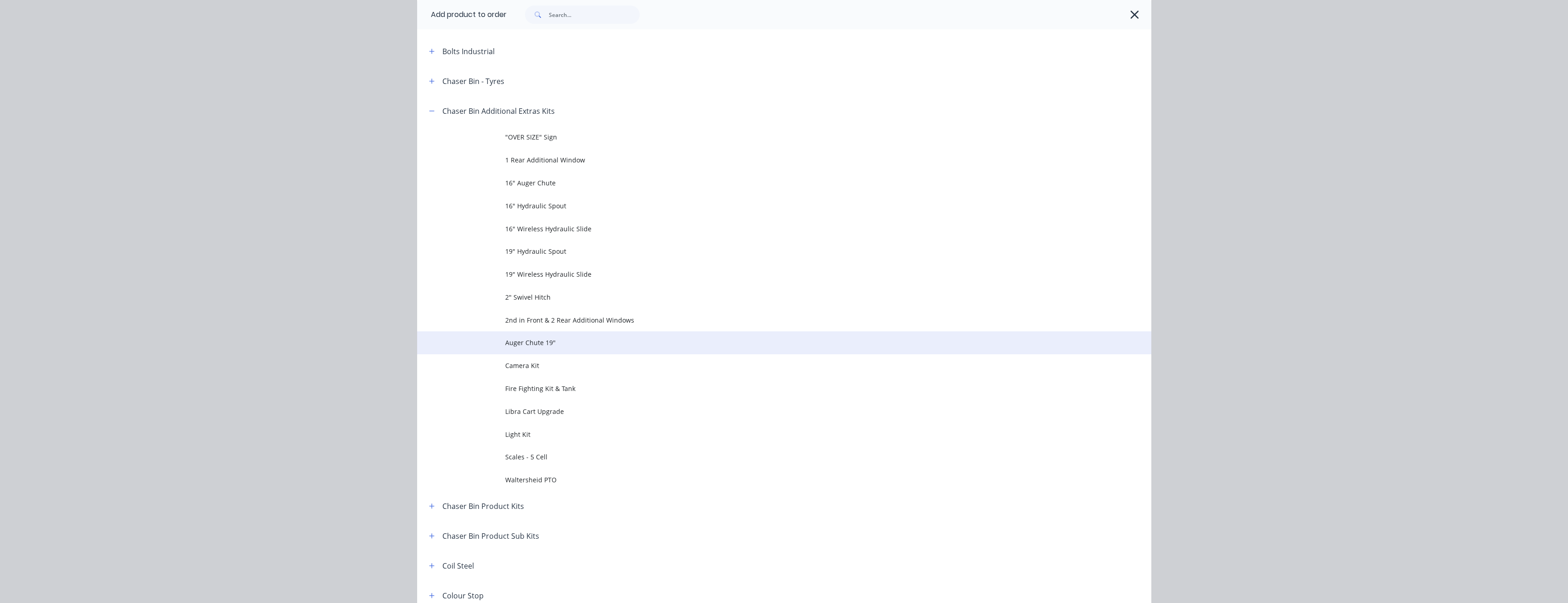
click at [542, 344] on span "Auger Chute 19"" at bounding box center [764, 343] width 517 height 10
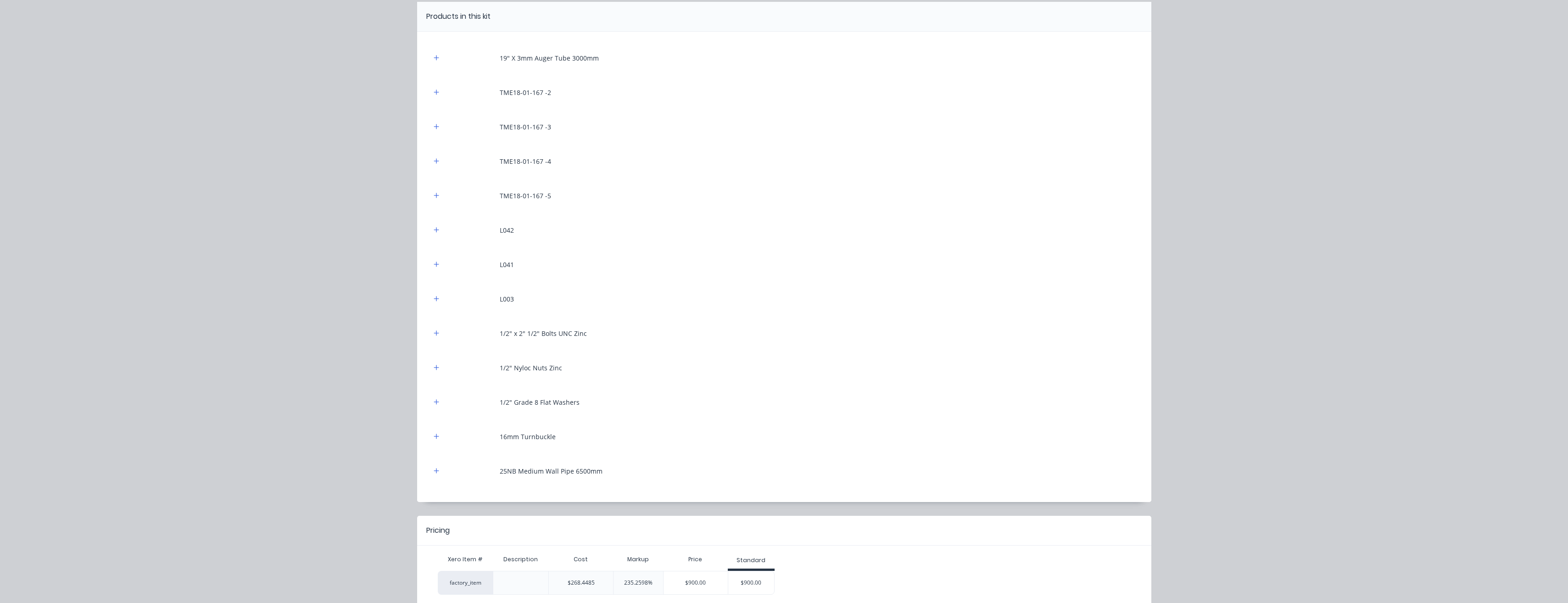
scroll to position [130, 0]
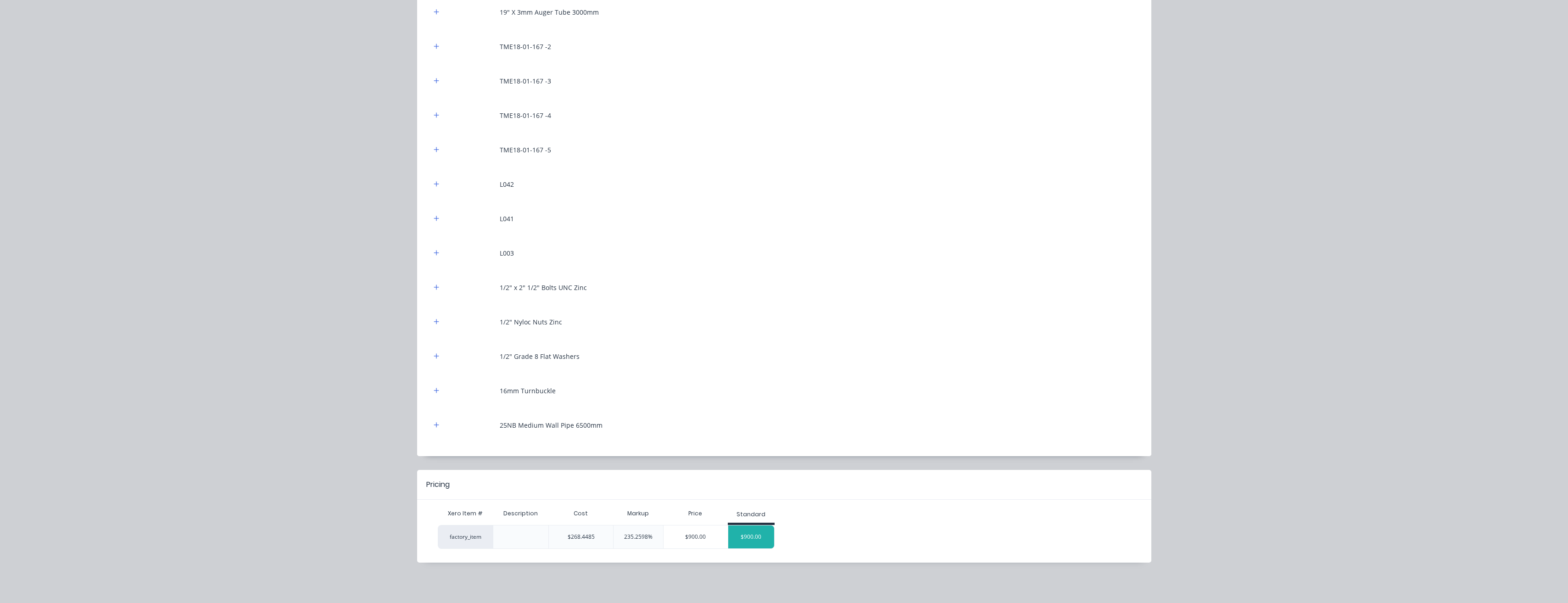
click at [757, 540] on div "$900.00" at bounding box center [751, 537] width 46 height 23
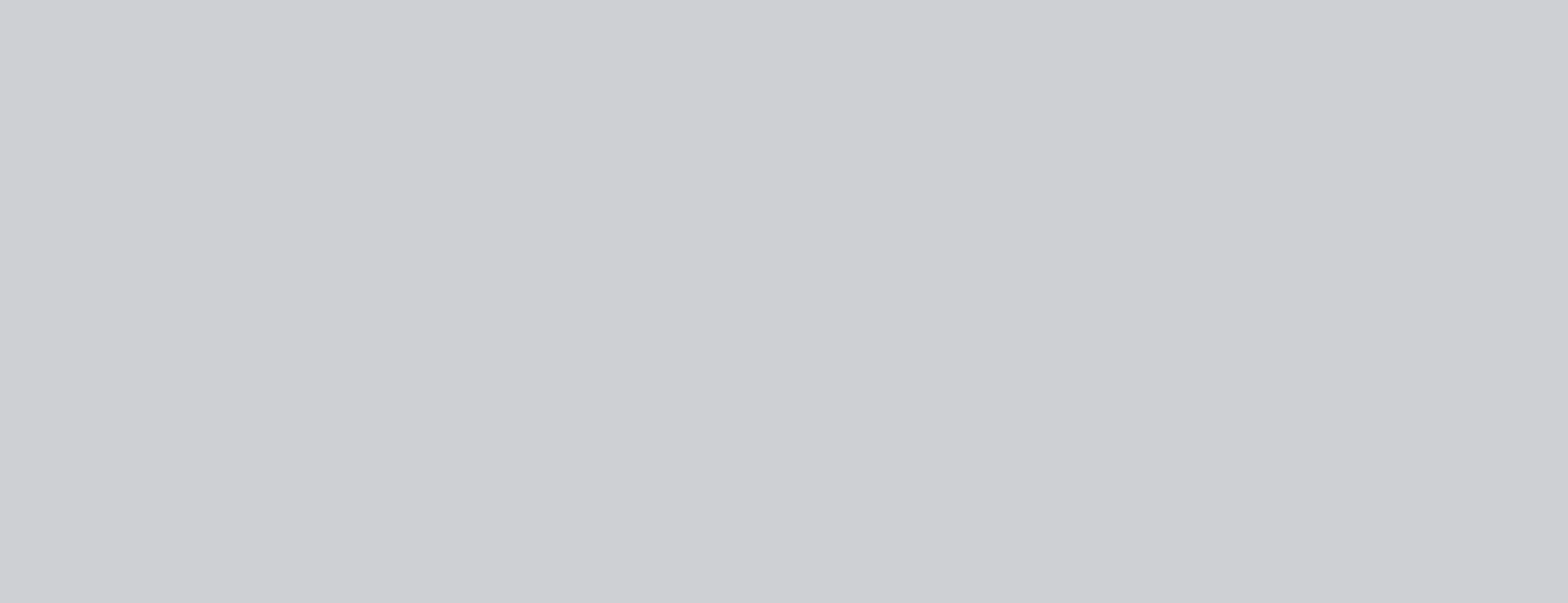
scroll to position [0, 0]
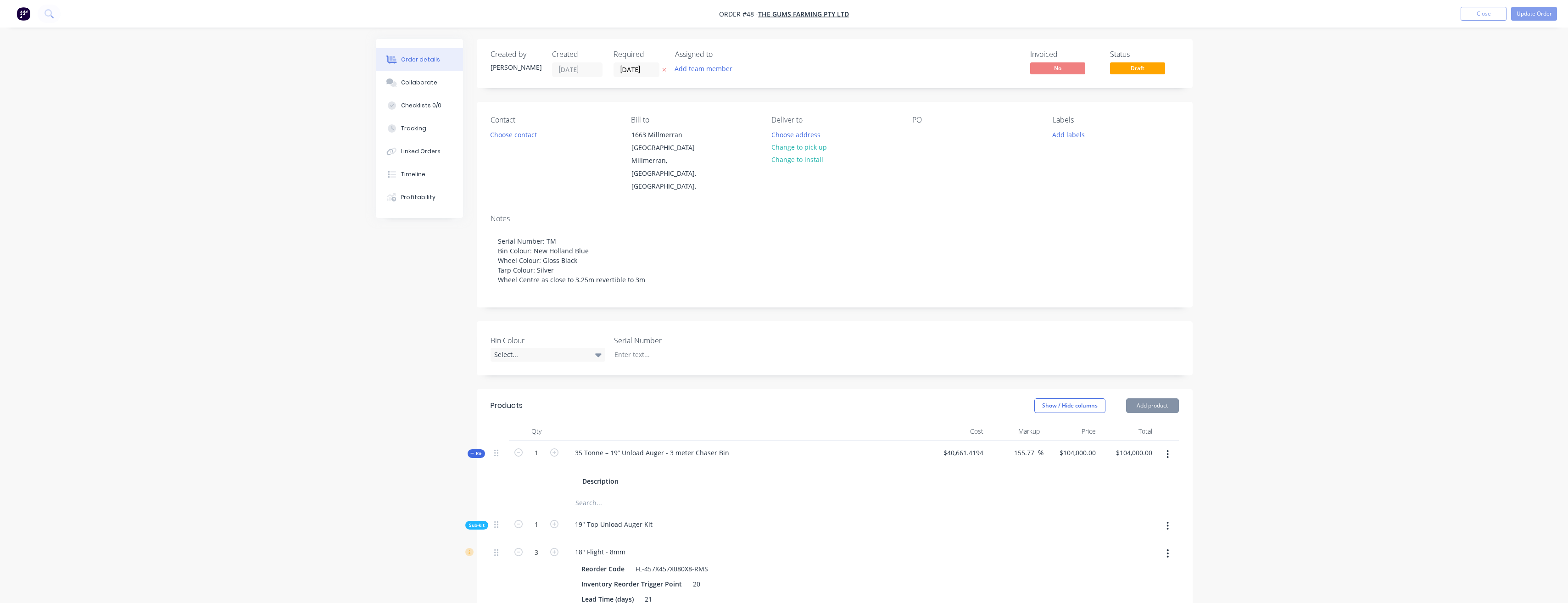
type input "235.26"
type input "$900.00"
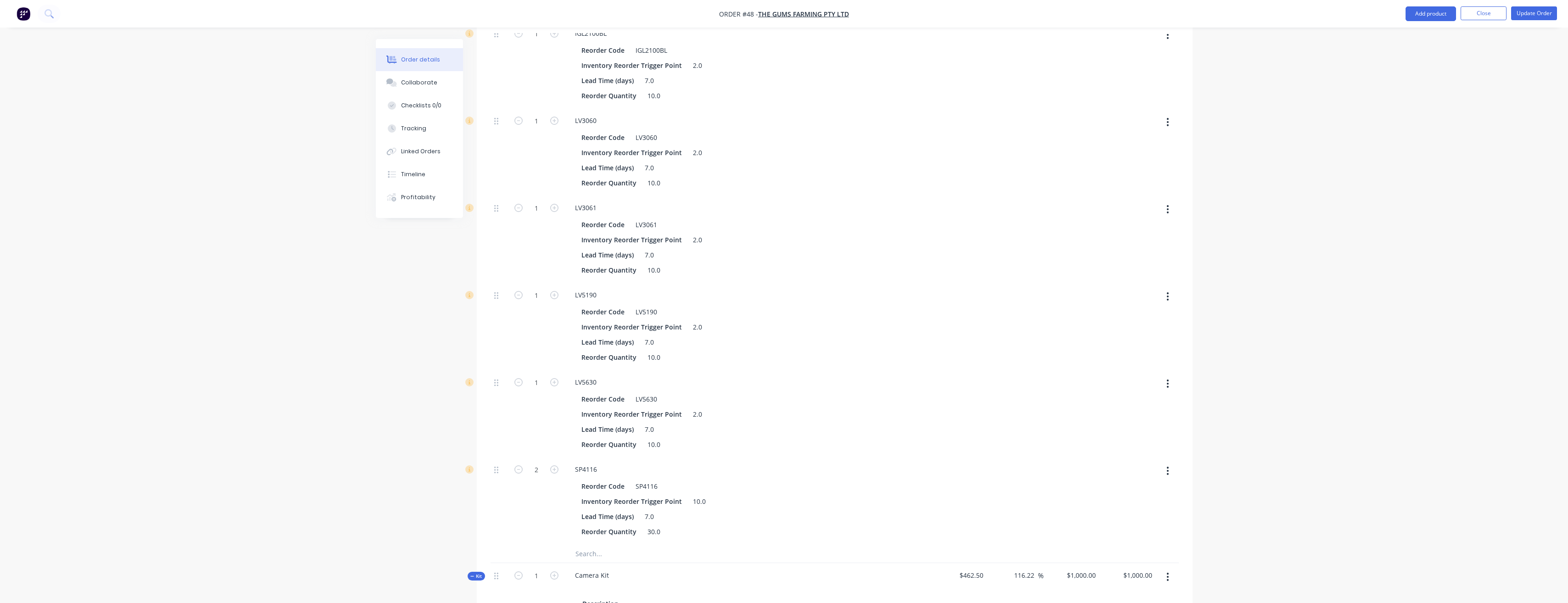
scroll to position [30749, 0]
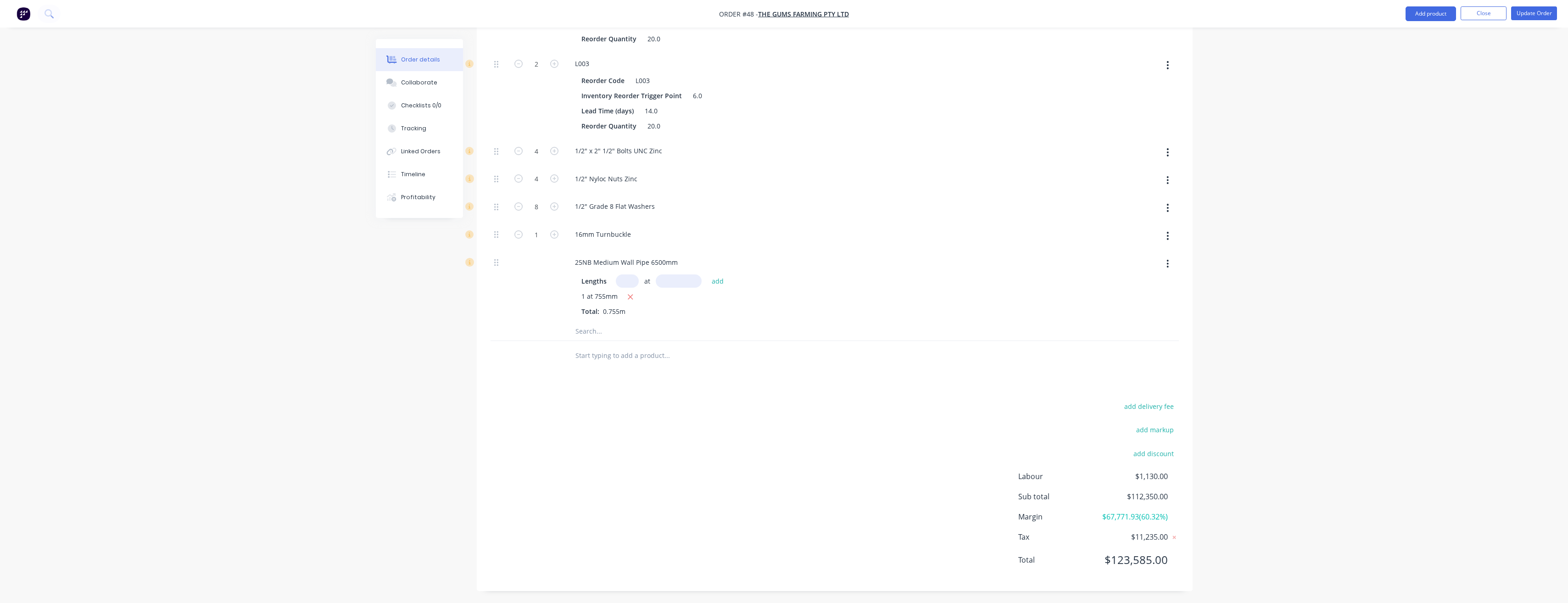
click at [613, 346] on input "text" at bounding box center [667, 355] width 184 height 19
type input "Removable Slide"
click at [656, 378] on button "Add Removable Slide to order" at bounding box center [716, 390] width 276 height 29
click at [1140, 305] on input "$0.00" at bounding box center [1145, 311] width 21 height 13
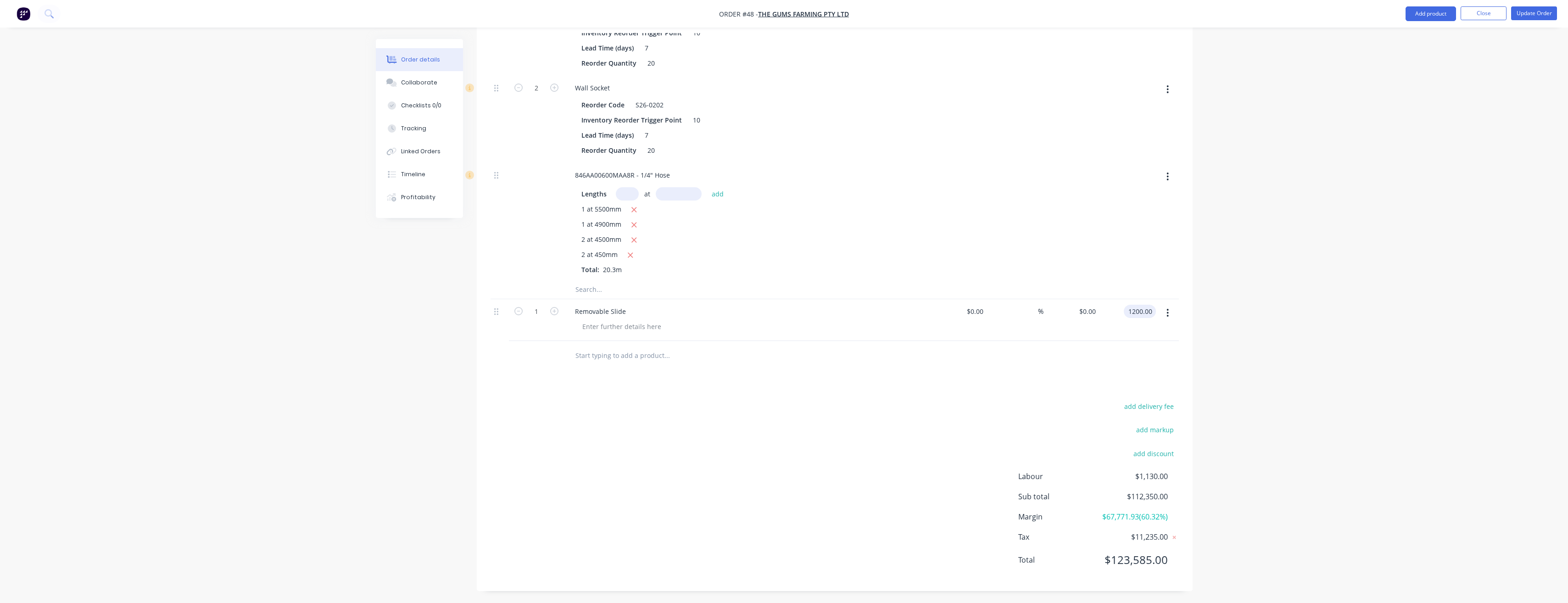
click at [1025, 326] on div "%" at bounding box center [1015, 319] width 56 height 41
type input "$1,200.00"
click at [1426, 15] on button "Add product" at bounding box center [1431, 14] width 50 height 15
click at [1427, 37] on div "Product catalogue" at bounding box center [1413, 37] width 71 height 13
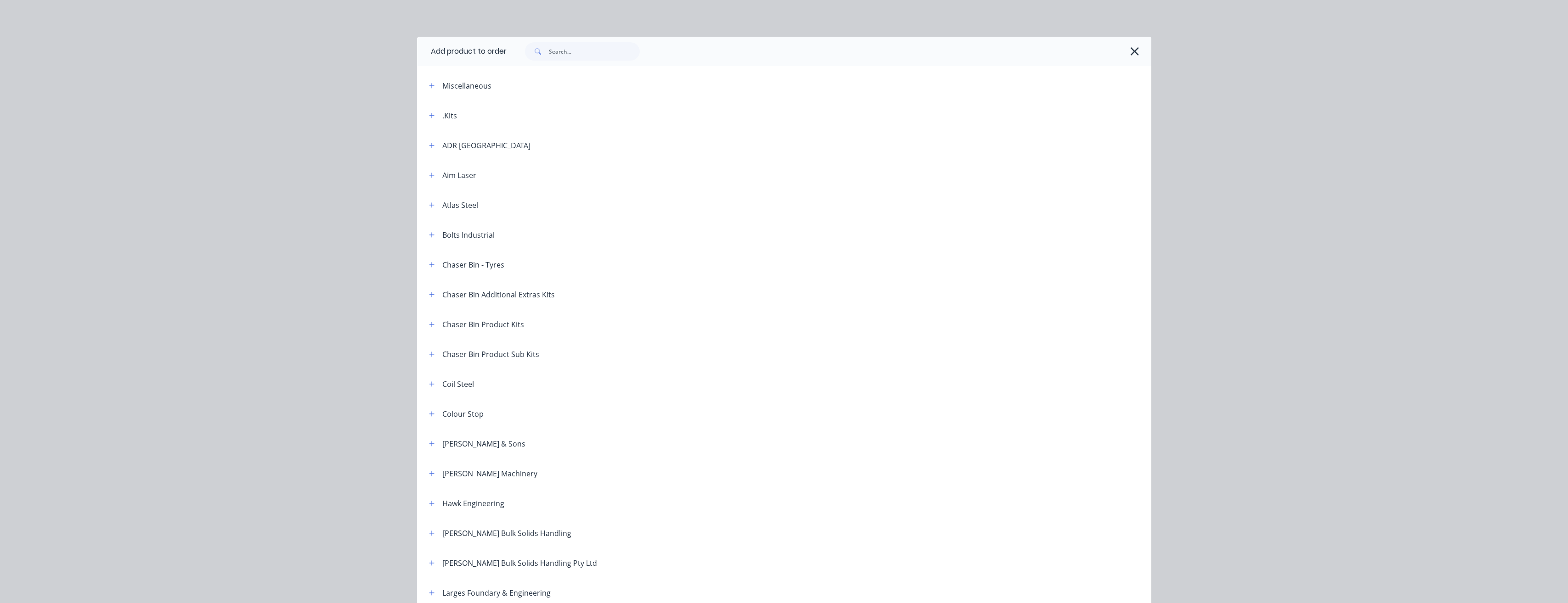
click at [429, 297] on icon "button" at bounding box center [432, 295] width 6 height 7
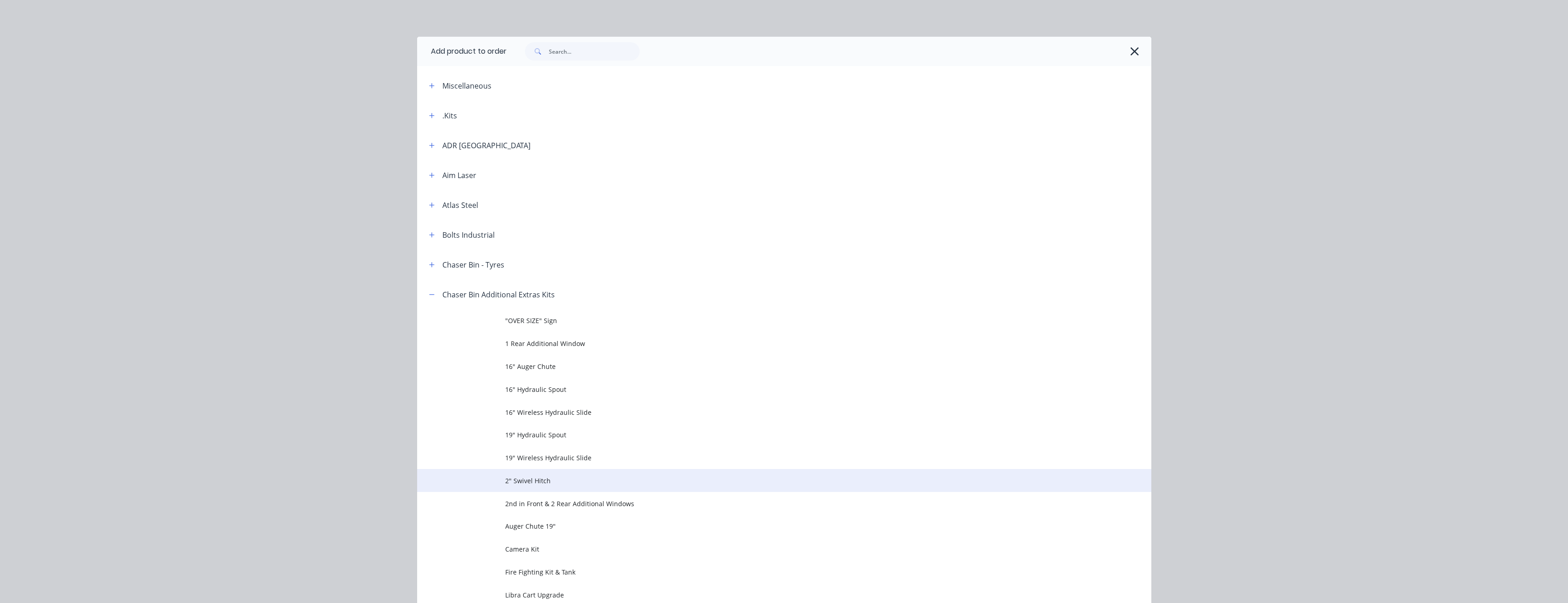
click at [537, 481] on span "2" Swivel Hitch" at bounding box center [764, 481] width 517 height 10
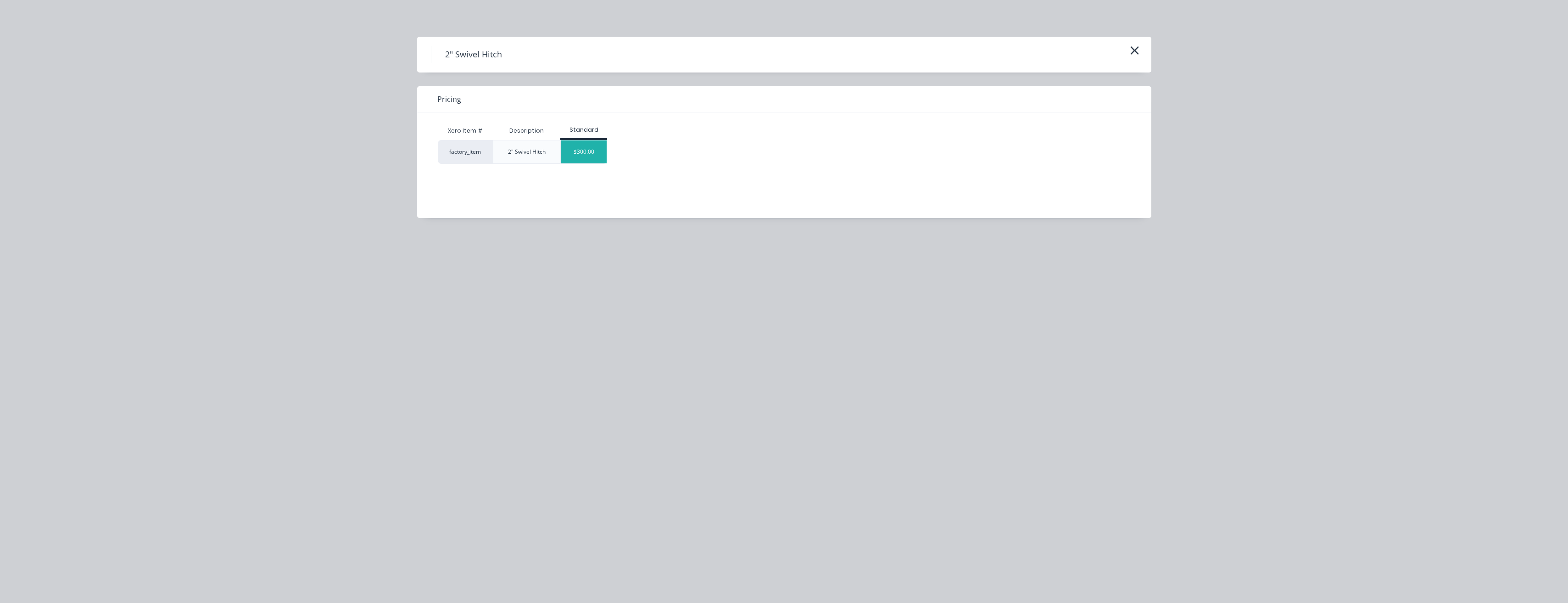
click at [592, 153] on div "$300.00" at bounding box center [584, 152] width 46 height 23
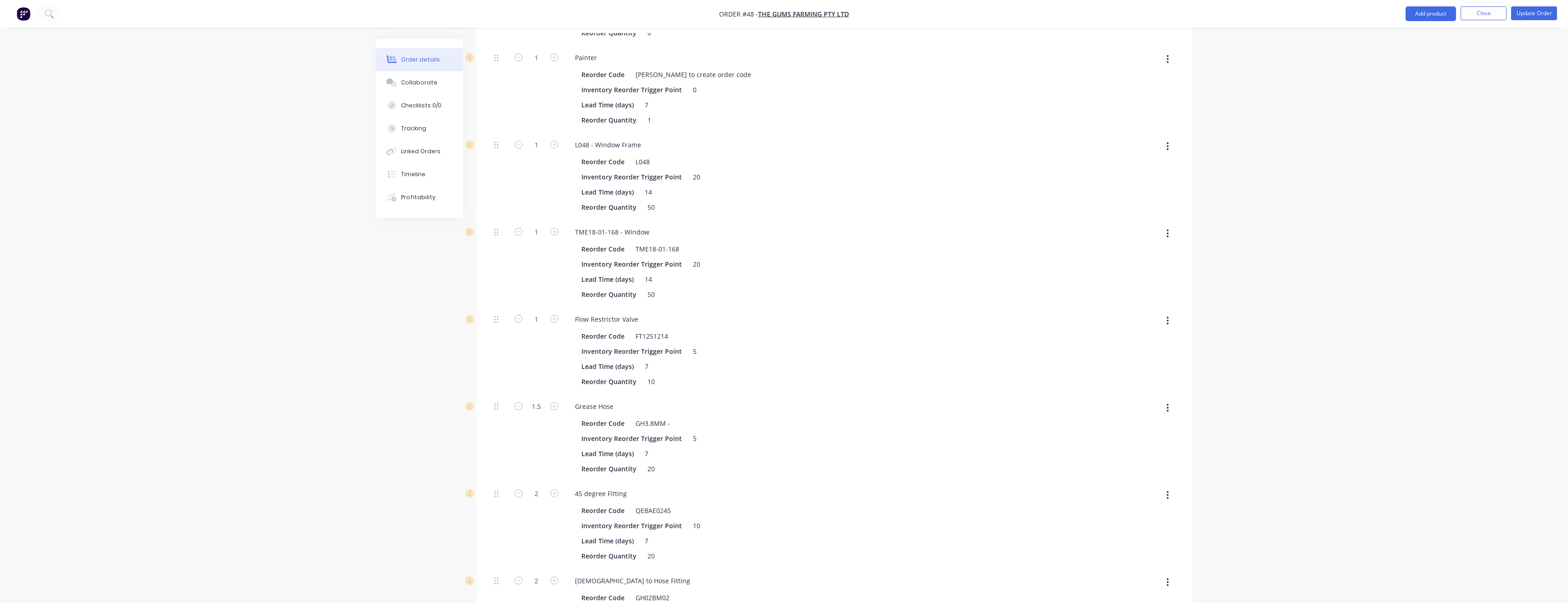
scroll to position [30011, 0]
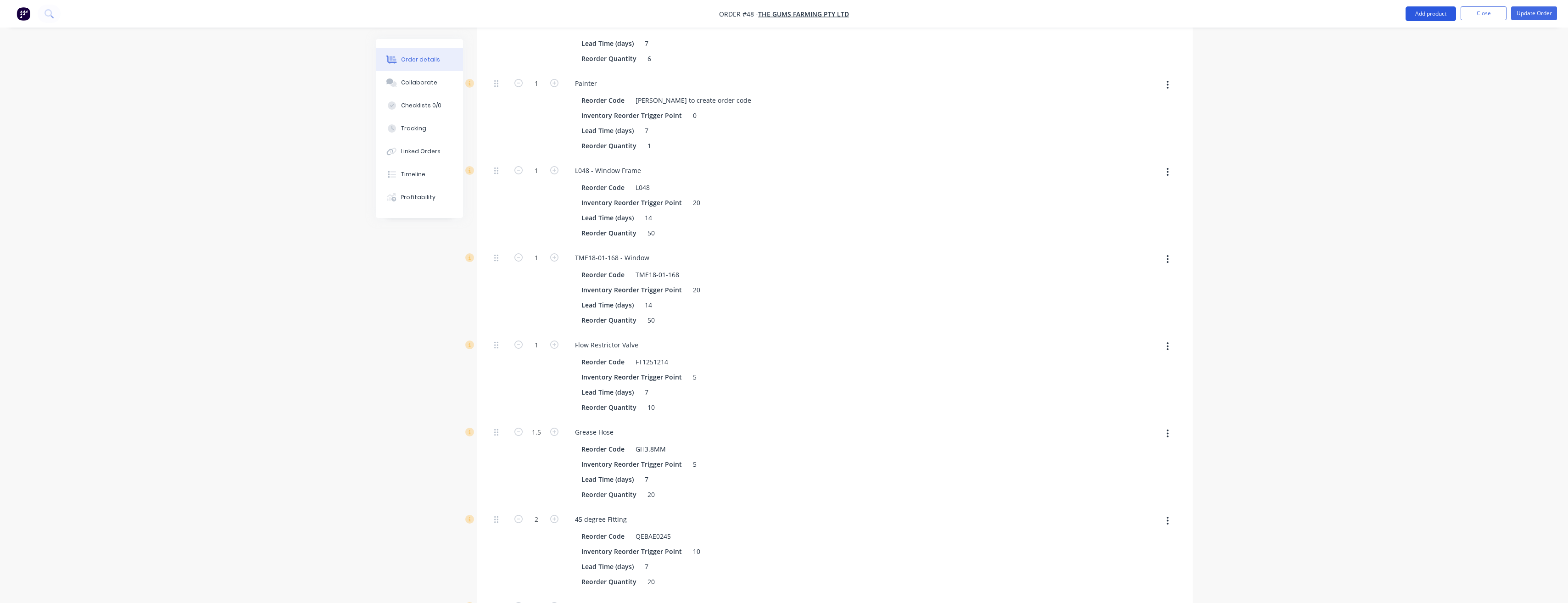
click at [1445, 10] on button "Add product" at bounding box center [1431, 14] width 50 height 15
click at [1410, 40] on div "Product catalogue" at bounding box center [1413, 37] width 71 height 13
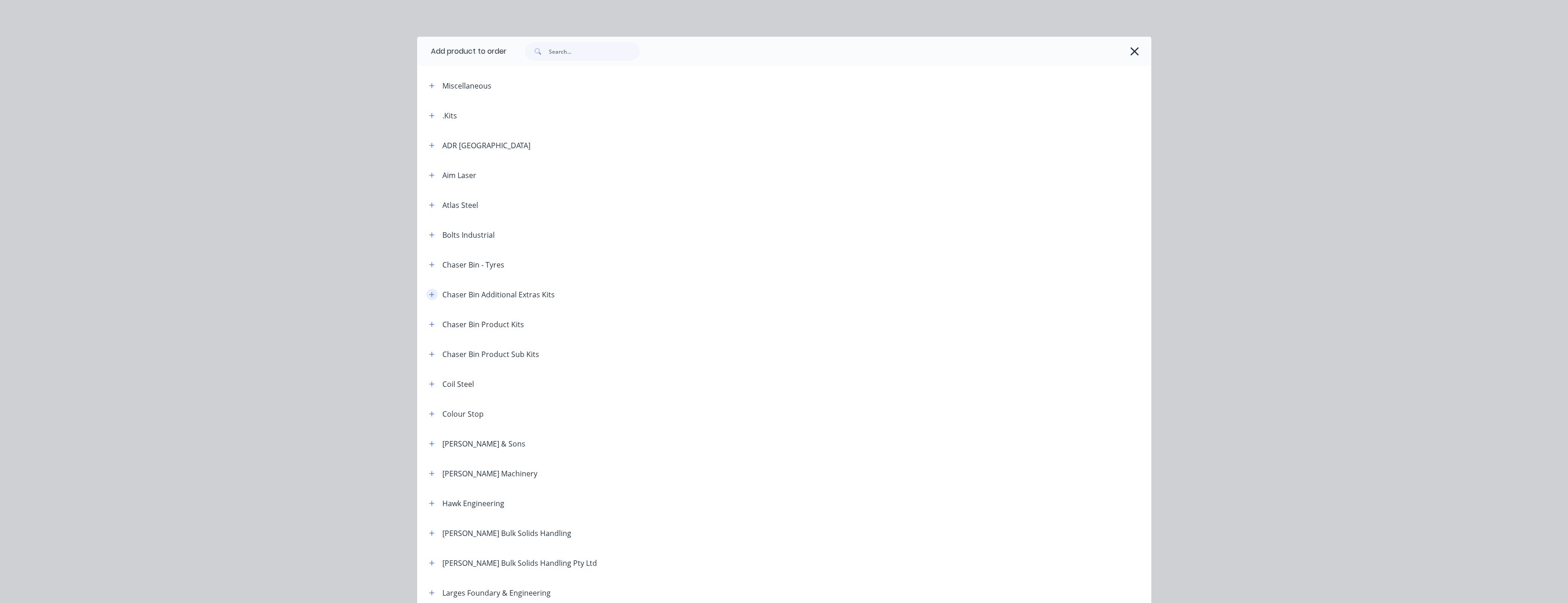
click at [429, 294] on icon "button" at bounding box center [432, 294] width 5 height 5
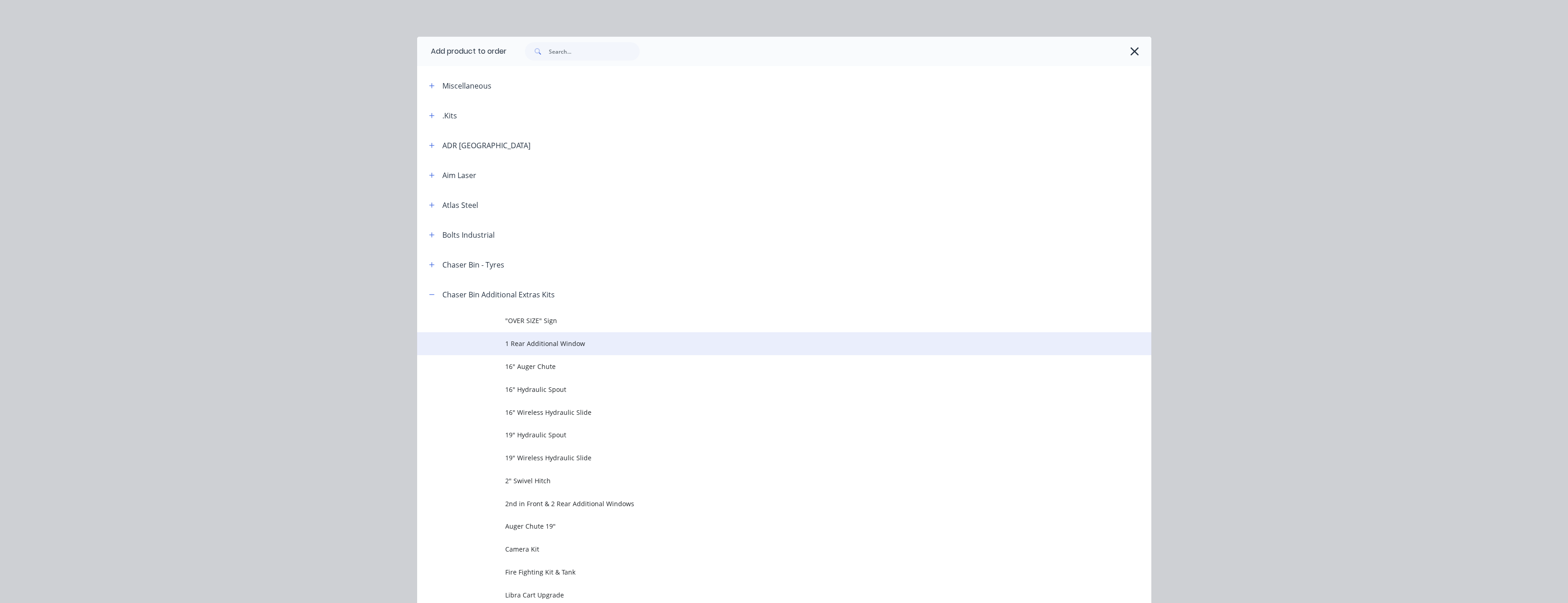
click at [562, 344] on span "1 Rear Additional Window" at bounding box center [764, 344] width 517 height 10
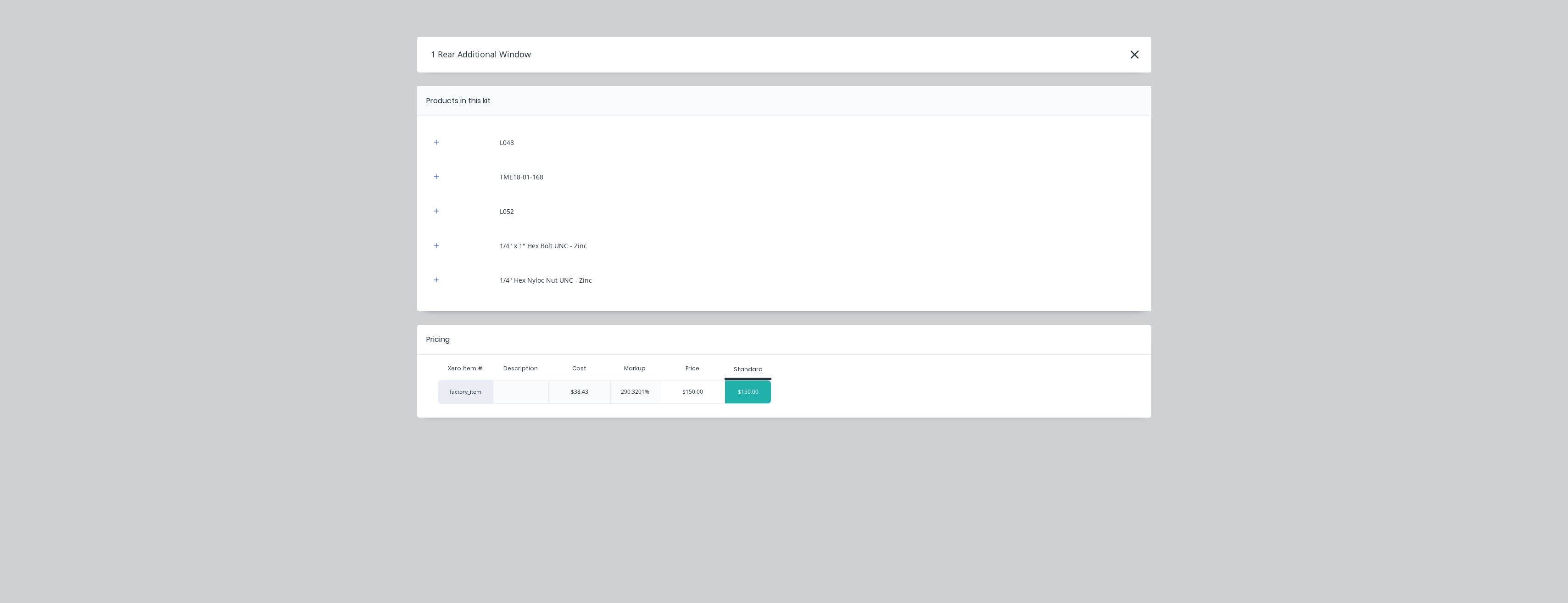
click at [746, 394] on div "$150.00" at bounding box center [748, 392] width 46 height 23
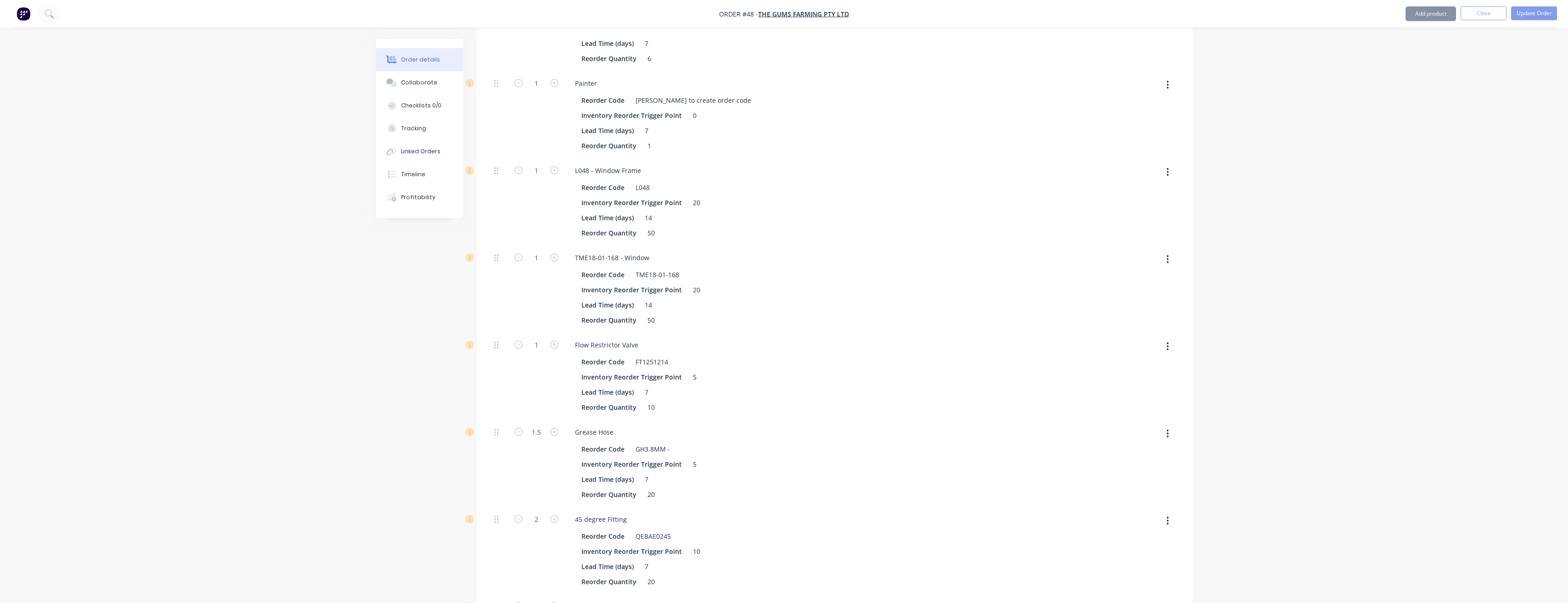
type input "290.32"
type input "$150.00"
click at [1437, 15] on button "Add product" at bounding box center [1431, 14] width 50 height 15
click at [1405, 34] on div "Product catalogue" at bounding box center [1413, 37] width 71 height 13
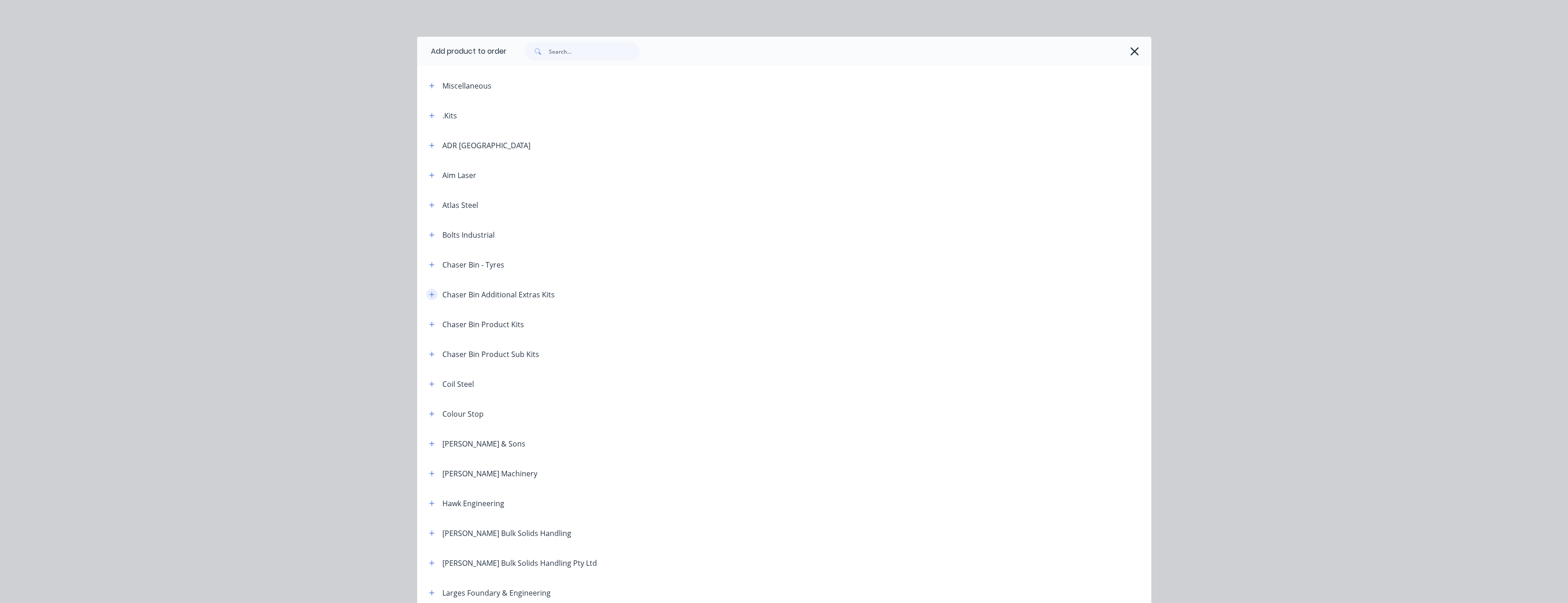
click at [430, 295] on icon "button" at bounding box center [432, 294] width 5 height 5
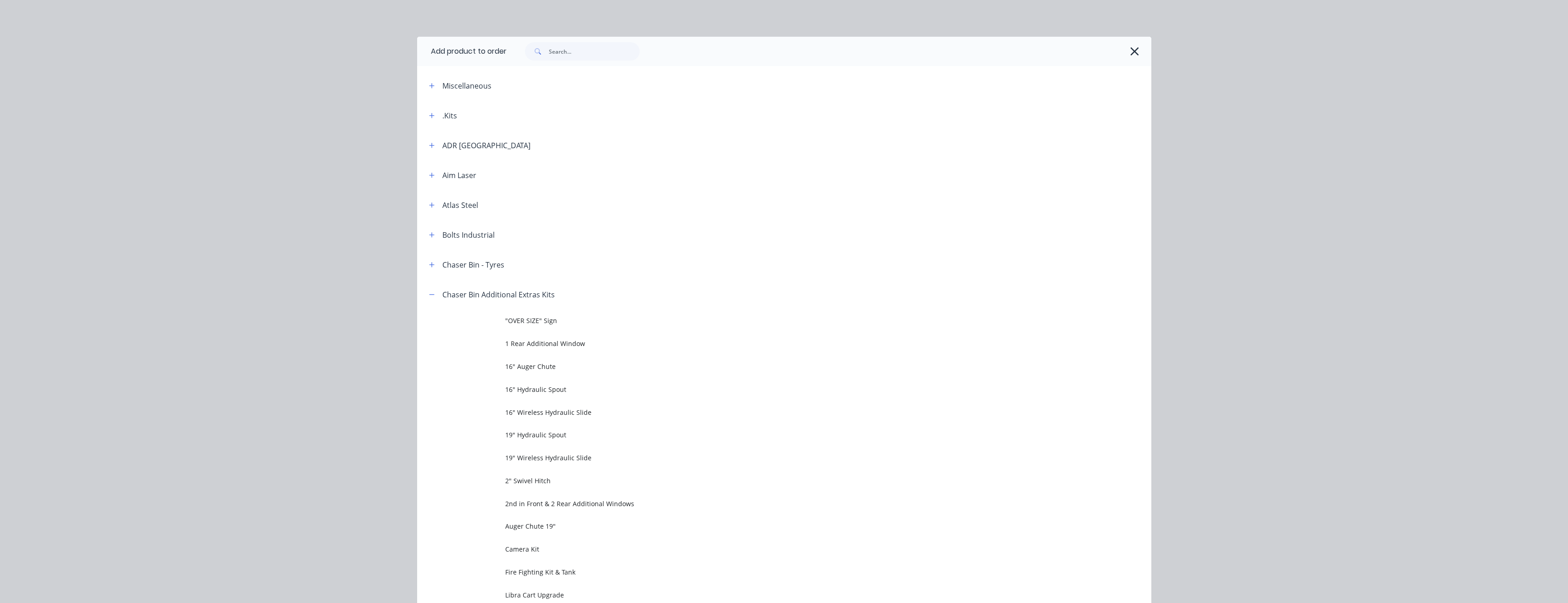
click at [564, 505] on span "2nd in Front & 2 Rear Additional Windows" at bounding box center [764, 504] width 517 height 10
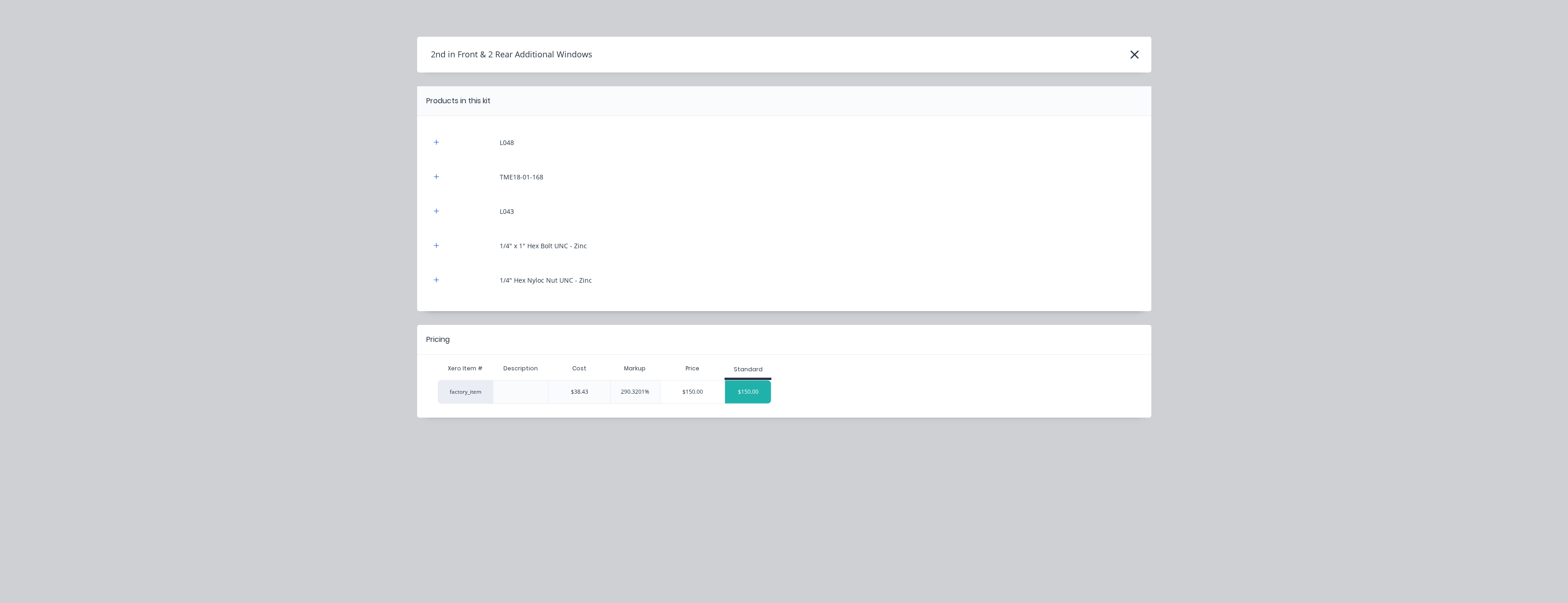
click at [751, 388] on div "$150.00" at bounding box center [748, 392] width 46 height 23
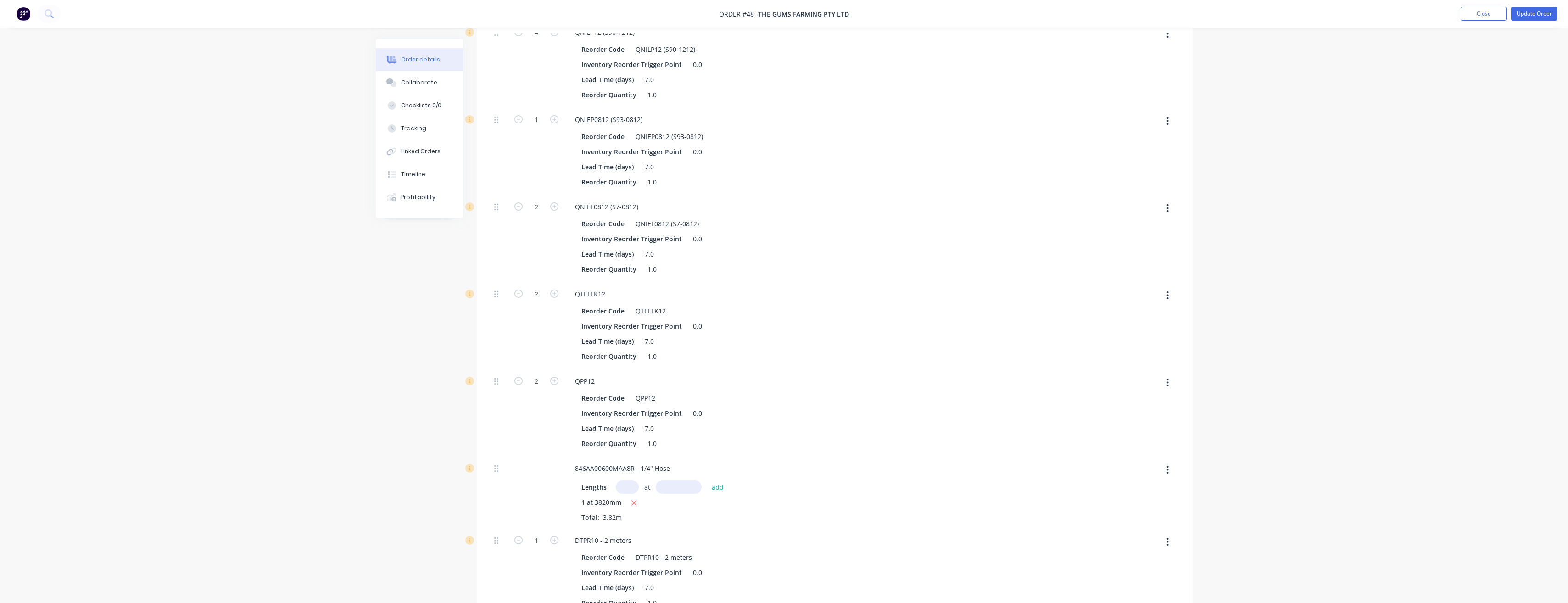
scroll to position [0, 0]
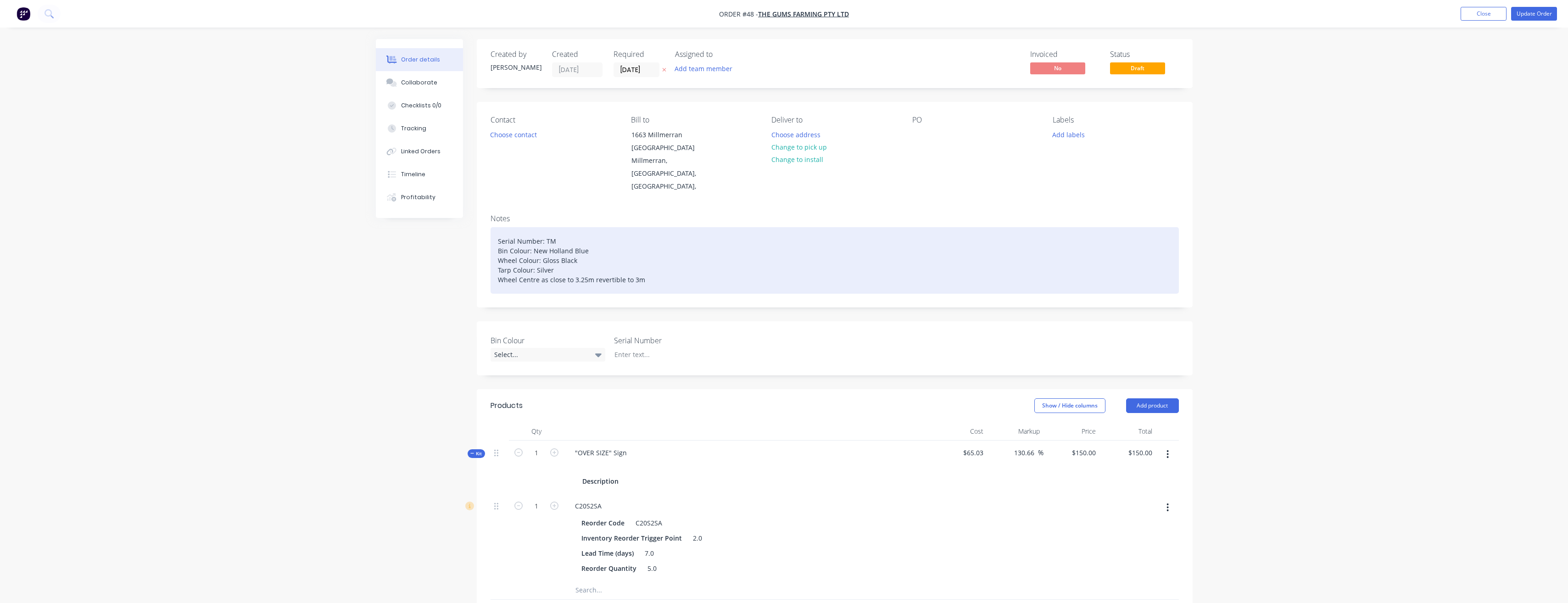
click at [648, 267] on div "Serial Number: TM Bin Colour: New Holland Blue Wheel Colour: Gloss Black Tarp C…" at bounding box center [835, 261] width 688 height 67
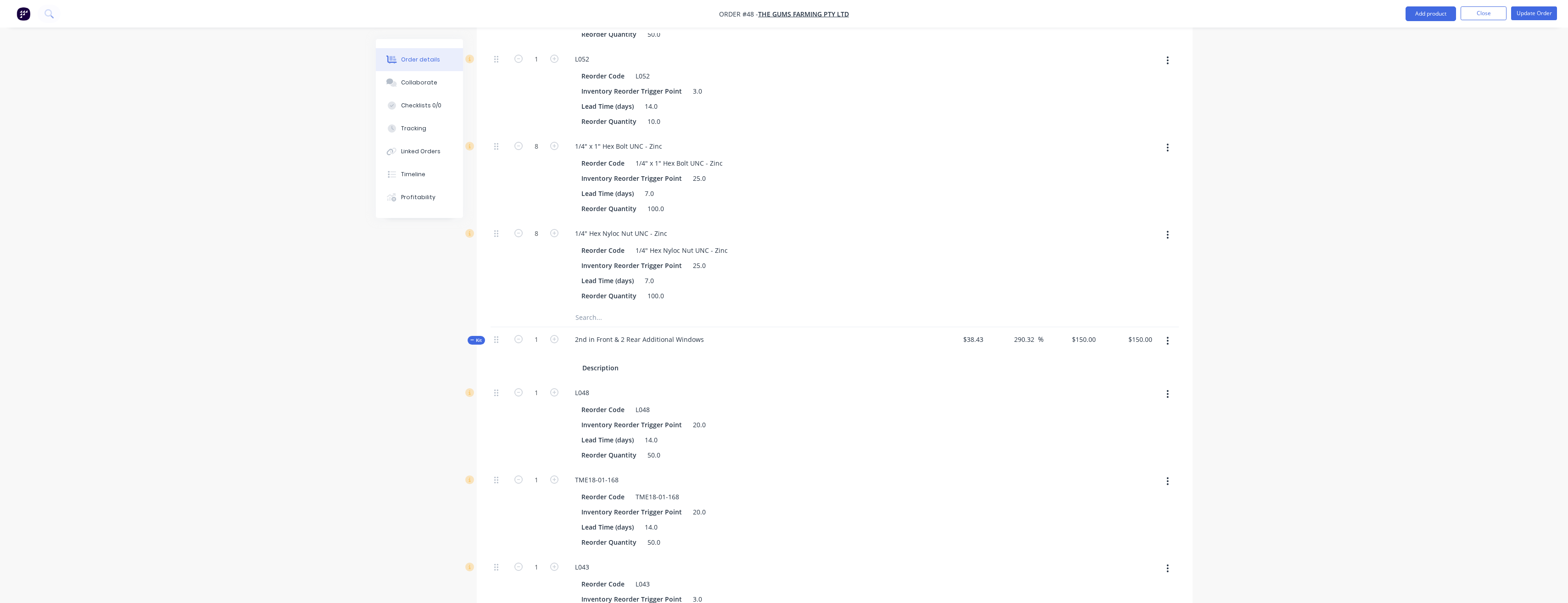
scroll to position [31858, 0]
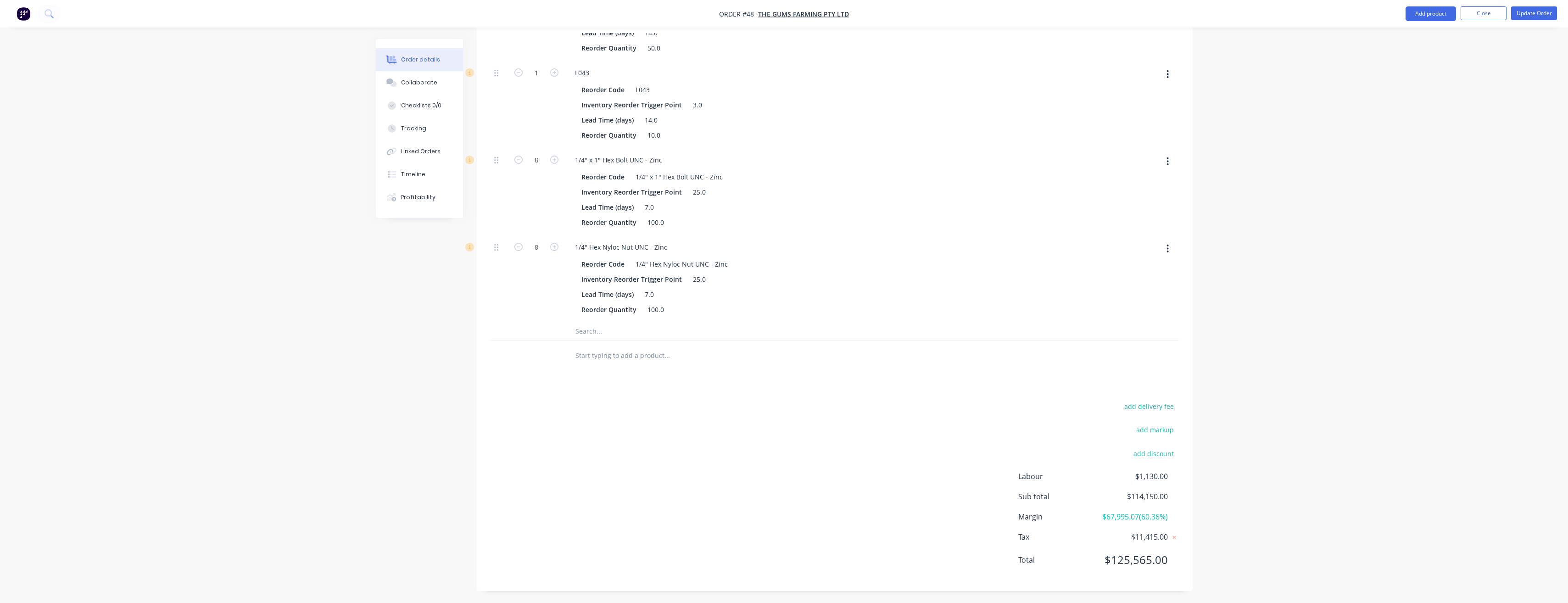
click at [601, 346] on input "text" at bounding box center [667, 355] width 184 height 19
type input "Gloss Black Rims"
drag, startPoint x: 655, startPoint y: 372, endPoint x: 1116, endPoint y: 375, distance: 461.0
click at [655, 375] on button "Add Gloss Black Rims to order" at bounding box center [716, 390] width 276 height 29
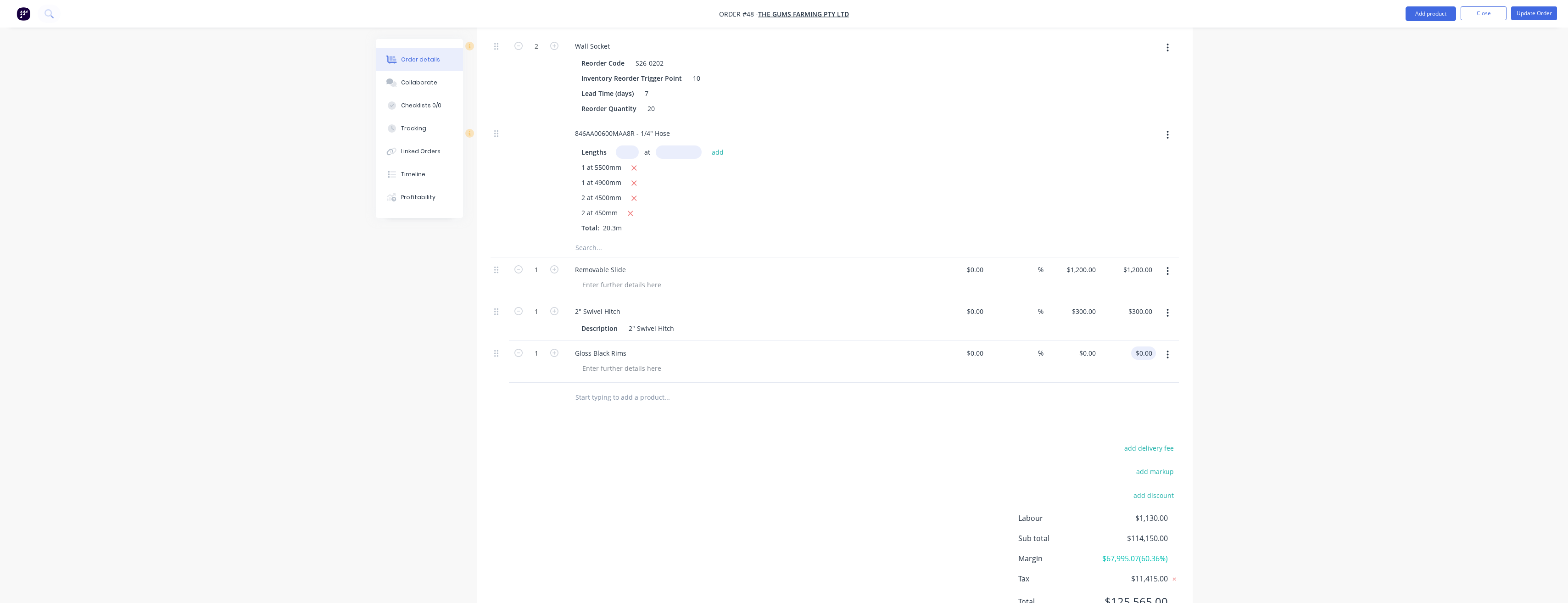
click at [1143, 346] on input "$0.00" at bounding box center [1145, 353] width 21 height 13
type input "0.00"
click at [1151, 346] on input at bounding box center [1150, 353] width 11 height 13
type input "500.00"
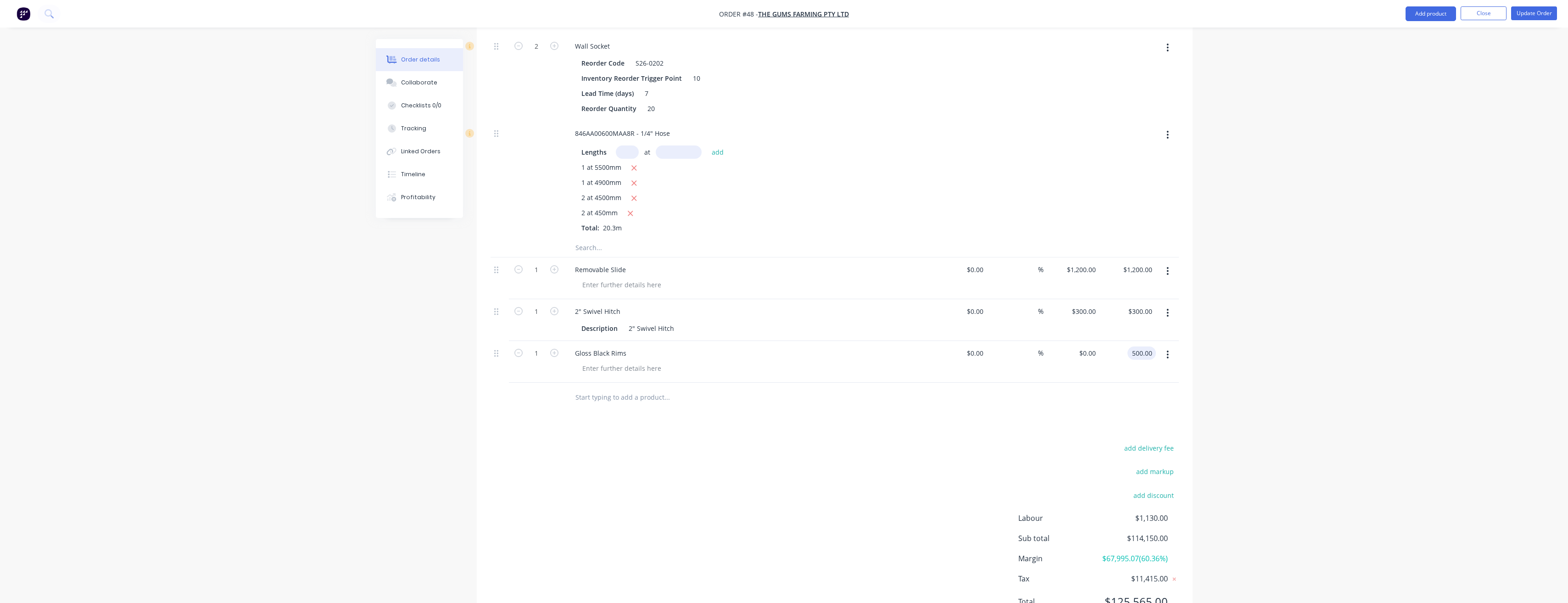
drag, startPoint x: 1092, startPoint y: 368, endPoint x: 1017, endPoint y: 389, distance: 77.9
click at [1092, 368] on div "$0.00 $0.00" at bounding box center [1071, 362] width 56 height 41
type input "$500.00"
click at [1536, 17] on button "Update Order" at bounding box center [1534, 13] width 46 height 14
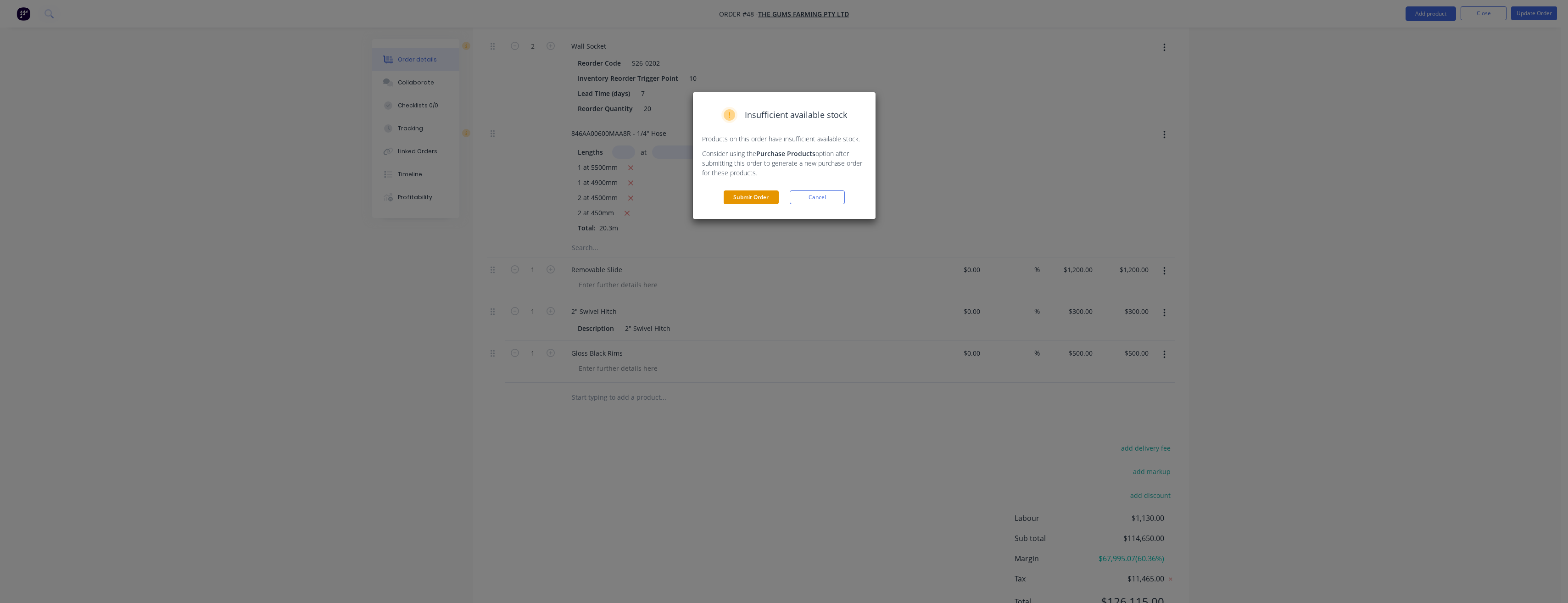
click at [744, 195] on button "Submit Order" at bounding box center [751, 197] width 55 height 14
click at [753, 215] on button "Submit" at bounding box center [751, 215] width 55 height 14
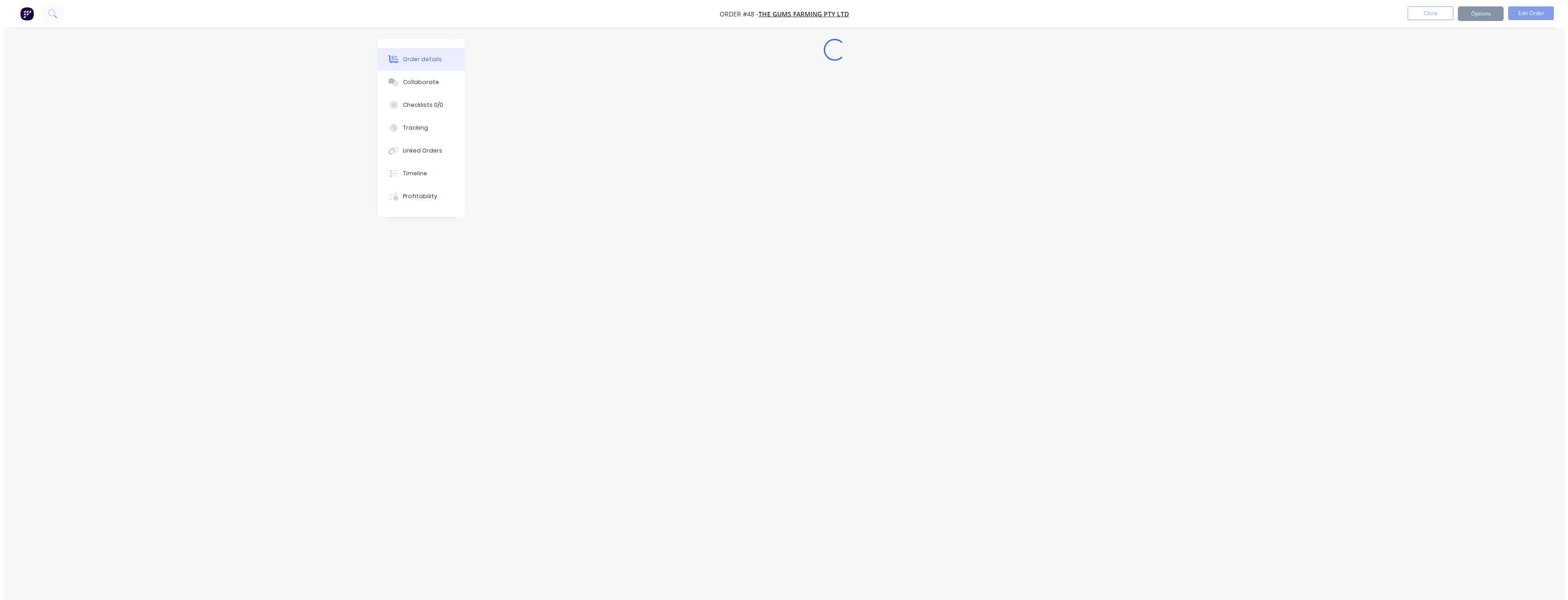
scroll to position [0, 0]
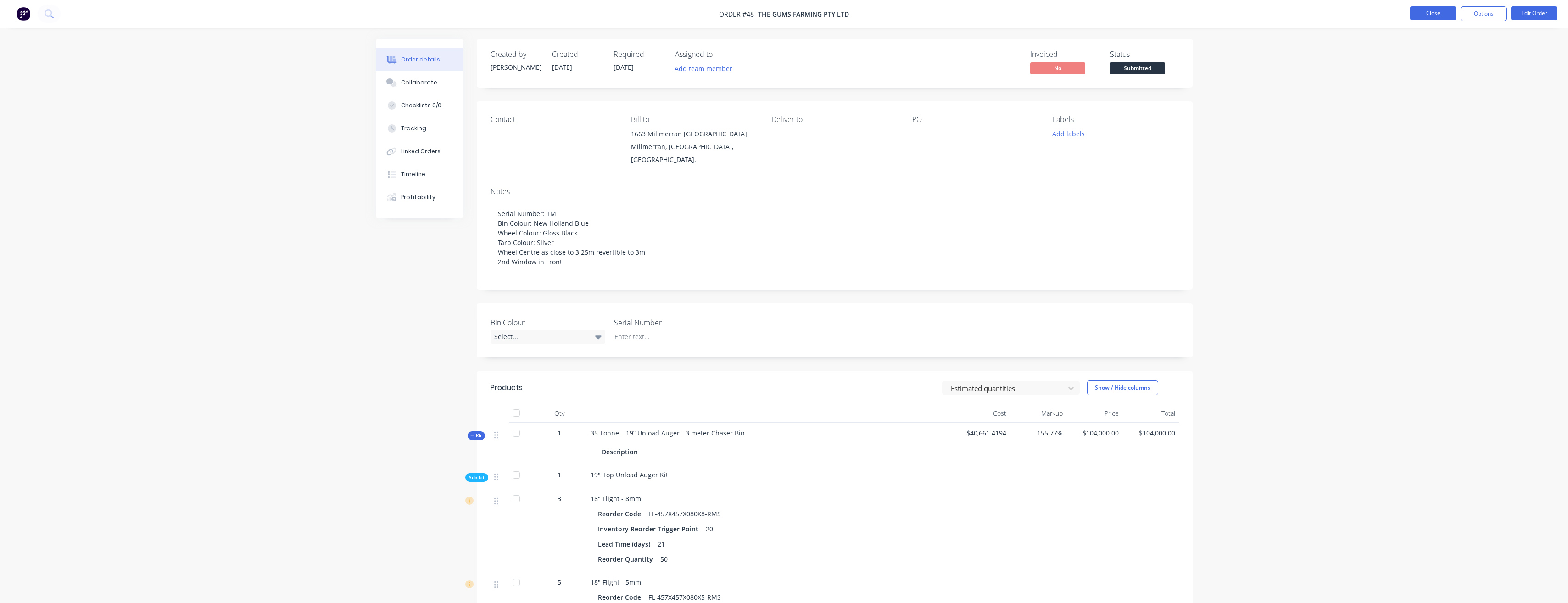
click at [1436, 11] on button "Close" at bounding box center [1433, 13] width 46 height 14
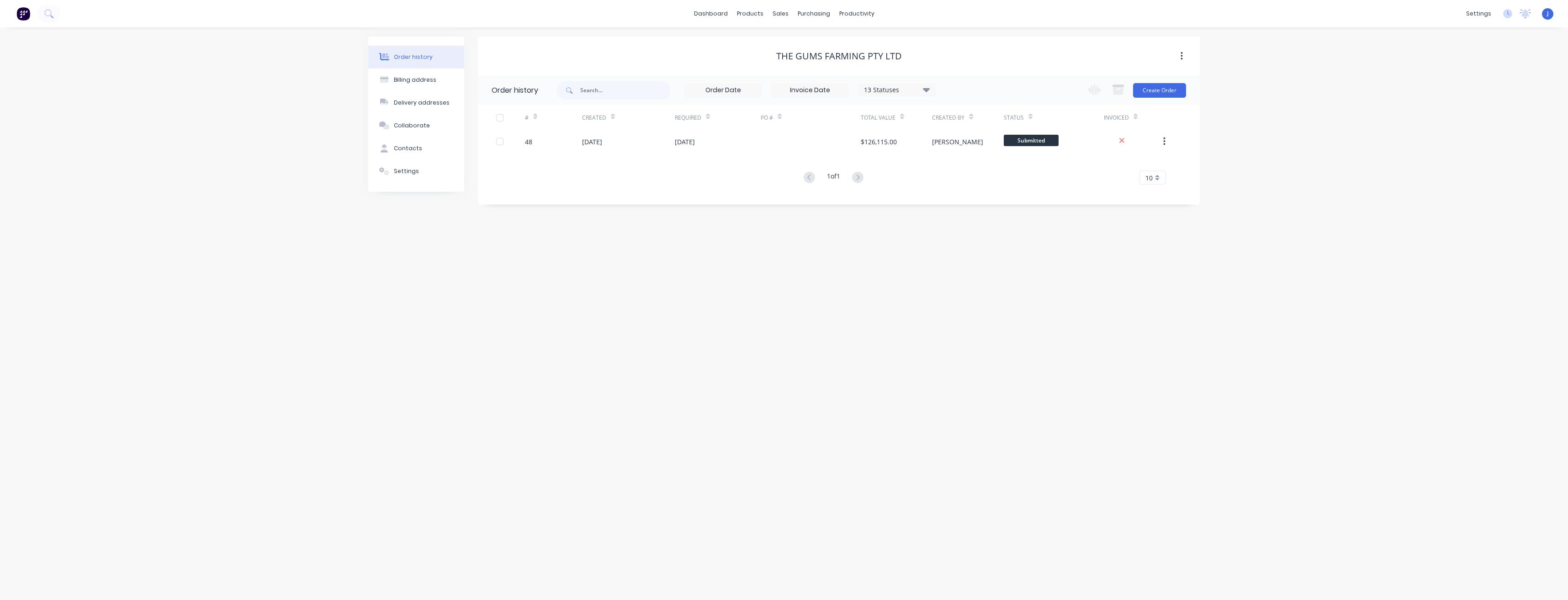
drag, startPoint x: 718, startPoint y: 280, endPoint x: 718, endPoint y: 264, distance: 16.0
click at [718, 274] on div "Order history Billing address Delivery addresses Collaborate Contacts Settings …" at bounding box center [784, 314] width 1568 height 573
click at [781, 17] on div "sales" at bounding box center [780, 13] width 25 height 14
click at [842, 323] on div "Order history Billing address Delivery addresses Collaborate Contacts Settings …" at bounding box center [784, 314] width 1568 height 573
click at [836, 48] on link "Purchase Orders" at bounding box center [853, 43] width 121 height 19
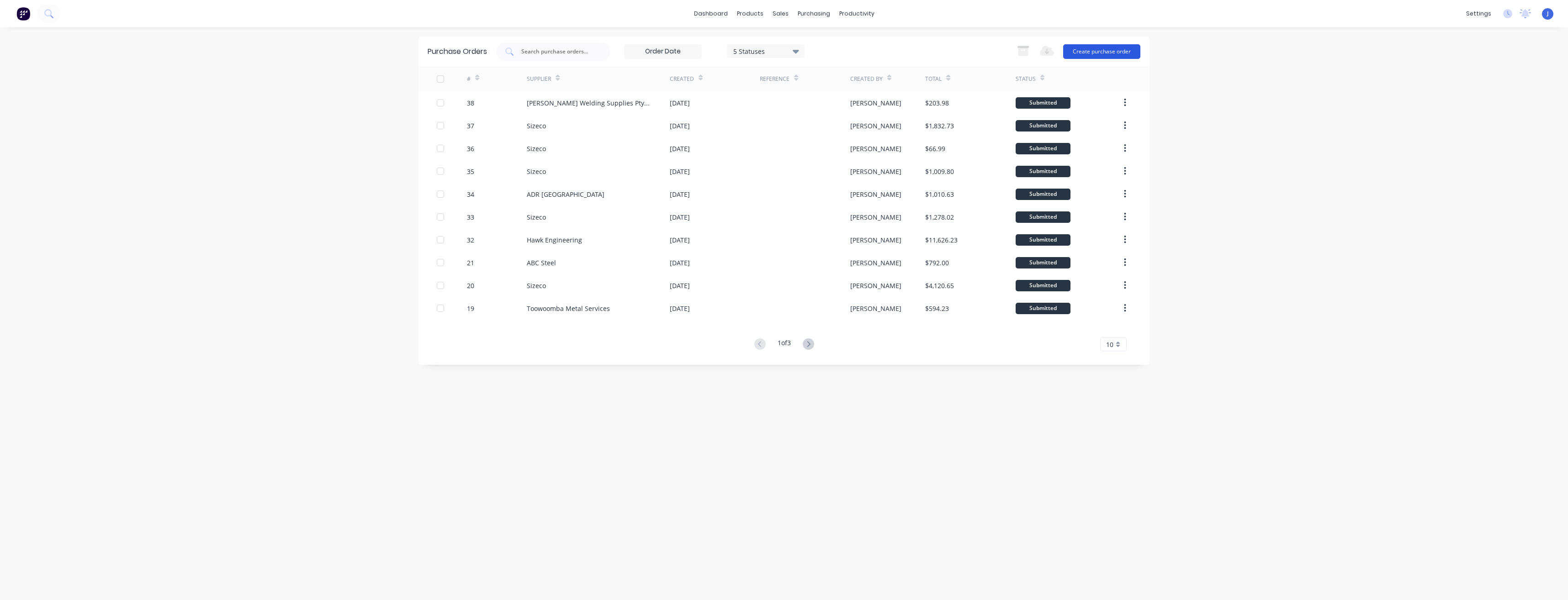
click at [1098, 51] on button "Create purchase order" at bounding box center [1101, 52] width 77 height 15
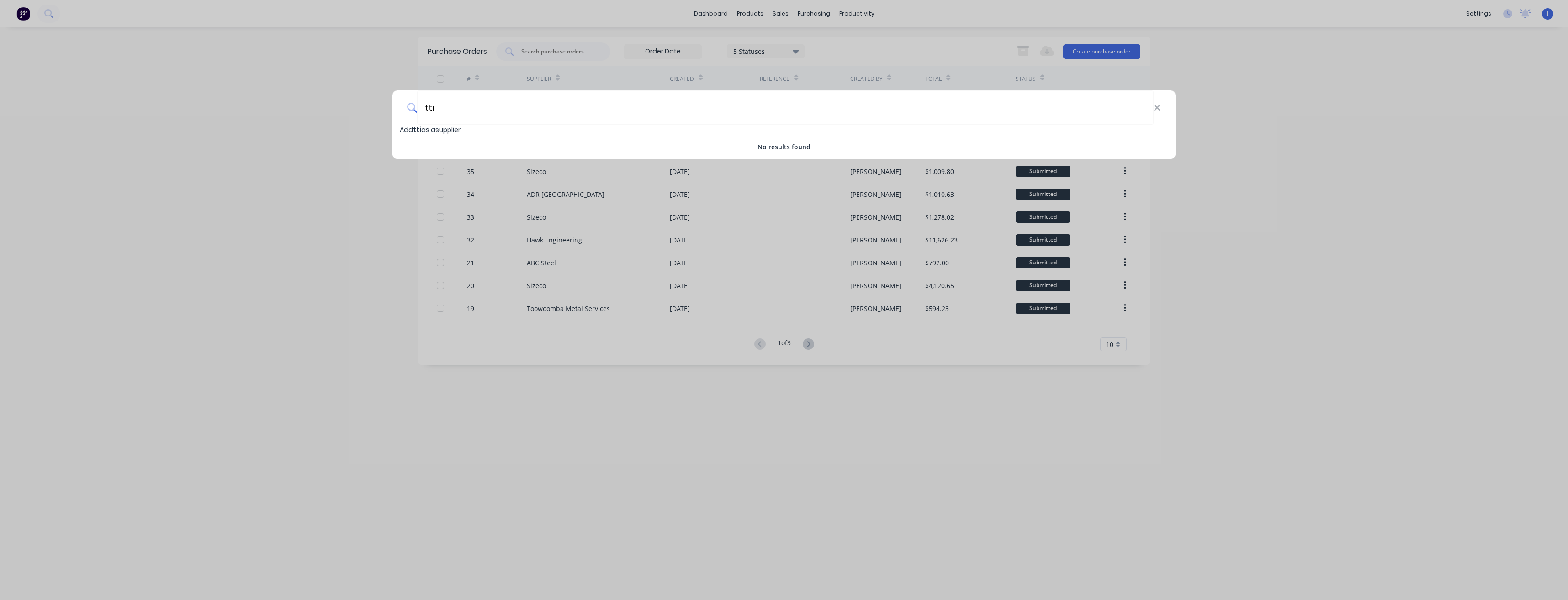
type input "tti"
drag, startPoint x: 274, startPoint y: 161, endPoint x: 355, endPoint y: 141, distance: 83.4
click at [278, 161] on div "tti Add tti as a supplier No results found" at bounding box center [784, 300] width 1568 height 600
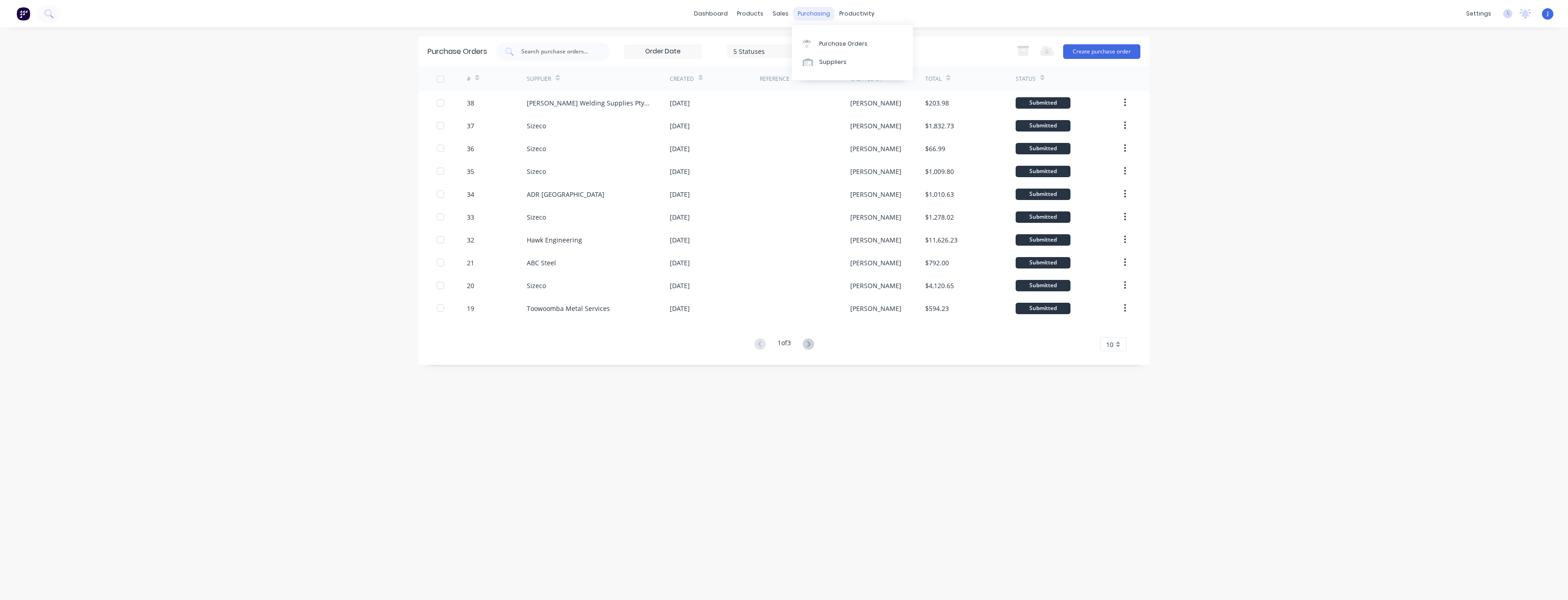
click at [822, 12] on div "purchasing" at bounding box center [813, 13] width 41 height 14
click at [764, 15] on div "products" at bounding box center [750, 13] width 36 height 14
click at [776, 43] on div "Product Catalogue" at bounding box center [790, 44] width 57 height 8
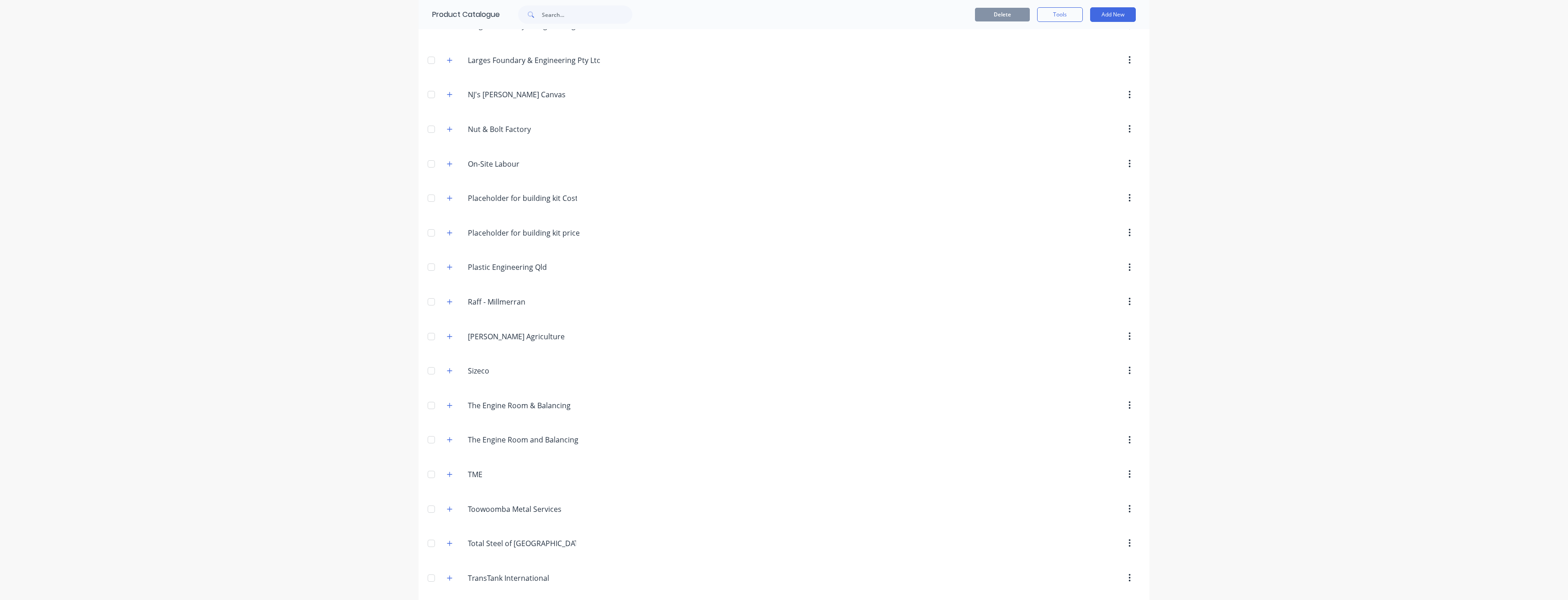
scroll to position [678, 0]
click at [447, 539] on icon "button" at bounding box center [449, 539] width 6 height 6
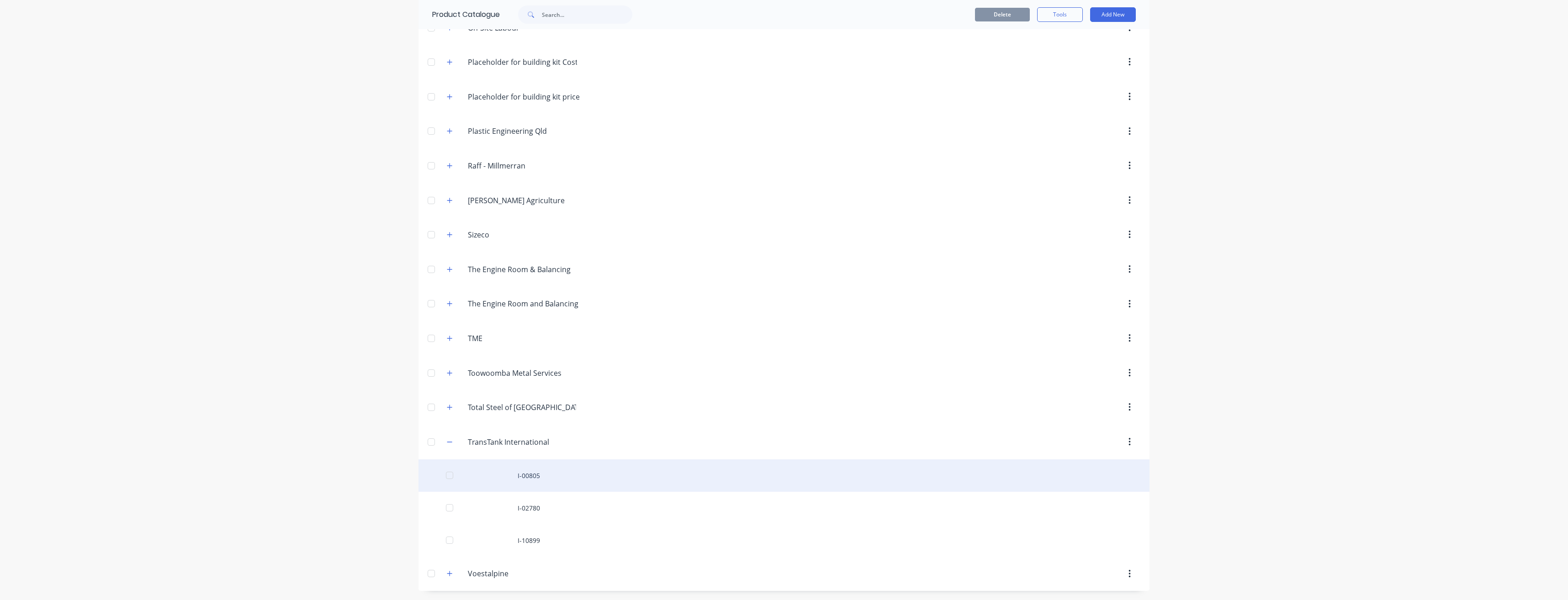
click at [548, 473] on div "I-00805" at bounding box center [783, 475] width 731 height 32
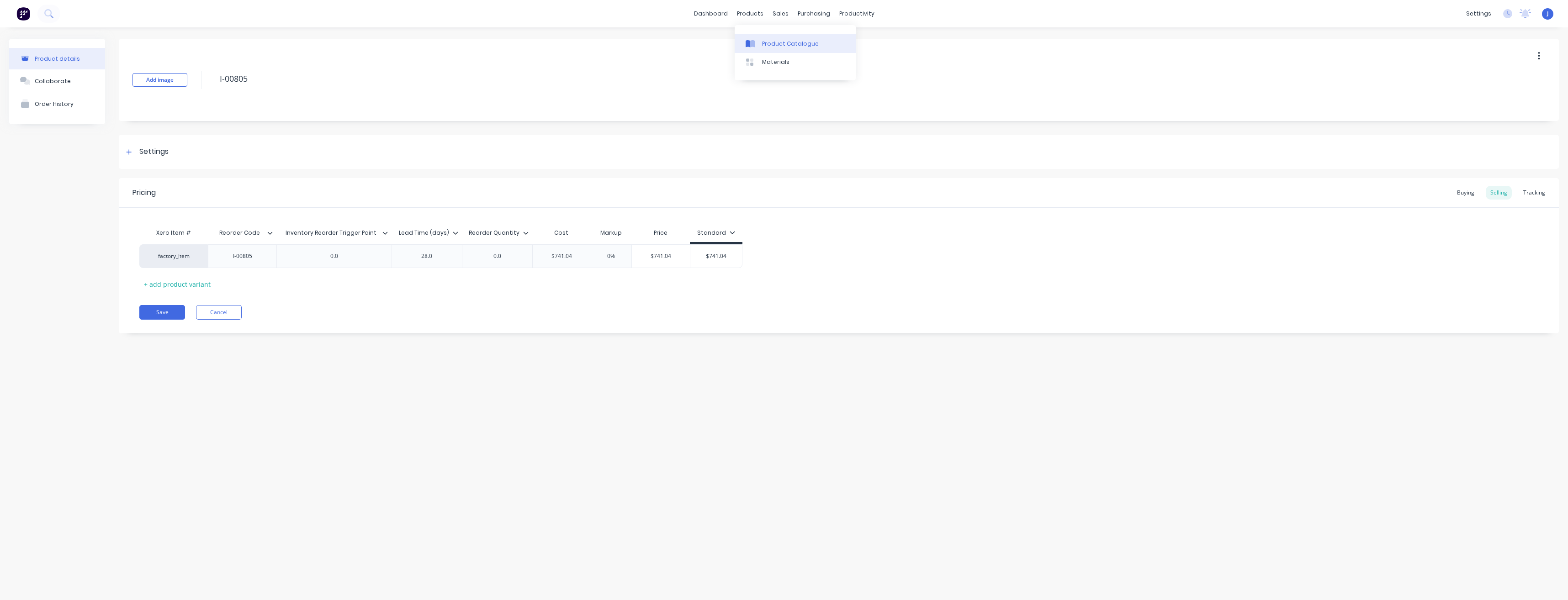
click at [761, 42] on link "Product Catalogue" at bounding box center [795, 43] width 121 height 19
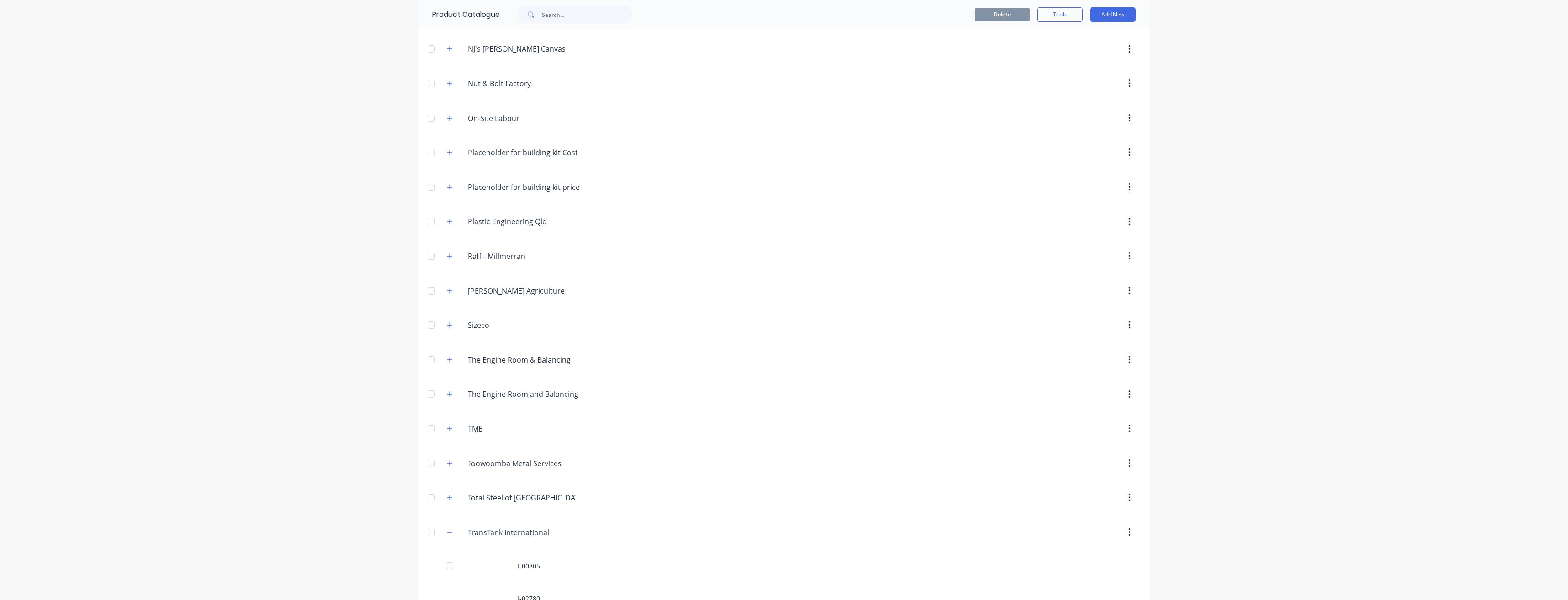
scroll to position [775, 0]
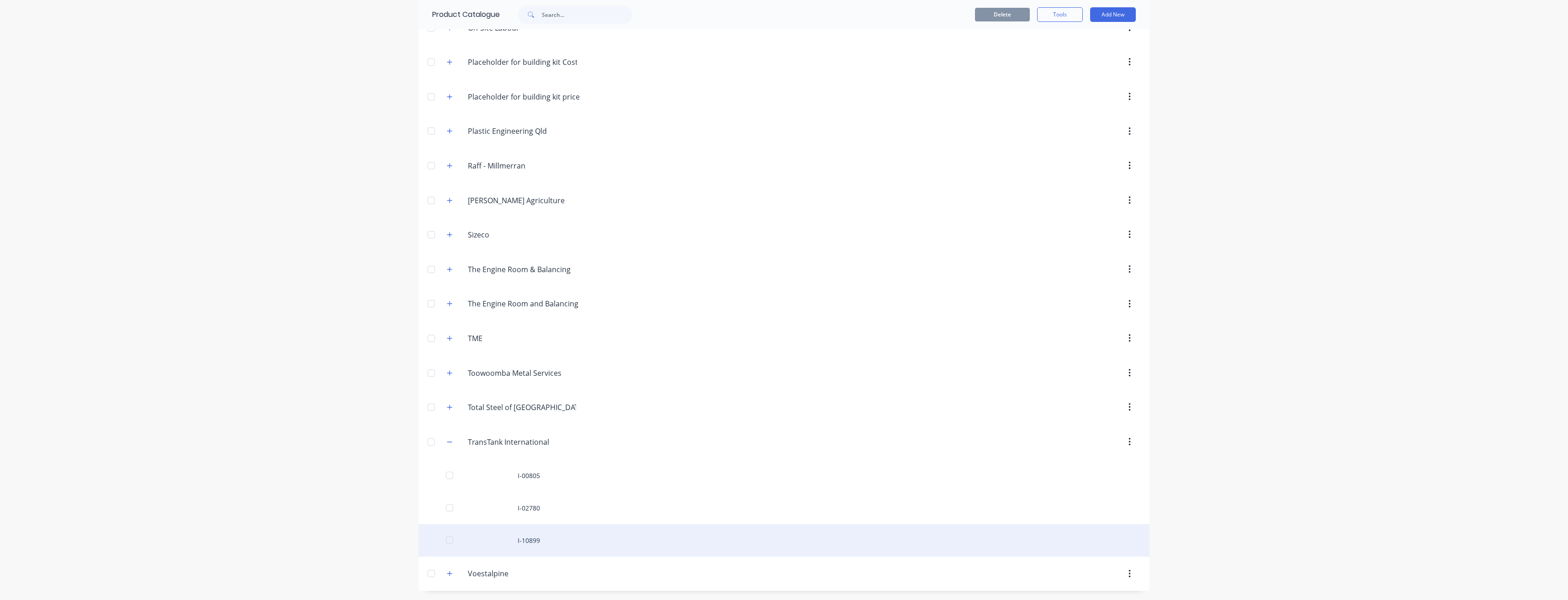
click at [542, 538] on div "I-10899" at bounding box center [783, 540] width 731 height 32
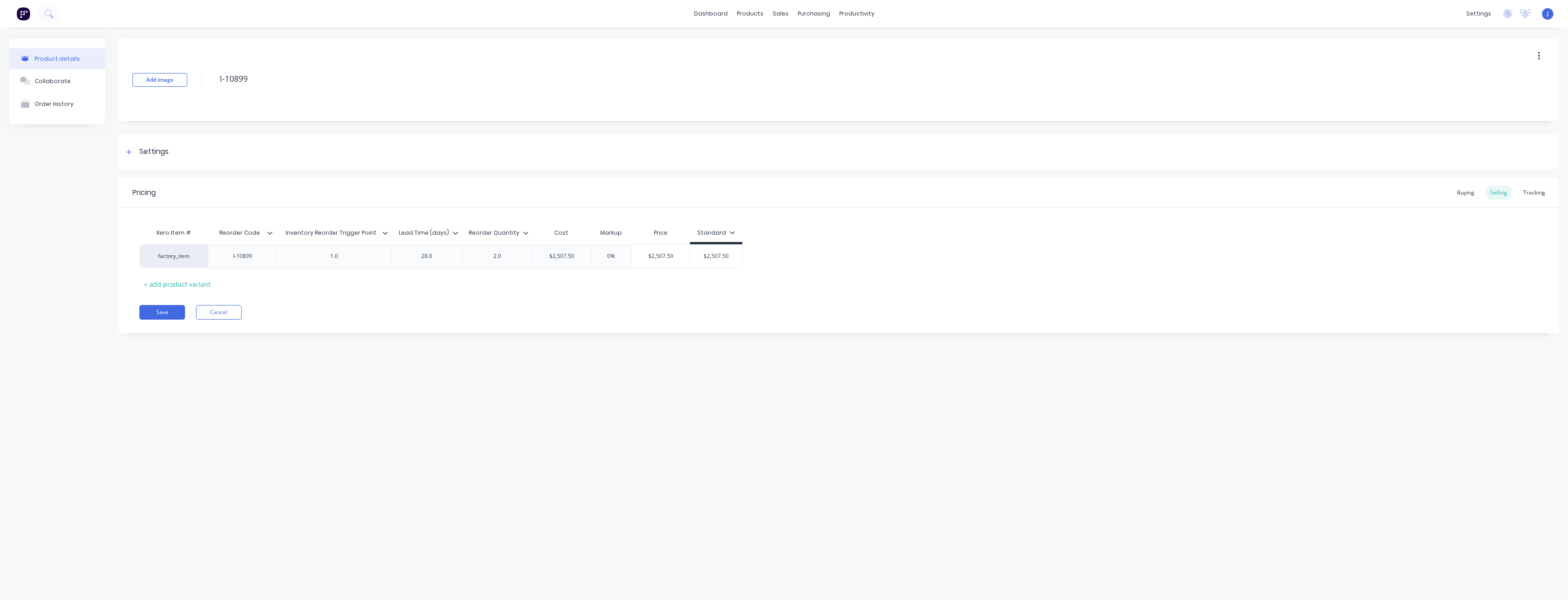
type textarea "x"
click at [839, 15] on div "productivity" at bounding box center [857, 13] width 44 height 14
click at [841, 14] on div "productivity" at bounding box center [857, 13] width 44 height 14
click at [868, 43] on div "Workflow" at bounding box center [873, 44] width 28 height 8
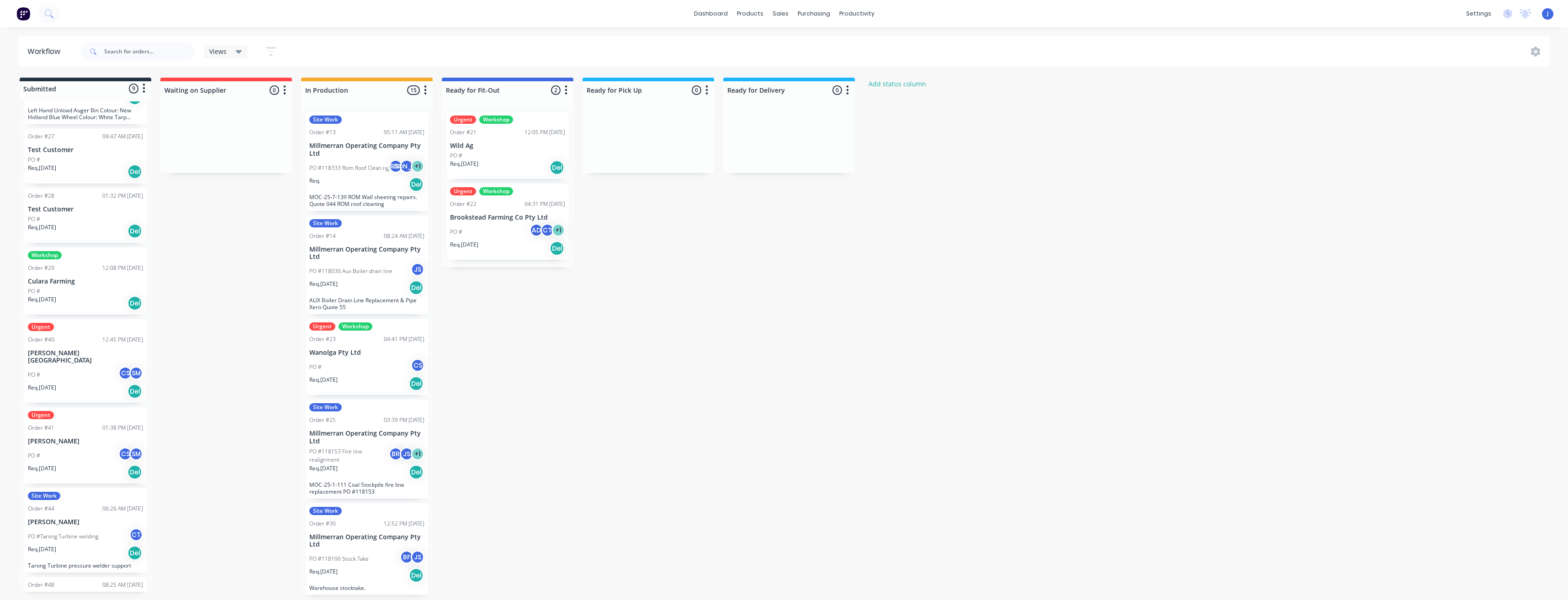
scroll to position [189, 0]
